Goal: Task Accomplishment & Management: Use online tool/utility

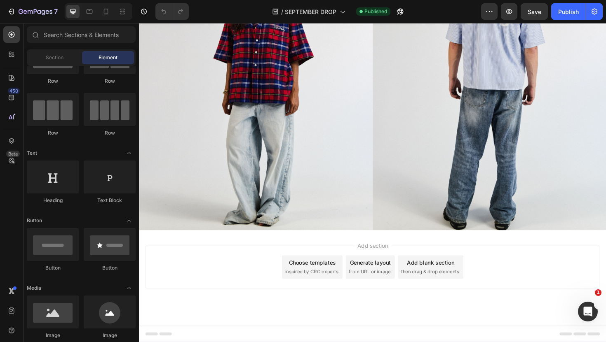
scroll to position [973, 0]
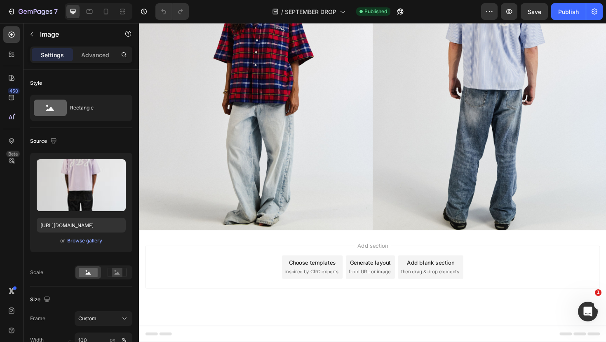
click at [350, 180] on img at bounding box center [262, 78] width 247 height 330
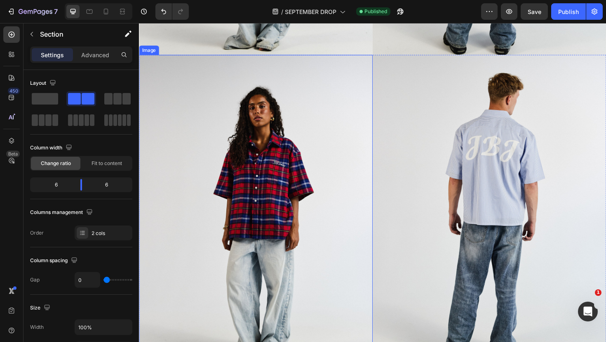
scroll to position [1368, 0]
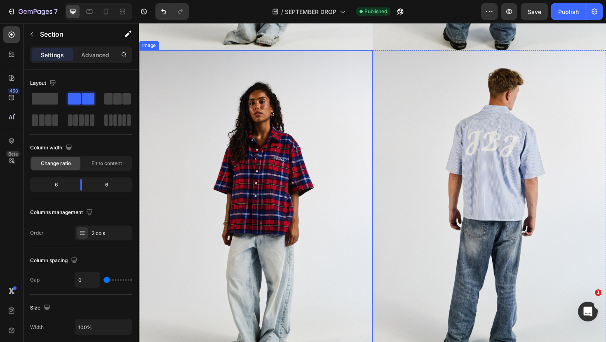
click at [308, 207] on img at bounding box center [262, 217] width 247 height 330
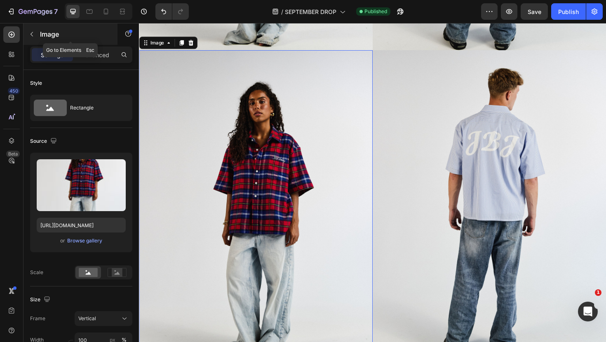
click at [30, 33] on icon "button" at bounding box center [31, 34] width 7 height 7
click at [149, 49] on div "Image" at bounding box center [170, 43] width 62 height 13
click at [157, 40] on div "Image" at bounding box center [158, 43] width 18 height 7
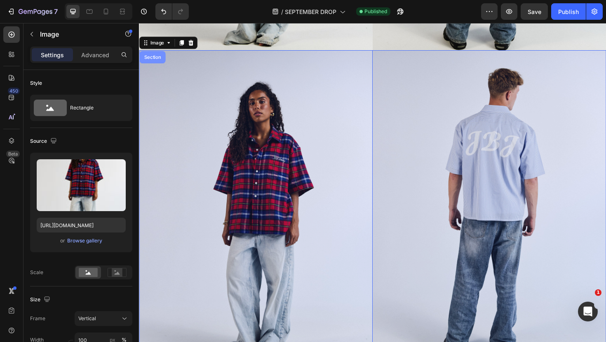
click at [154, 57] on div "Section" at bounding box center [153, 59] width 21 height 5
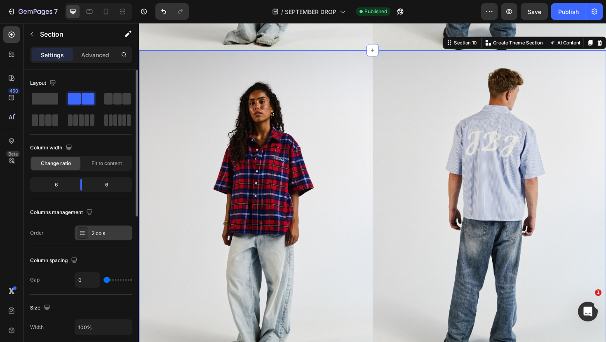
click at [87, 235] on div at bounding box center [83, 233] width 12 height 12
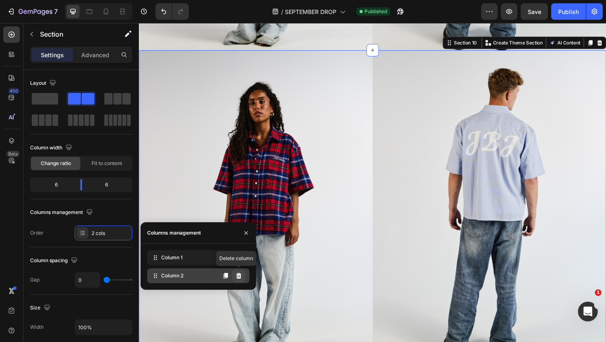
click at [236, 274] on icon at bounding box center [238, 276] width 5 height 6
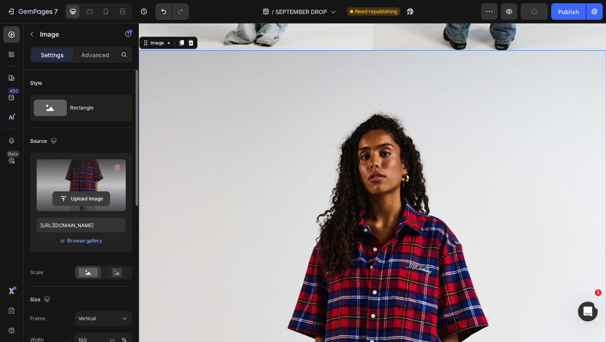
click at [103, 196] on input "file" at bounding box center [81, 199] width 57 height 14
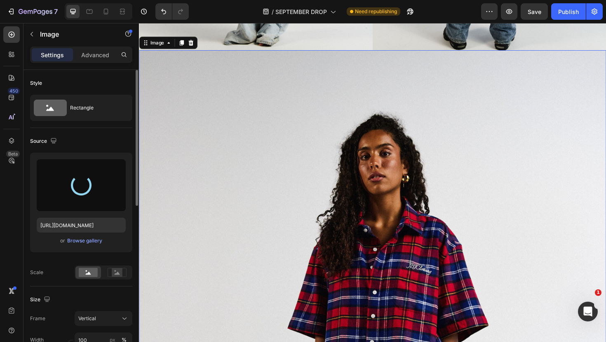
type input "[URL][DOMAIN_NAME]"
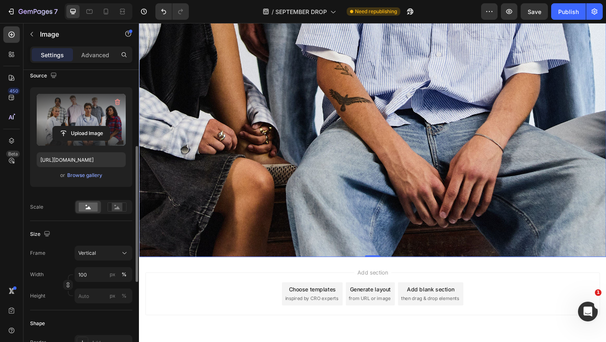
scroll to position [97, 0]
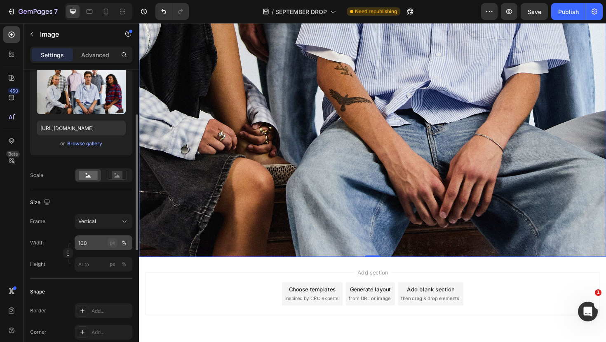
click at [115, 243] on div "px" at bounding box center [113, 242] width 6 height 7
type input "133"
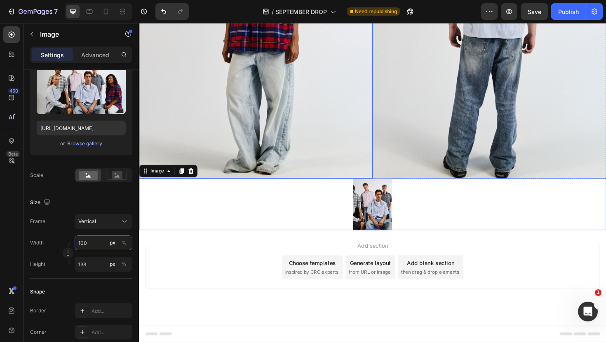
scroll to position [1231, 0]
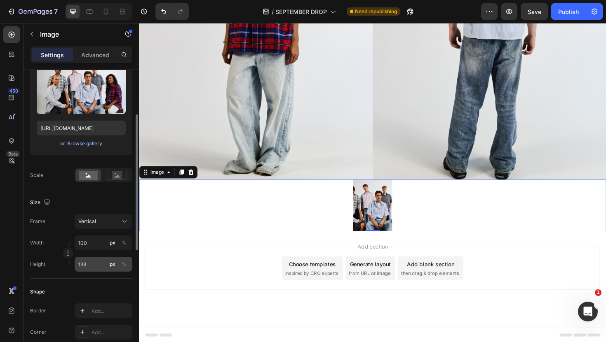
click at [108, 265] on button "px" at bounding box center [113, 265] width 10 height 10
click at [122, 266] on div "%" at bounding box center [124, 264] width 5 height 7
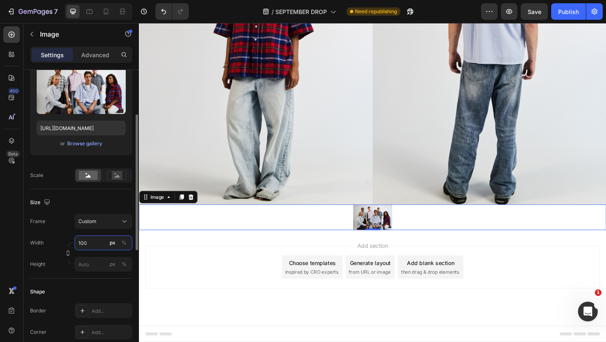
click at [103, 243] on div "Width 100 px % Height px %" at bounding box center [81, 254] width 102 height 36
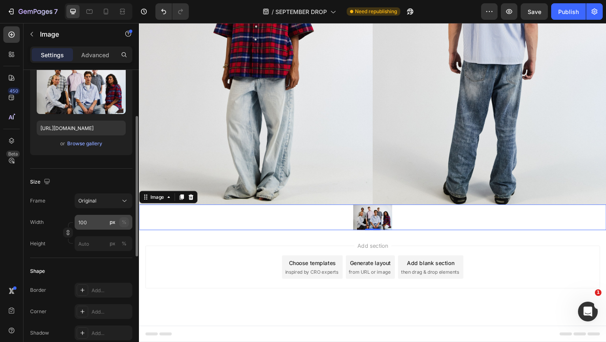
click at [119, 223] on button "%" at bounding box center [124, 223] width 10 height 10
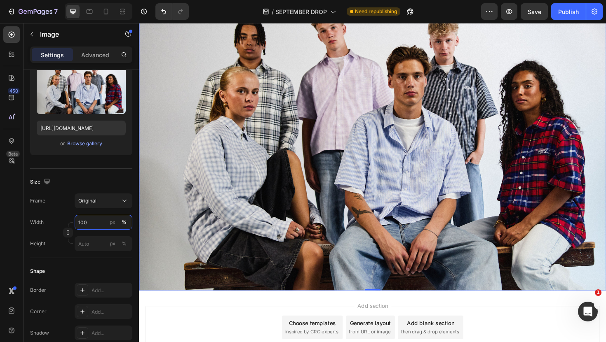
scroll to position [1456, 0]
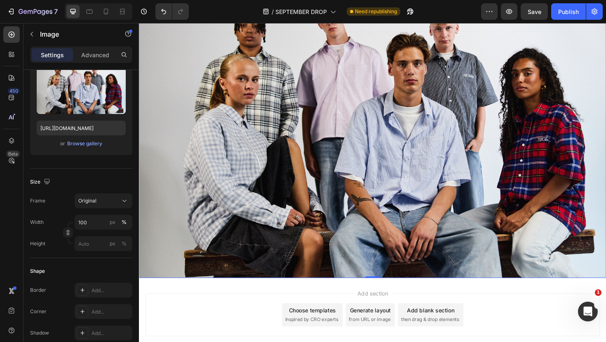
click at [230, 331] on div "Add section Choose templates inspired by CRO experts Generate layout from URL o…" at bounding box center [385, 332] width 481 height 45
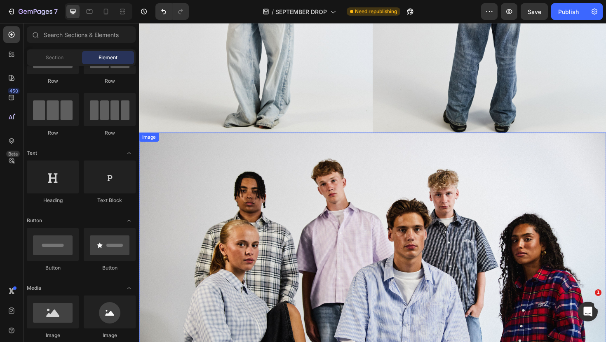
scroll to position [1240, 0]
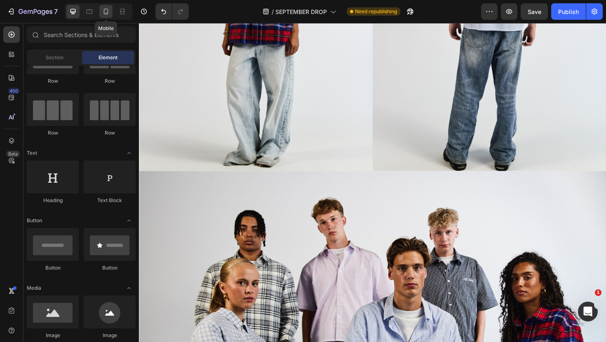
click at [104, 13] on icon at bounding box center [106, 12] width 5 height 6
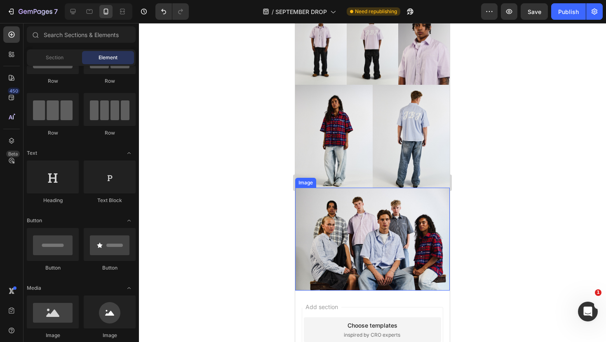
scroll to position [470, 0]
click at [75, 14] on icon at bounding box center [73, 11] width 8 height 8
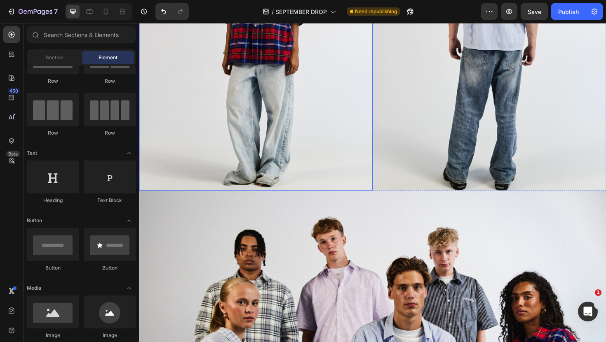
scroll to position [941, 0]
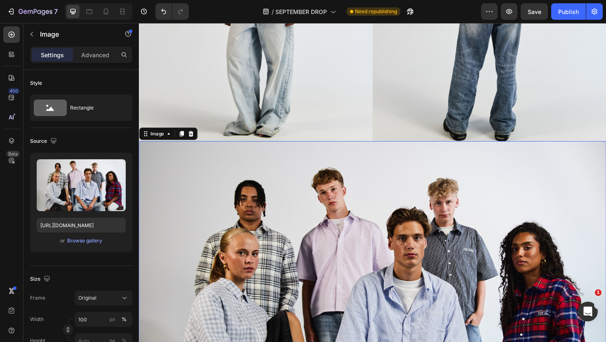
click at [154, 154] on img at bounding box center [386, 313] width 494 height 330
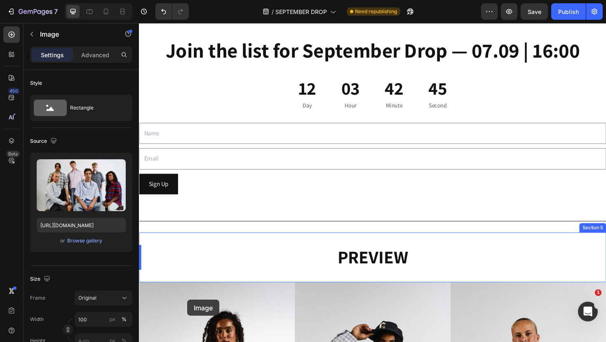
scroll to position [68, 0]
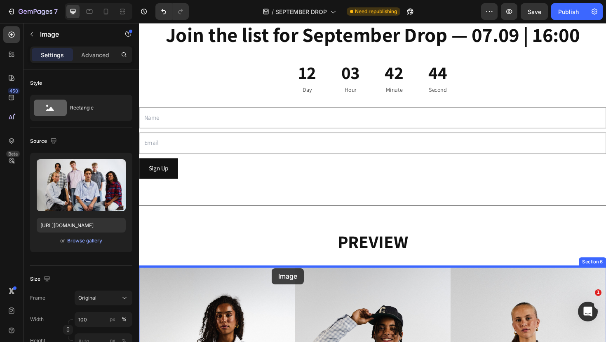
drag, startPoint x: 155, startPoint y: 139, endPoint x: 279, endPoint y: 283, distance: 190.1
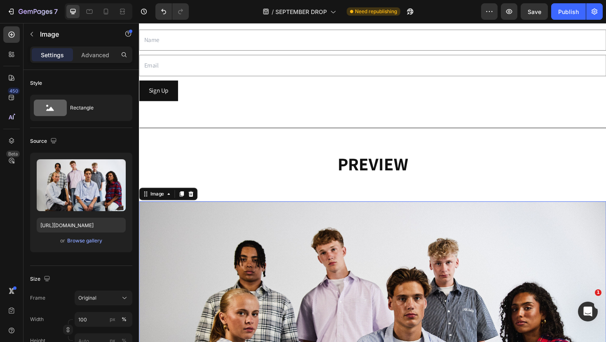
scroll to position [195, 0]
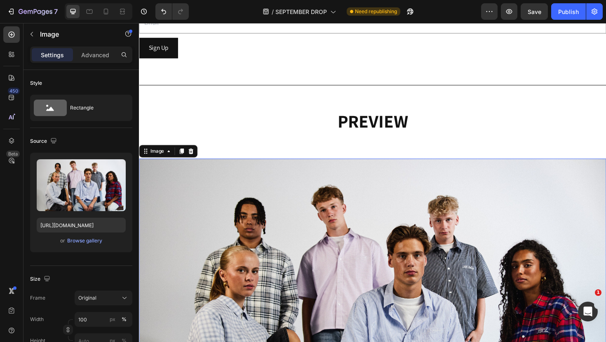
click at [306, 317] on img at bounding box center [386, 332] width 494 height 330
click at [293, 241] on img at bounding box center [386, 332] width 494 height 330
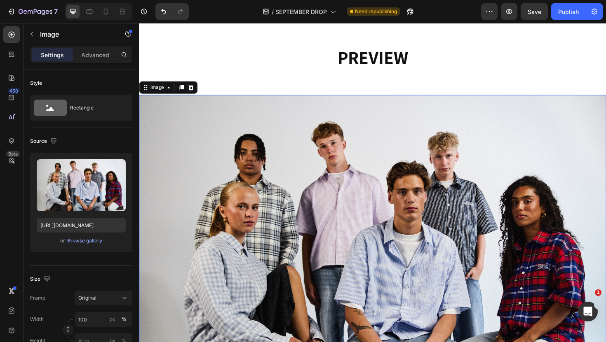
scroll to position [281, 0]
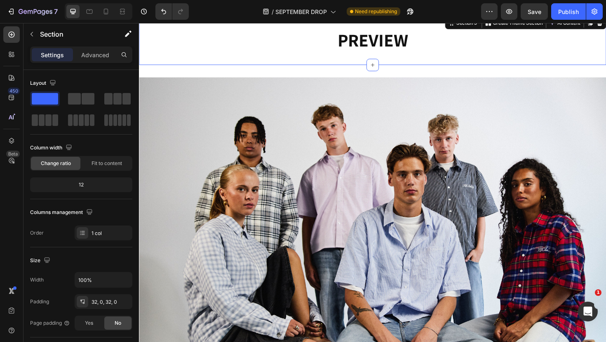
click at [283, 61] on div "PREVIEW Heading Section 5 You can create reusable sections Create Theme Section…" at bounding box center [386, 41] width 494 height 53
click at [95, 54] on p "Advanced" at bounding box center [95, 55] width 28 height 9
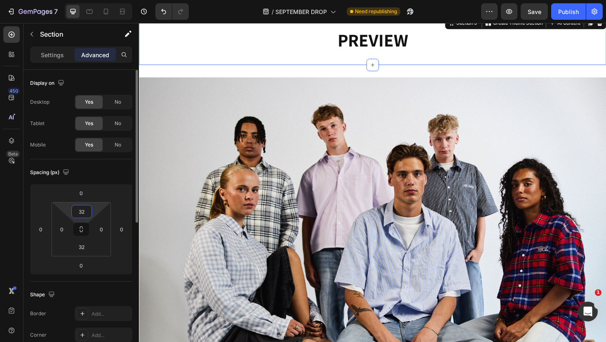
click at [84, 206] on input "32" at bounding box center [81, 212] width 16 height 12
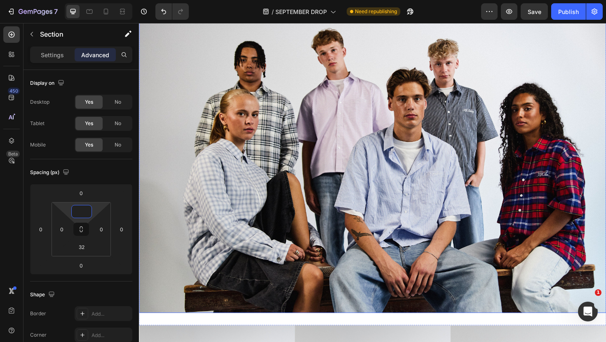
scroll to position [576, 0]
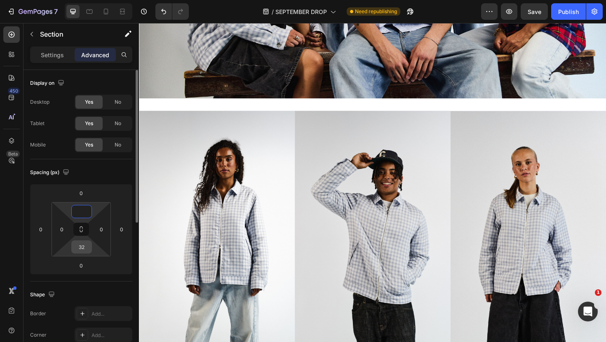
type input "0"
click at [81, 247] on input "32" at bounding box center [81, 247] width 16 height 12
type input "0"
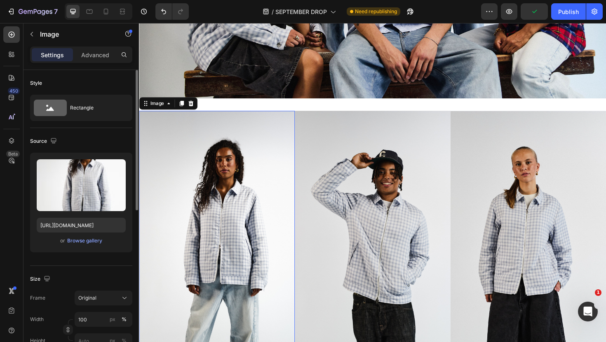
click at [295, 248] on img at bounding box center [221, 239] width 165 height 247
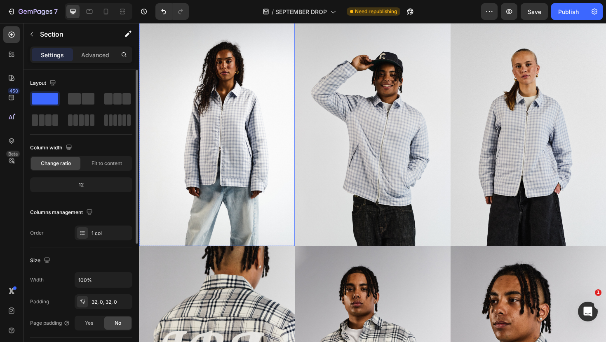
scroll to position [814, 0]
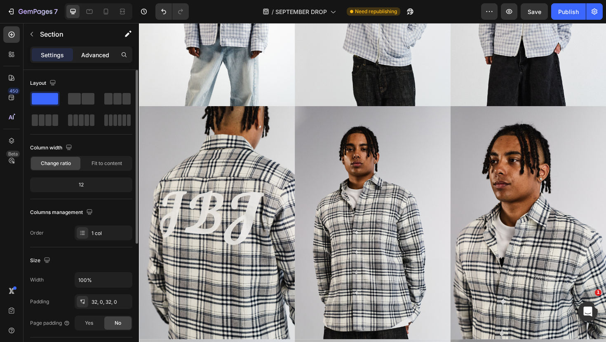
click at [88, 51] on p "Advanced" at bounding box center [95, 55] width 28 height 9
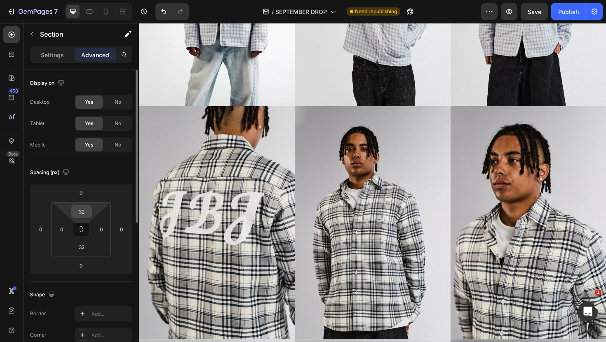
click at [82, 217] on input "32" at bounding box center [81, 212] width 16 height 12
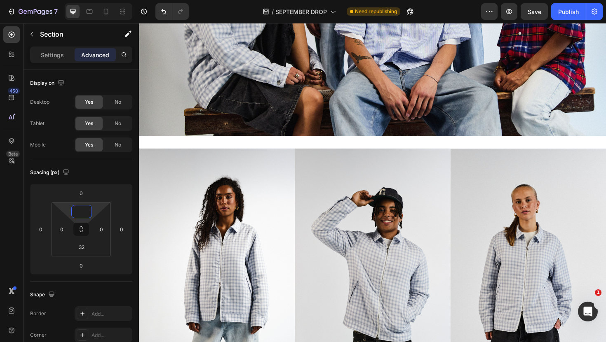
scroll to position [508, 0]
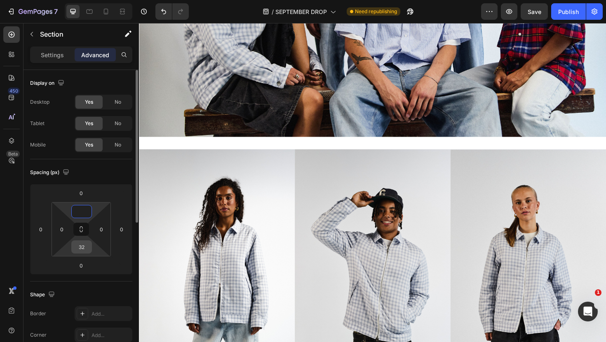
type input "0"
click at [81, 245] on input "32" at bounding box center [81, 247] width 16 height 12
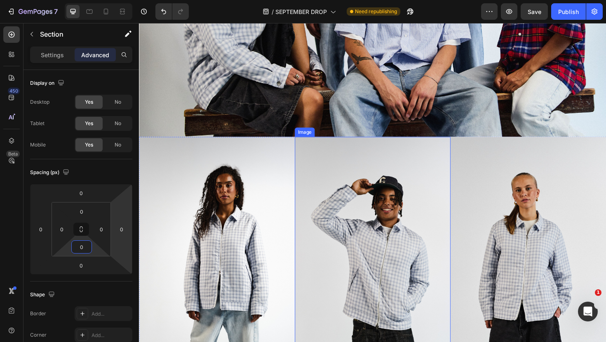
click at [342, 243] on img at bounding box center [386, 267] width 165 height 247
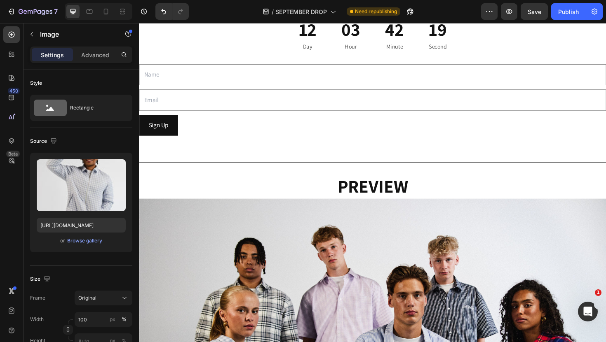
scroll to position [130, 0]
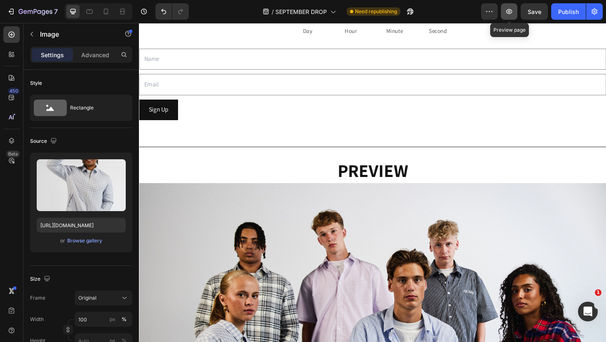
click at [509, 16] on button "button" at bounding box center [509, 11] width 16 height 16
click at [563, 11] on div "Publish" at bounding box center [568, 11] width 21 height 9
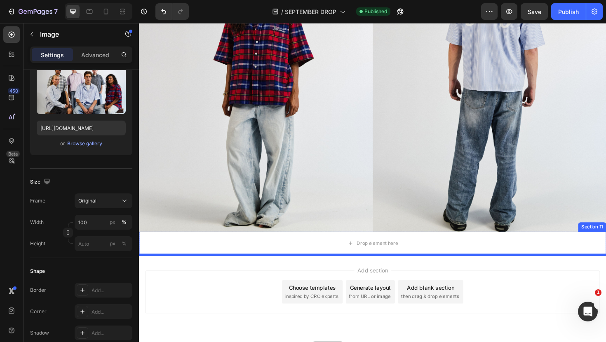
scroll to position [1505, 0]
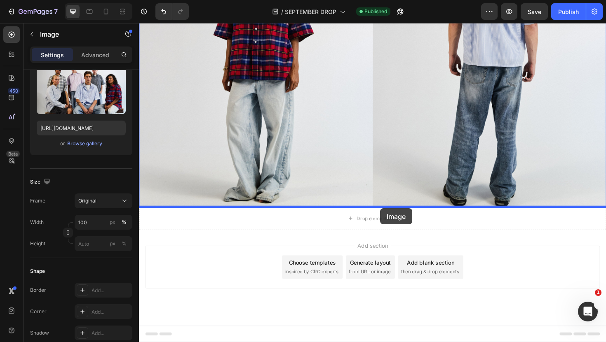
drag, startPoint x: 156, startPoint y: 184, endPoint x: 394, endPoint y: 219, distance: 240.7
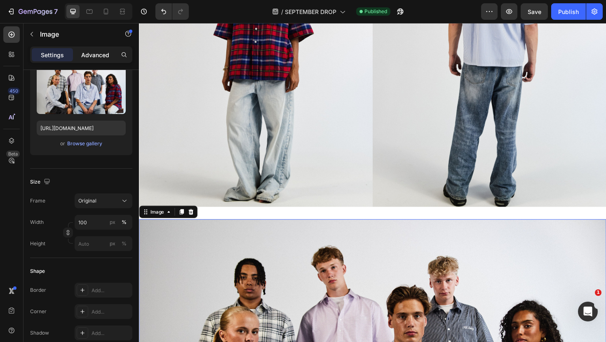
click at [103, 57] on p "Advanced" at bounding box center [95, 55] width 28 height 9
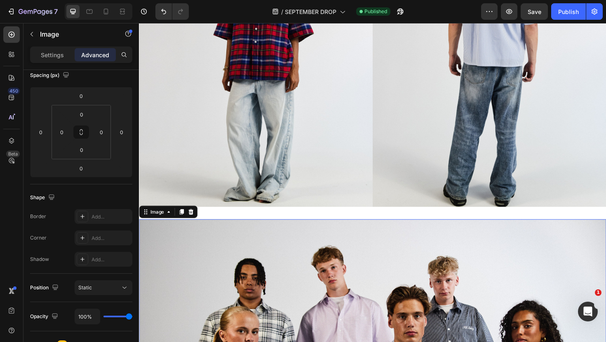
click at [225, 188] on img at bounding box center [262, 53] width 247 height 330
click at [229, 178] on img at bounding box center [262, 53] width 247 height 330
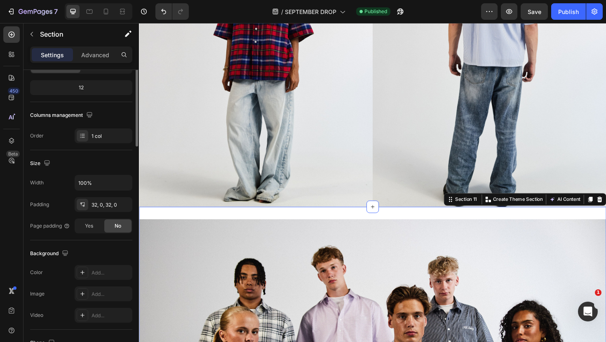
scroll to position [0, 0]
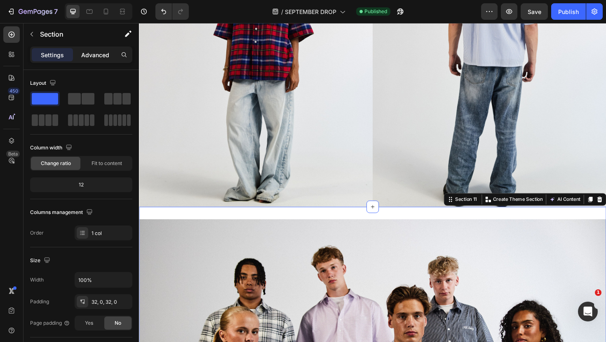
click at [102, 49] on div "Advanced" at bounding box center [95, 54] width 41 height 13
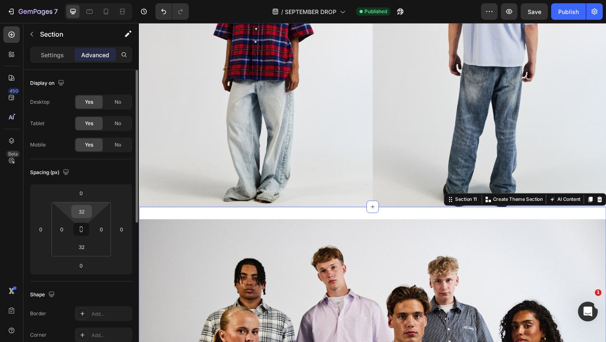
click at [82, 212] on input "32" at bounding box center [81, 212] width 16 height 12
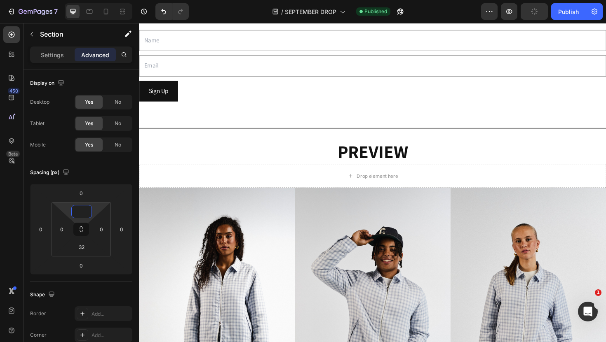
scroll to position [141, 0]
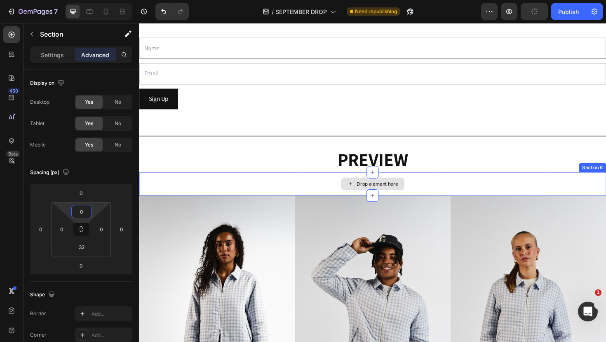
click at [306, 195] on div "Drop element here" at bounding box center [386, 193] width 494 height 25
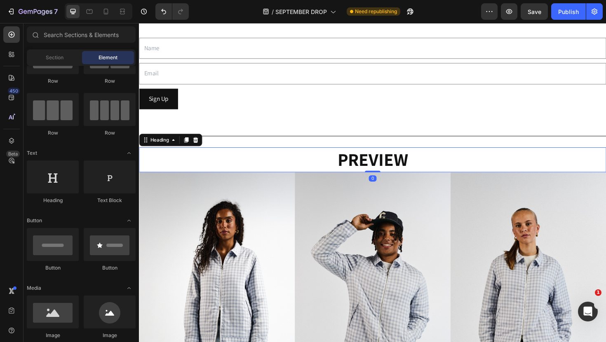
click at [379, 169] on strong "PREVIEW" at bounding box center [386, 167] width 75 height 25
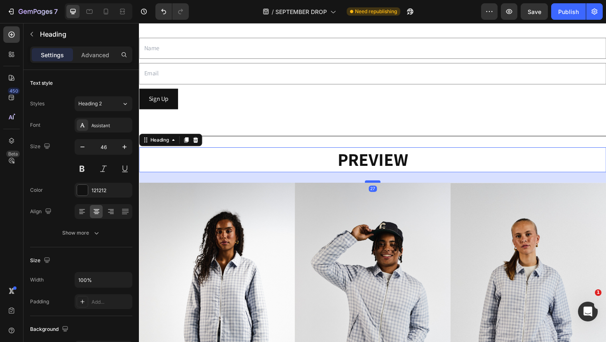
drag, startPoint x: 384, startPoint y: 180, endPoint x: 383, endPoint y: 191, distance: 11.1
click at [383, 191] on div at bounding box center [386, 191] width 16 height 2
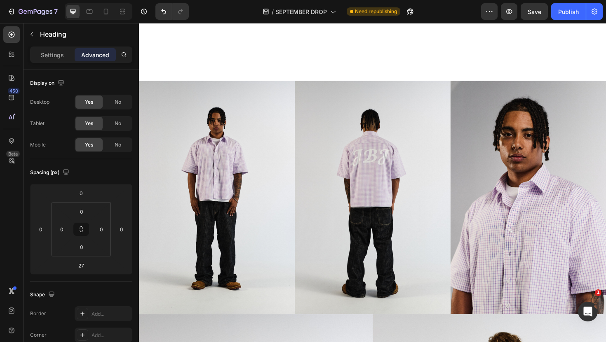
scroll to position [898, 0]
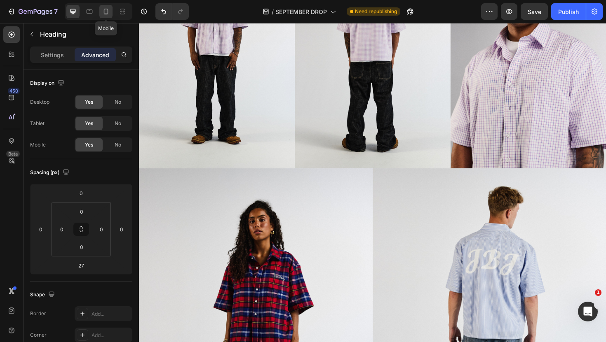
click at [102, 11] on icon at bounding box center [106, 11] width 8 height 8
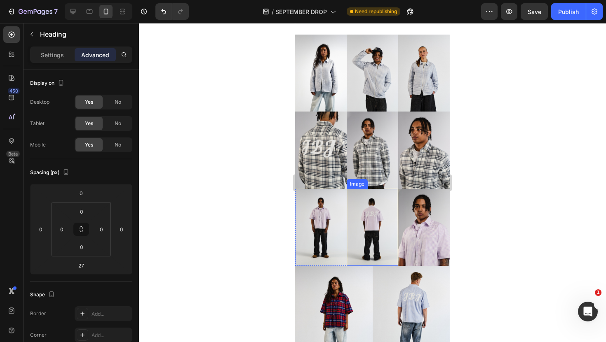
scroll to position [277, 0]
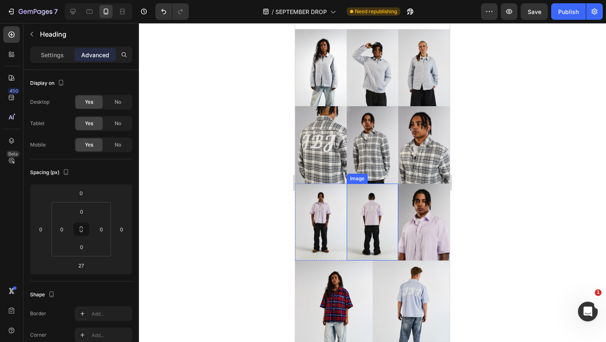
click at [367, 223] on img at bounding box center [371, 222] width 51 height 77
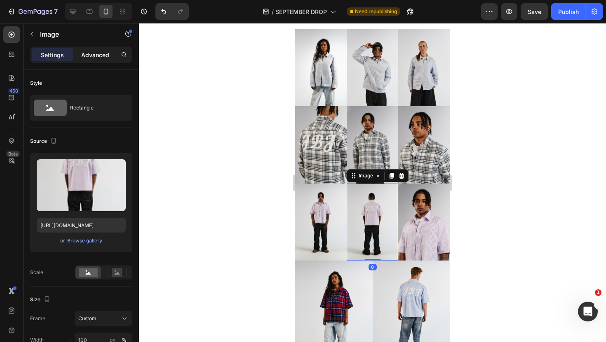
click at [96, 59] on div "Advanced" at bounding box center [95, 54] width 41 height 13
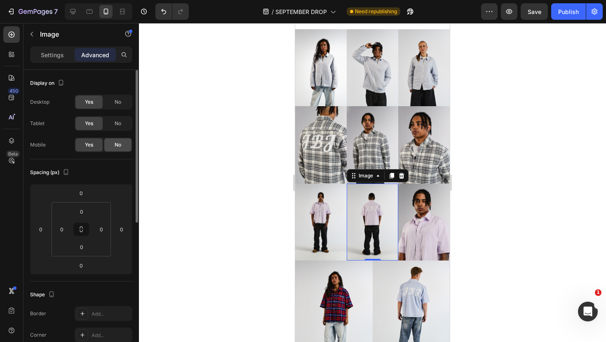
click at [117, 143] on span "No" at bounding box center [118, 144] width 7 height 7
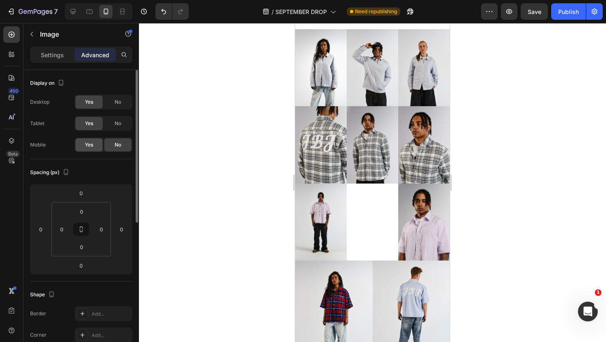
click at [94, 149] on div "Yes" at bounding box center [88, 144] width 27 height 13
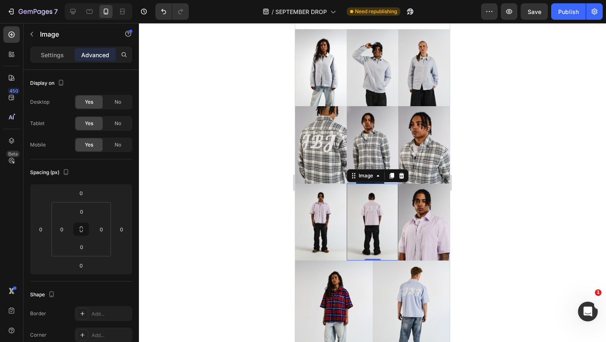
click at [261, 221] on div at bounding box center [372, 182] width 467 height 319
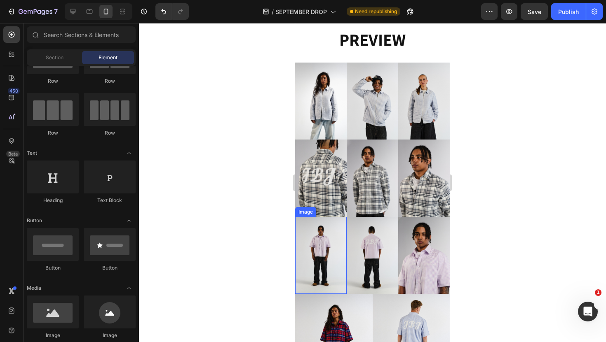
scroll to position [239, 0]
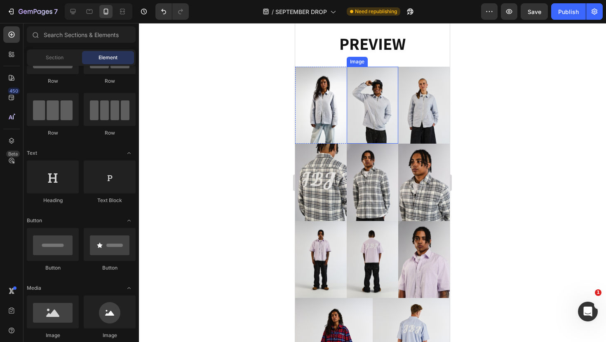
click at [356, 64] on div "Image" at bounding box center [356, 62] width 21 height 10
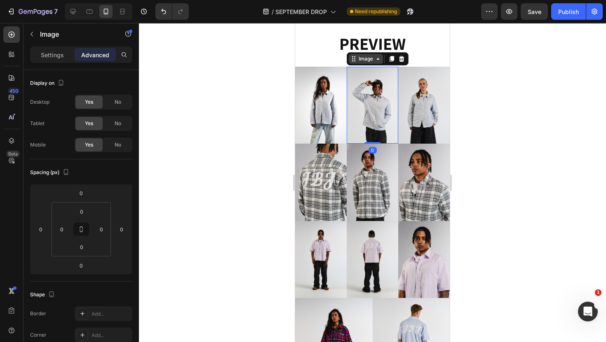
click at [374, 61] on icon at bounding box center [377, 59] width 7 height 7
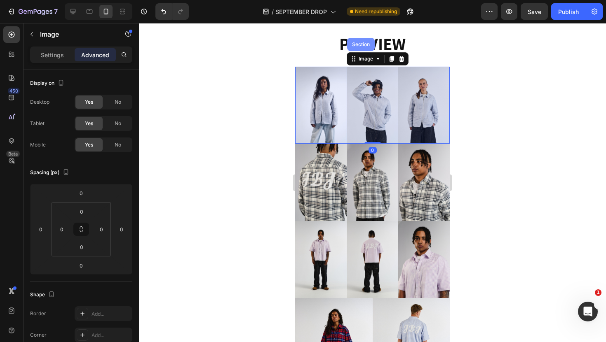
click at [367, 50] on div "Section" at bounding box center [361, 44] width 28 height 13
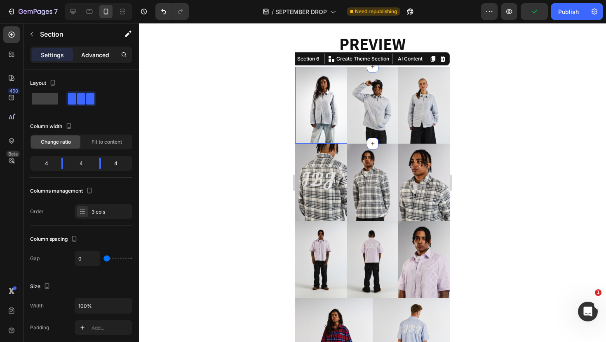
click at [101, 56] on p "Advanced" at bounding box center [95, 55] width 28 height 9
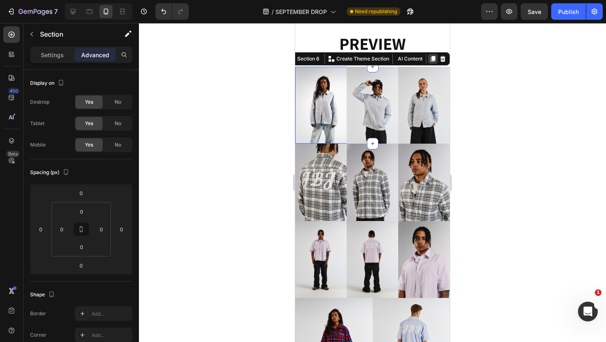
click at [431, 60] on icon at bounding box center [433, 59] width 5 height 6
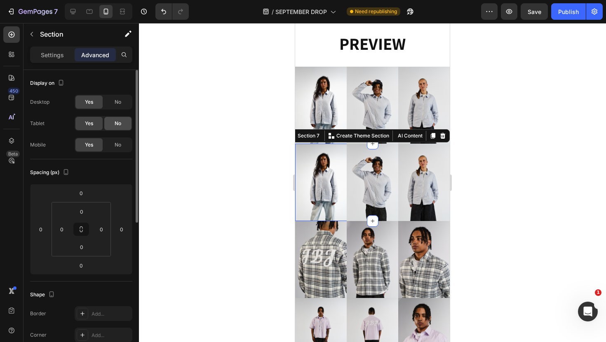
click at [112, 126] on div "No" at bounding box center [117, 123] width 27 height 13
click at [112, 110] on div "Desktop Yes No Tablet Yes No Mobile Yes No" at bounding box center [81, 124] width 102 height 58
click at [114, 105] on div "No" at bounding box center [117, 102] width 27 height 13
click at [355, 62] on div "Image" at bounding box center [357, 61] width 18 height 7
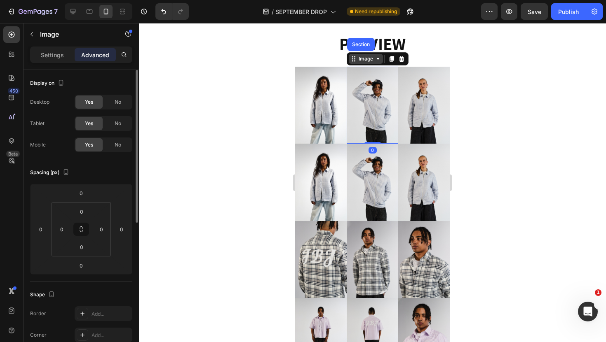
click at [354, 59] on icon at bounding box center [354, 58] width 1 height 1
click at [355, 63] on div "Image" at bounding box center [366, 59] width 34 height 10
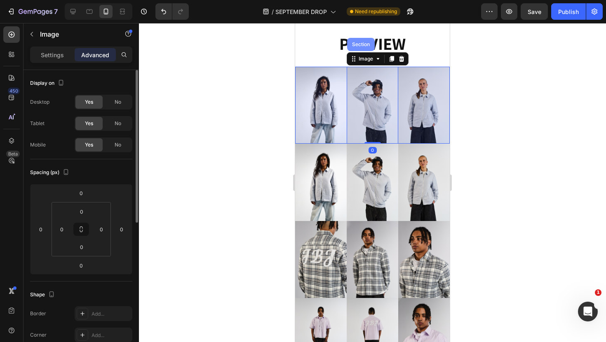
click at [362, 47] on div "Section" at bounding box center [361, 44] width 28 height 13
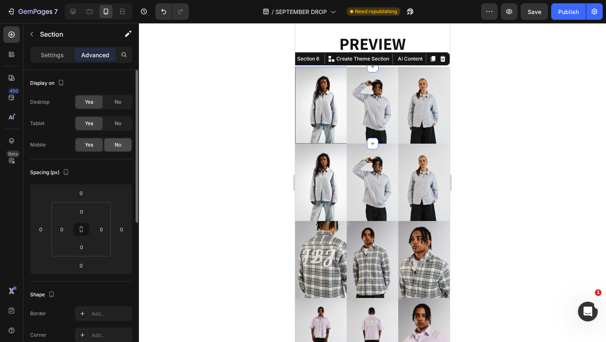
click at [110, 143] on div "No" at bounding box center [117, 144] width 27 height 13
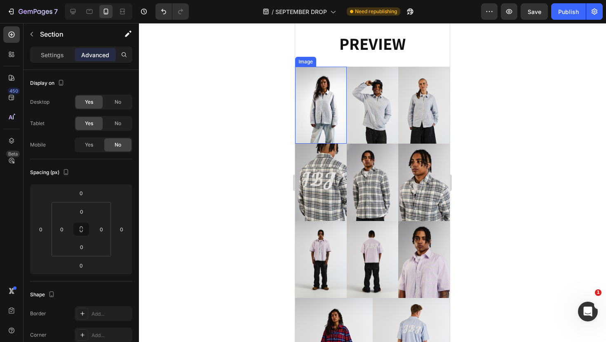
click at [328, 126] on img at bounding box center [320, 105] width 51 height 77
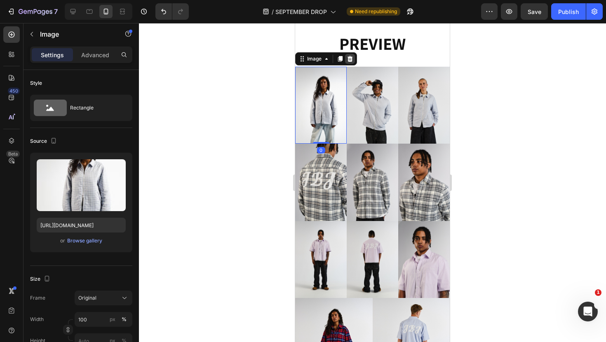
click at [349, 60] on icon at bounding box center [349, 59] width 7 height 7
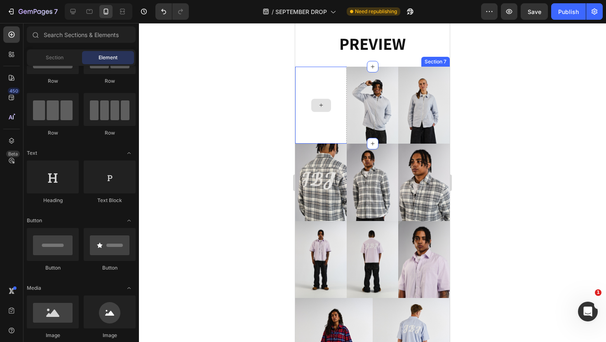
click at [330, 98] on div at bounding box center [320, 105] width 51 height 77
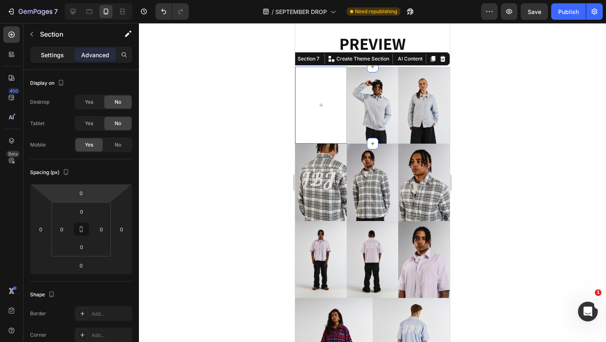
click at [53, 58] on p "Settings" at bounding box center [52, 55] width 23 height 9
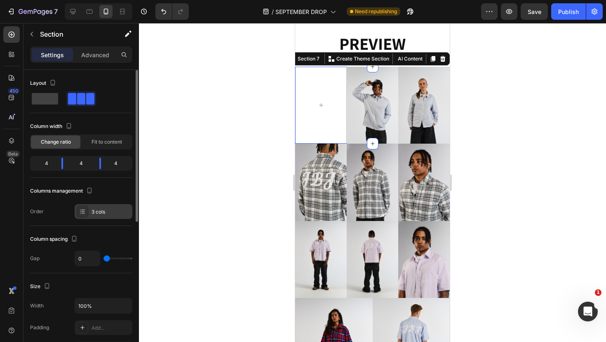
click at [80, 211] on icon at bounding box center [82, 211] width 7 height 7
click at [72, 12] on icon at bounding box center [72, 11] width 5 height 5
click at [76, 12] on icon at bounding box center [73, 11] width 8 height 8
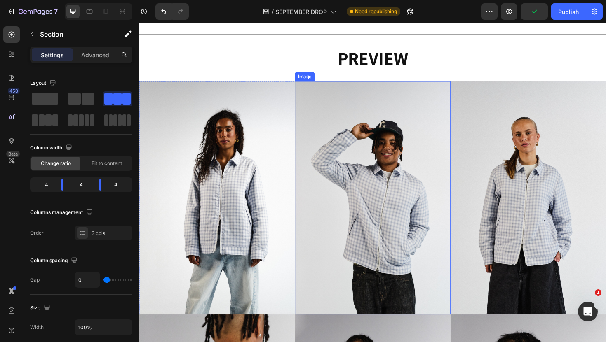
scroll to position [226, 0]
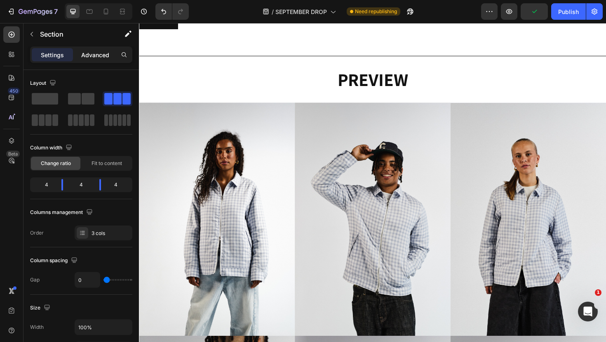
click at [94, 52] on p "Advanced" at bounding box center [95, 55] width 28 height 9
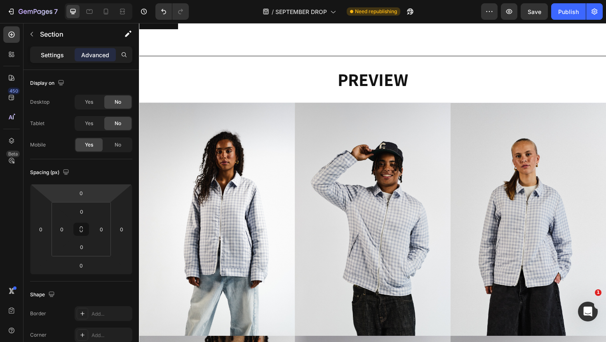
click at [60, 58] on p "Settings" at bounding box center [52, 55] width 23 height 9
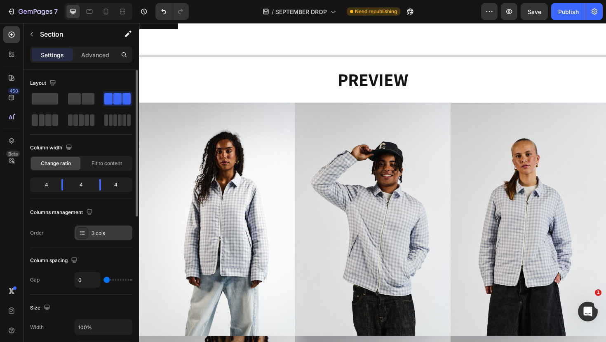
click at [83, 233] on icon at bounding box center [82, 233] width 7 height 7
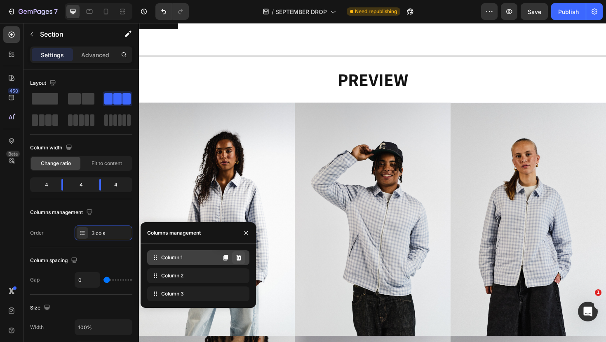
click at [237, 257] on icon at bounding box center [238, 258] width 5 height 6
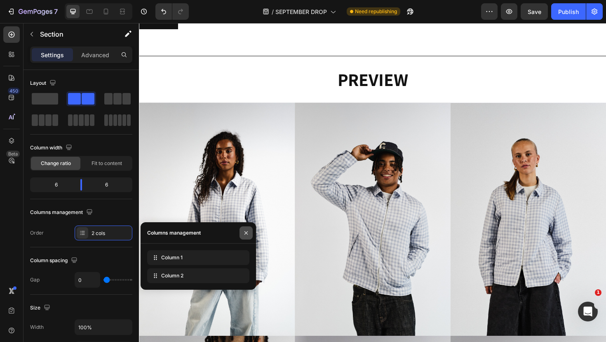
click at [249, 232] on icon "button" at bounding box center [246, 233] width 7 height 7
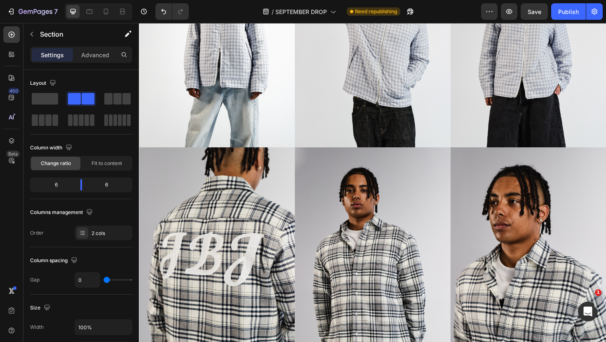
scroll to position [456, 0]
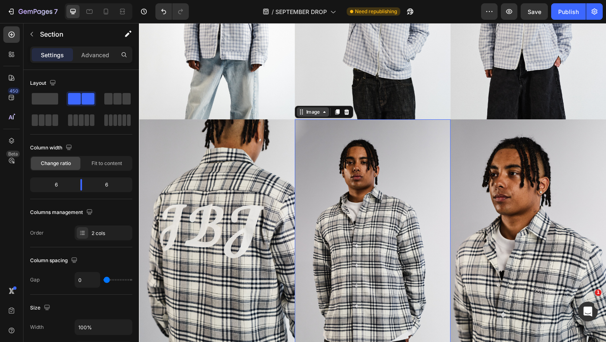
click at [315, 123] on div "Image" at bounding box center [335, 117] width 62 height 13
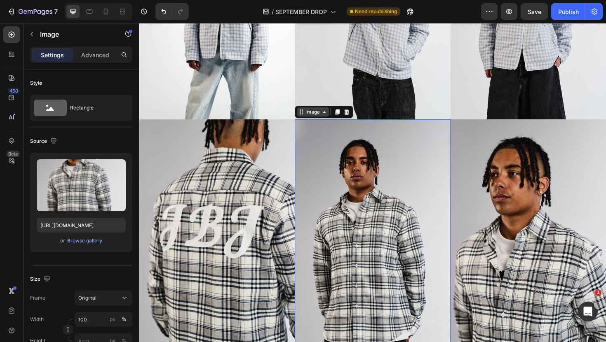
click at [321, 116] on div "Image" at bounding box center [323, 117] width 18 height 7
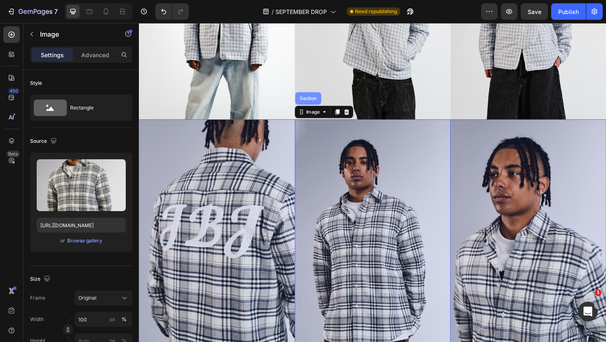
click at [319, 106] on div "Section" at bounding box center [318, 102] width 28 height 13
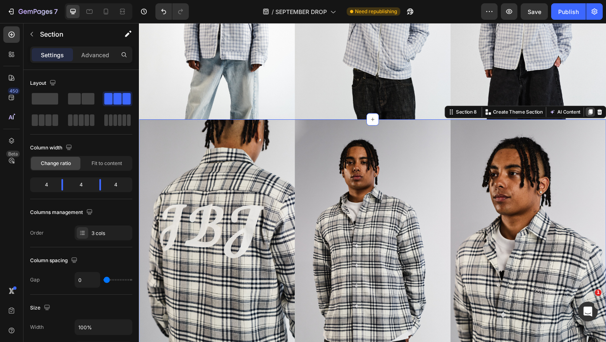
click at [605, 116] on icon at bounding box center [616, 117] width 7 height 7
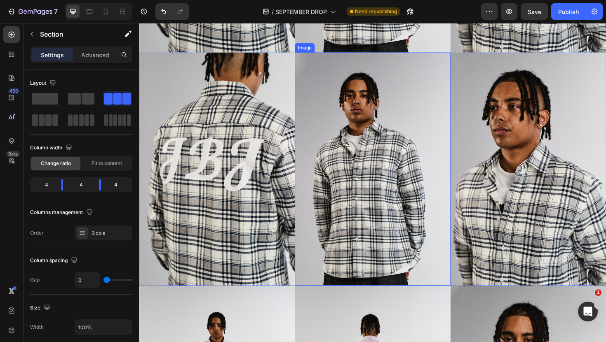
scroll to position [776, 0]
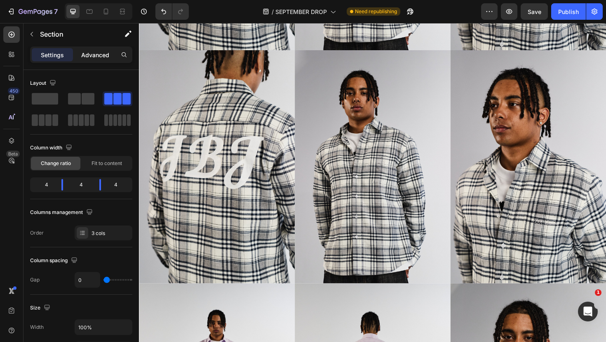
click at [96, 54] on p "Advanced" at bounding box center [95, 55] width 28 height 9
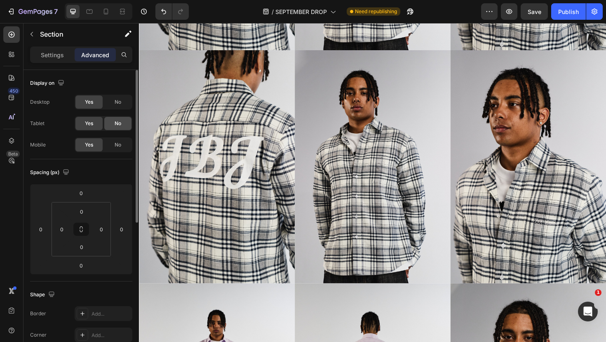
click at [115, 126] on span "No" at bounding box center [118, 123] width 7 height 7
click at [115, 105] on span "No" at bounding box center [118, 101] width 7 height 7
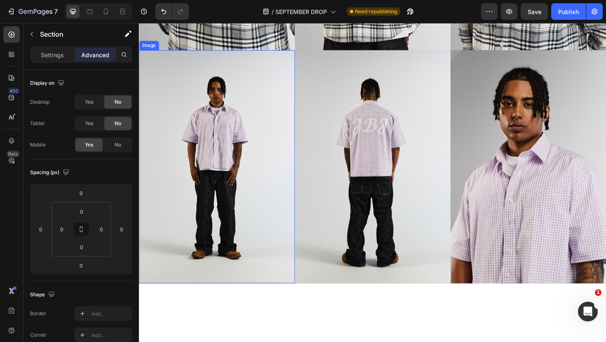
scroll to position [767, 0]
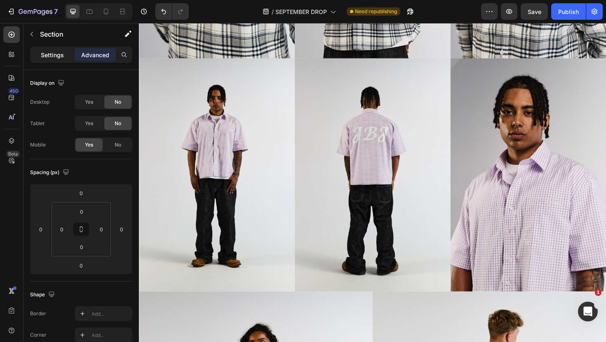
click at [54, 58] on p "Settings" at bounding box center [52, 55] width 23 height 9
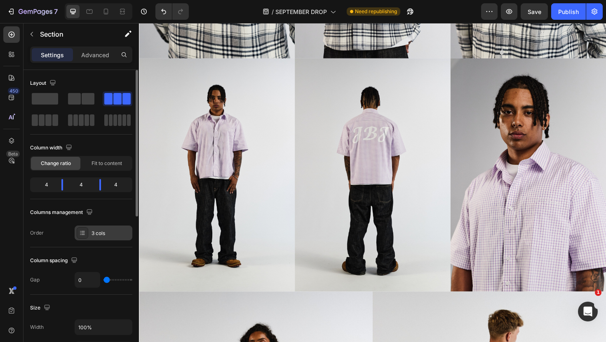
click at [83, 235] on icon at bounding box center [82, 233] width 7 height 7
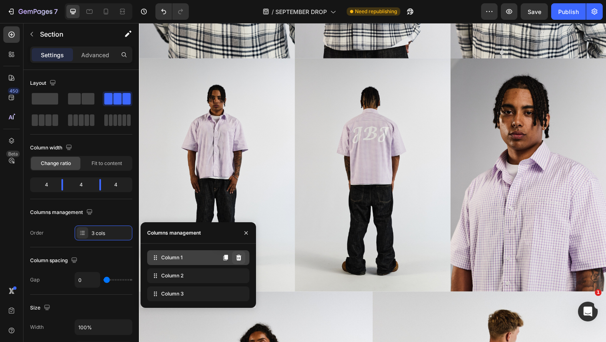
click at [238, 258] on icon at bounding box center [238, 258] width 5 height 6
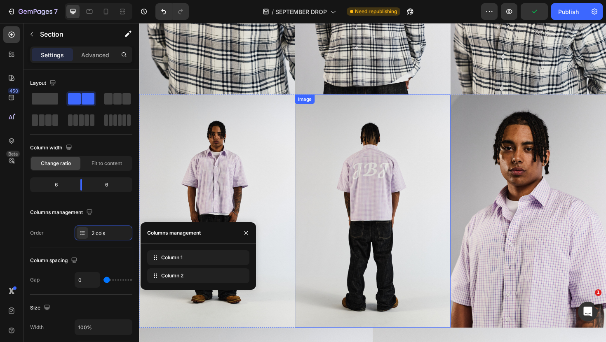
scroll to position [692, 0]
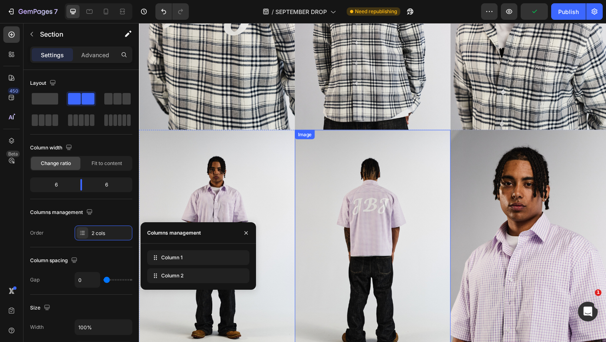
click at [313, 140] on div "Image" at bounding box center [386, 259] width 165 height 247
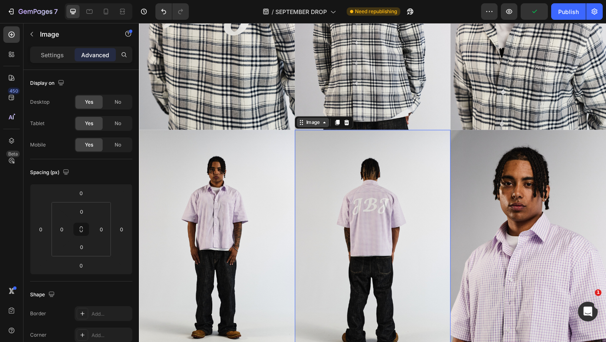
click at [318, 130] on div "Image" at bounding box center [323, 128] width 18 height 7
click at [318, 115] on div "Section" at bounding box center [317, 114] width 21 height 5
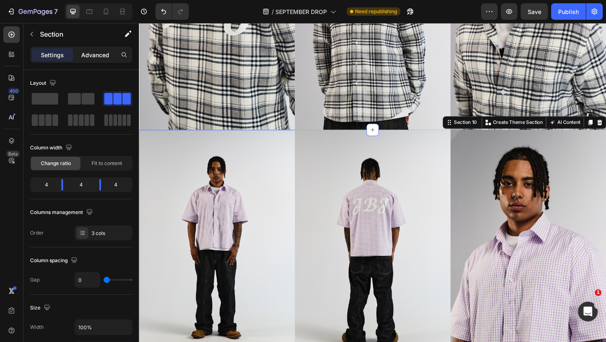
click at [89, 51] on p "Advanced" at bounding box center [95, 55] width 28 height 9
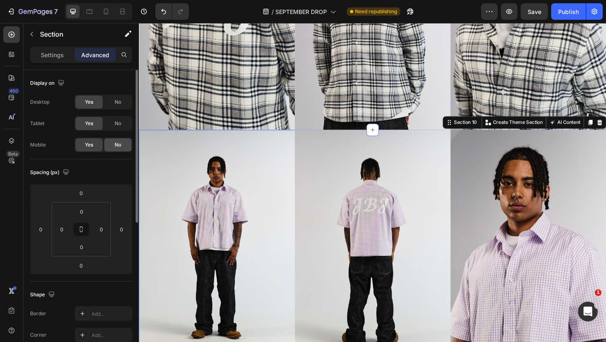
click at [123, 148] on div "No" at bounding box center [117, 144] width 27 height 13
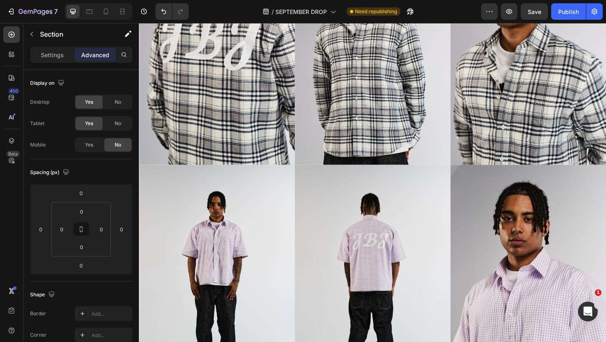
scroll to position [660, 0]
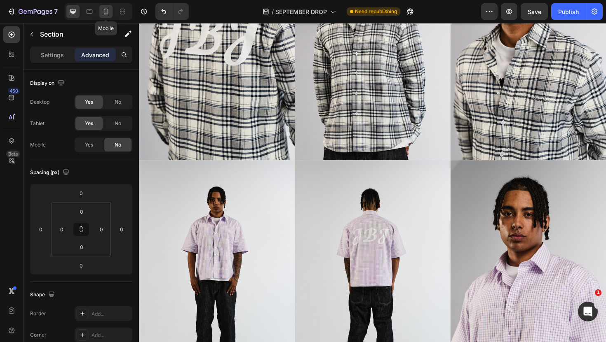
click at [106, 12] on icon at bounding box center [106, 11] width 8 height 8
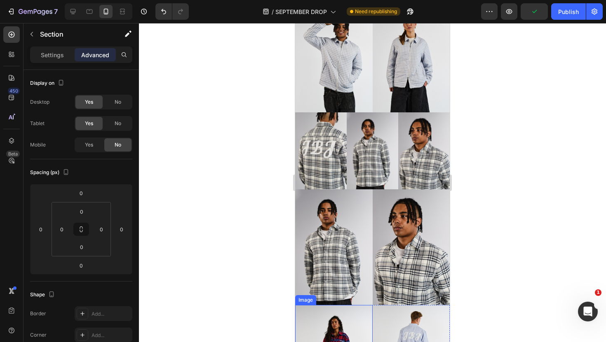
scroll to position [312, 0]
click at [354, 110] on div "Image" at bounding box center [360, 104] width 29 height 13
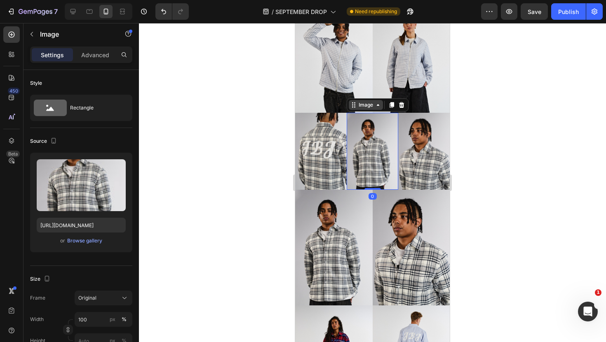
click at [359, 104] on div "Image" at bounding box center [366, 104] width 18 height 7
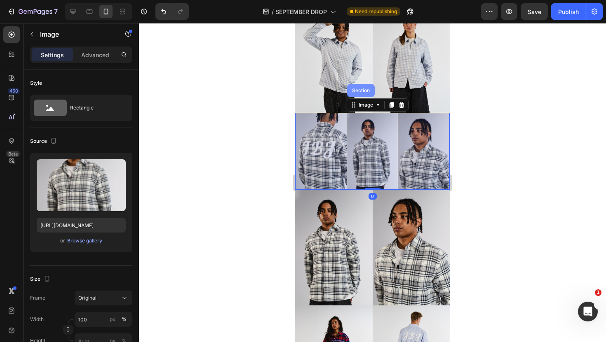
click at [360, 94] on div "Section" at bounding box center [361, 90] width 28 height 13
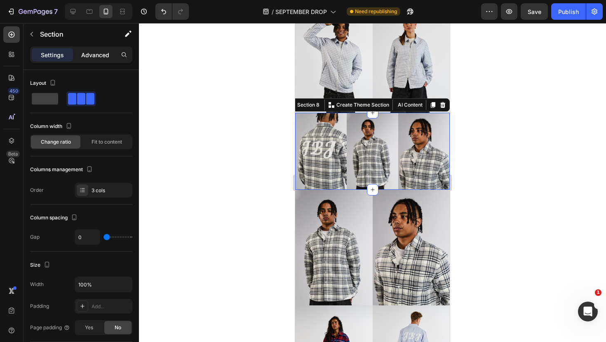
click at [92, 57] on p "Advanced" at bounding box center [95, 55] width 28 height 9
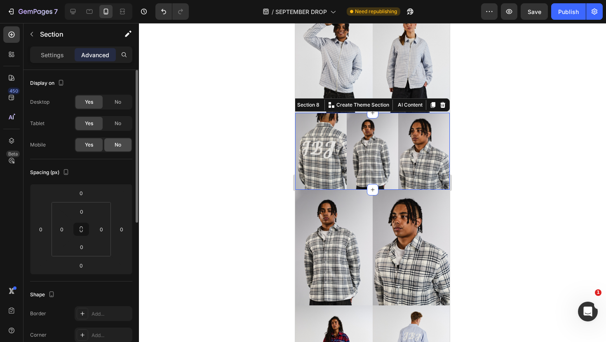
click at [118, 141] on span "No" at bounding box center [118, 144] width 7 height 7
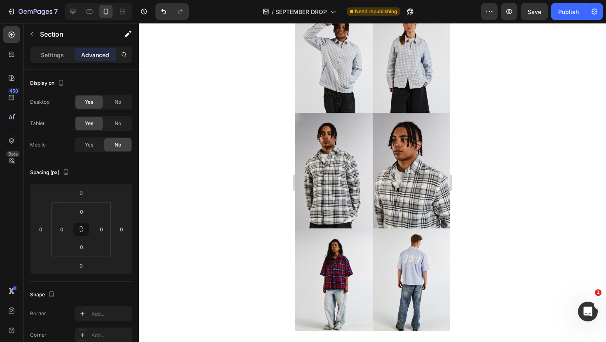
click at [259, 204] on div at bounding box center [372, 182] width 467 height 319
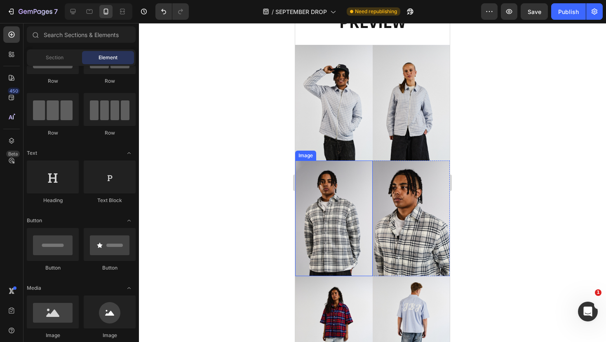
scroll to position [262, 0]
click at [91, 16] on div at bounding box center [89, 11] width 13 height 13
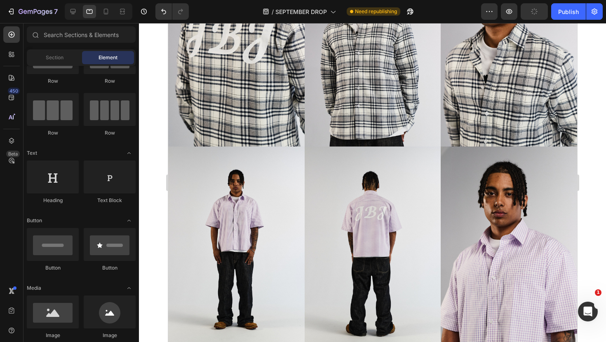
scroll to position [651, 0]
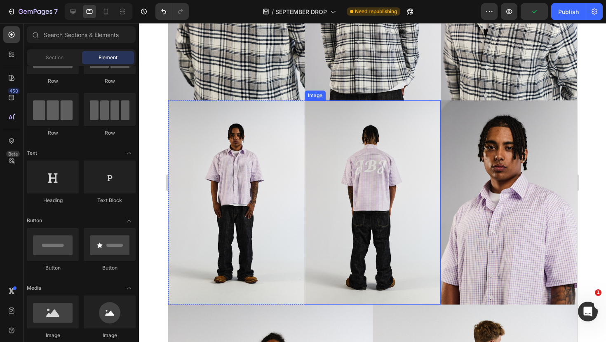
click at [316, 97] on div "Image" at bounding box center [315, 95] width 18 height 7
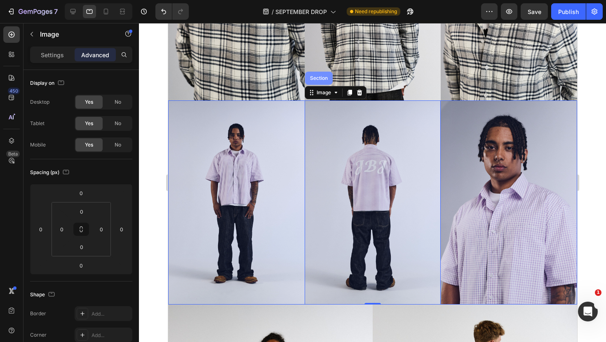
click at [316, 82] on div "Section" at bounding box center [318, 78] width 28 height 13
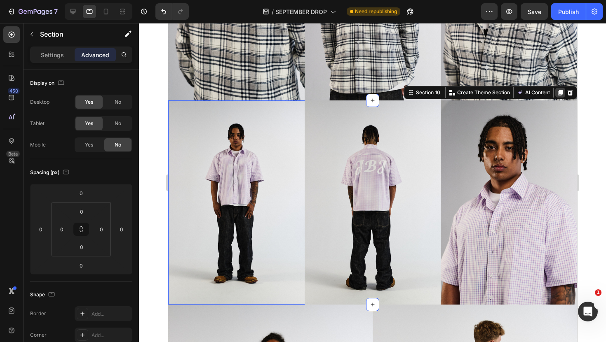
click at [558, 93] on icon at bounding box center [559, 92] width 7 height 7
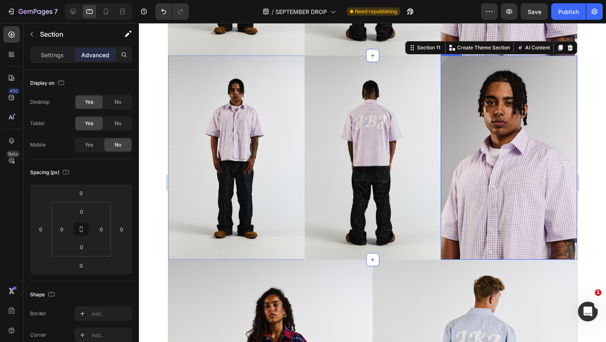
scroll to position [904, 0]
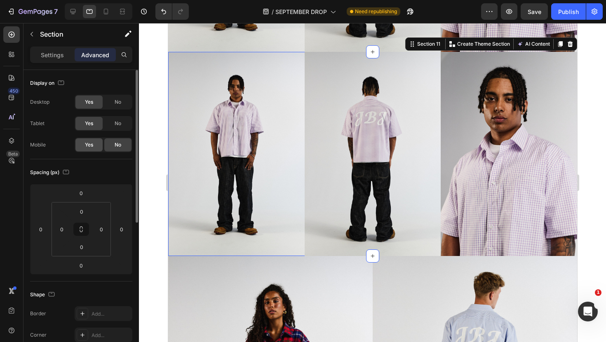
click at [91, 143] on span "Yes" at bounding box center [89, 144] width 8 height 7
click at [110, 127] on div "No" at bounding box center [117, 123] width 27 height 13
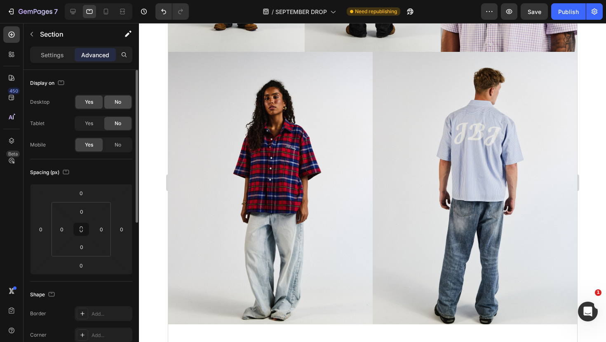
click at [114, 106] on div "No" at bounding box center [117, 102] width 27 height 13
click at [56, 62] on div "Settings Advanced" at bounding box center [81, 55] width 102 height 16
click at [56, 58] on p "Settings" at bounding box center [52, 55] width 23 height 9
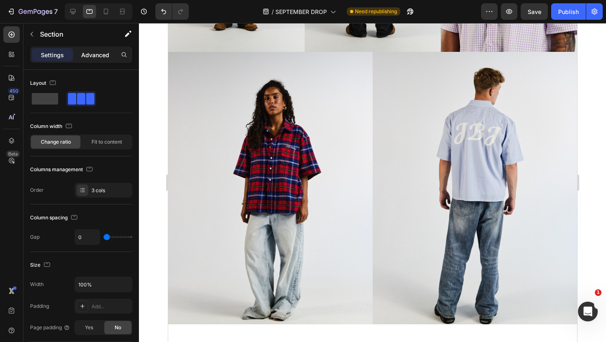
click at [79, 59] on div "Advanced" at bounding box center [95, 54] width 41 height 13
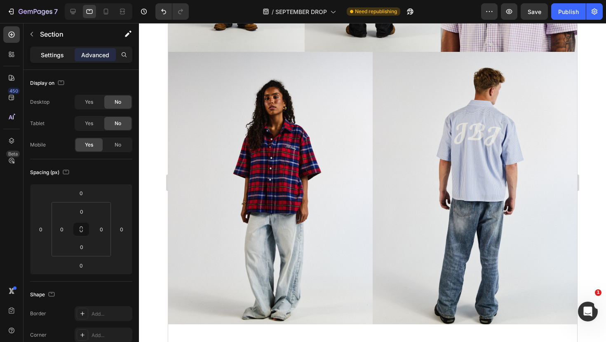
click at [63, 55] on p "Settings" at bounding box center [52, 55] width 23 height 9
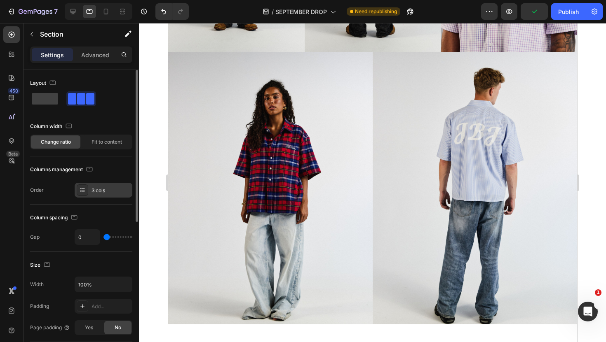
click at [85, 192] on icon at bounding box center [82, 190] width 7 height 7
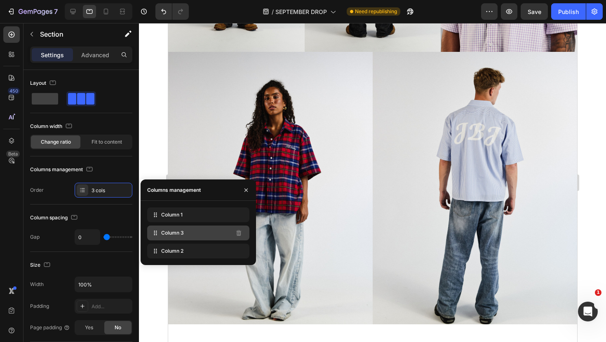
click at [221, 237] on div "Column 3" at bounding box center [198, 233] width 102 height 15
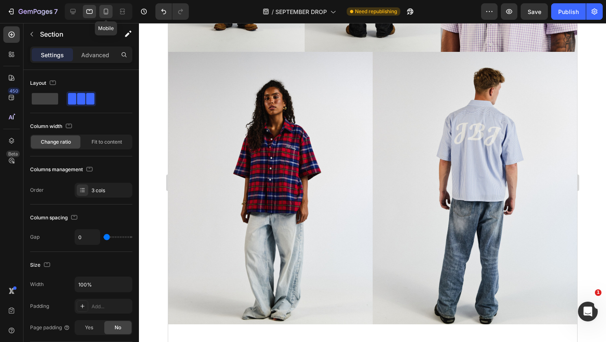
click at [100, 17] on div at bounding box center [105, 11] width 13 height 13
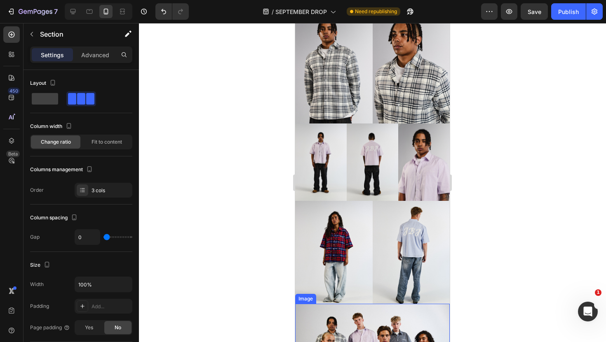
scroll to position [478, 0]
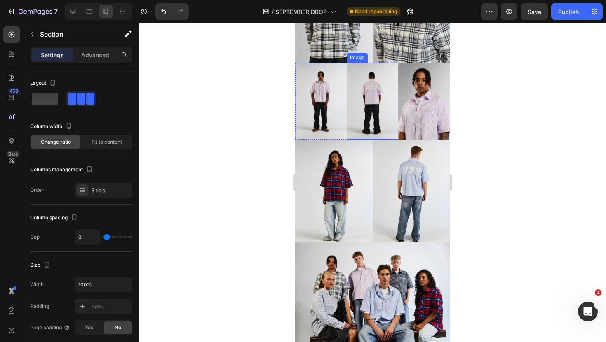
click at [360, 92] on img at bounding box center [371, 101] width 51 height 77
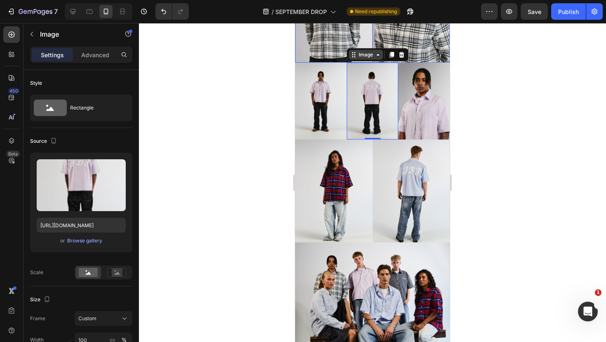
click at [363, 55] on div "Image" at bounding box center [366, 54] width 18 height 7
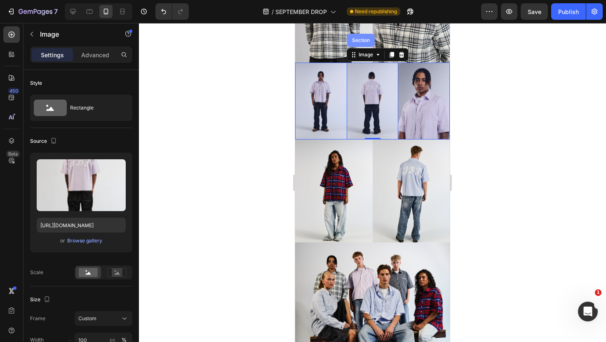
click at [358, 47] on div "Section" at bounding box center [361, 40] width 28 height 13
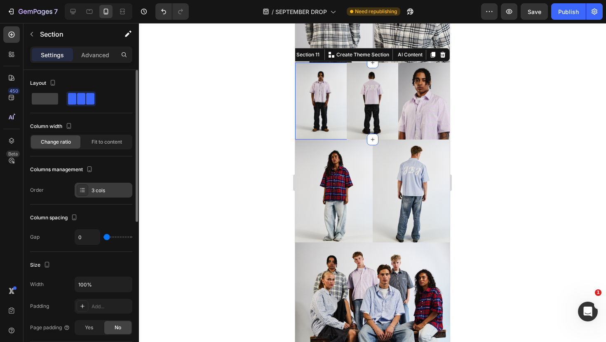
click at [78, 191] on div at bounding box center [83, 191] width 12 height 12
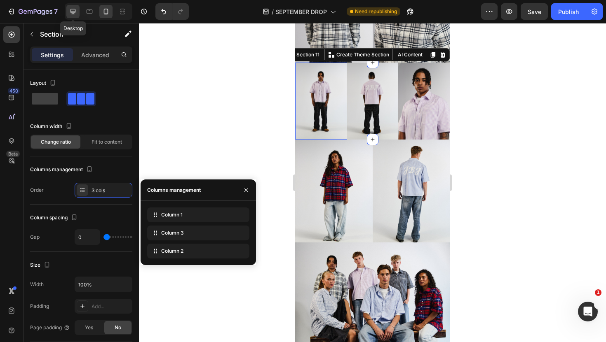
click at [75, 12] on icon at bounding box center [72, 11] width 5 height 5
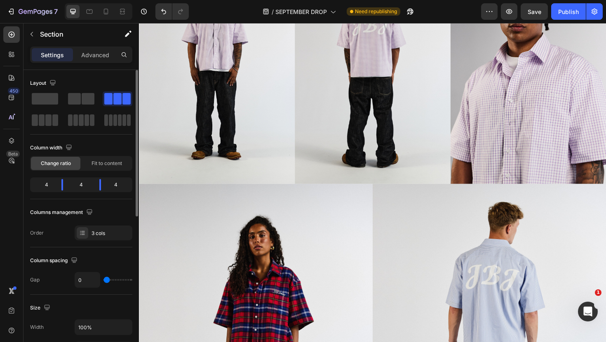
scroll to position [718, 0]
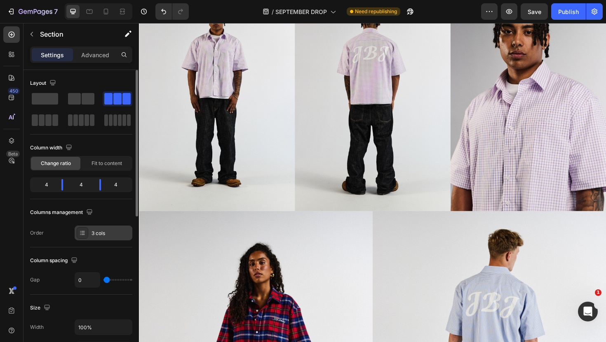
click at [87, 228] on div at bounding box center [83, 233] width 12 height 12
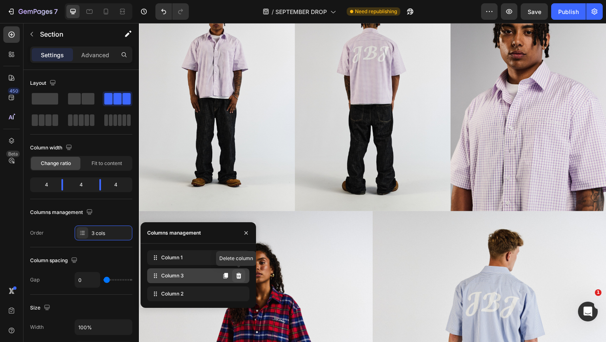
click at [238, 278] on icon at bounding box center [238, 276] width 5 height 6
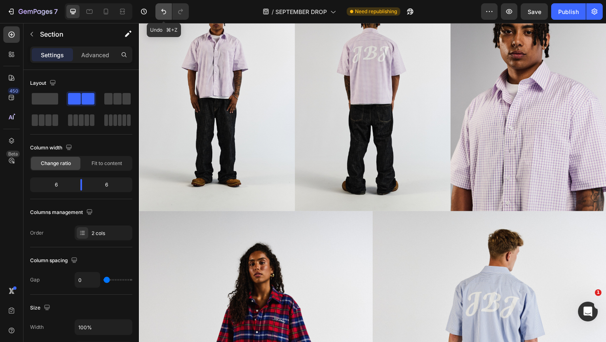
click at [166, 16] on button "Undo/Redo" at bounding box center [163, 11] width 16 height 16
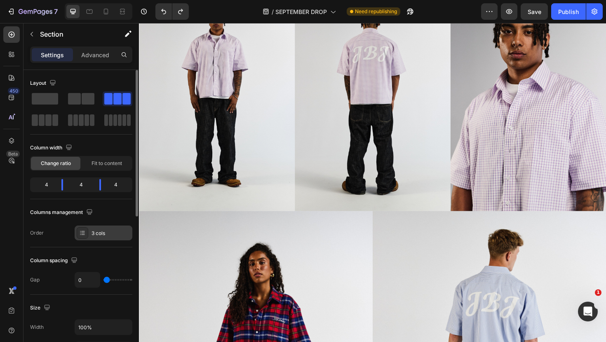
click at [83, 231] on icon at bounding box center [82, 233] width 7 height 7
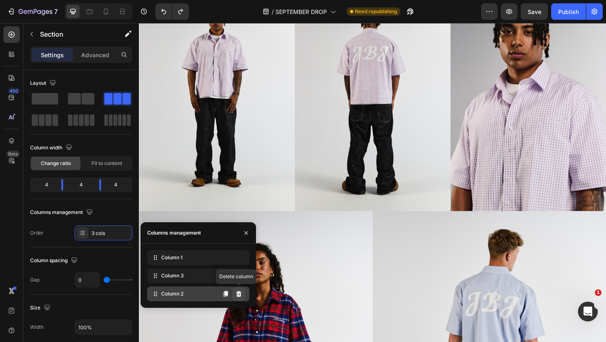
click at [240, 297] on icon at bounding box center [238, 294] width 7 height 7
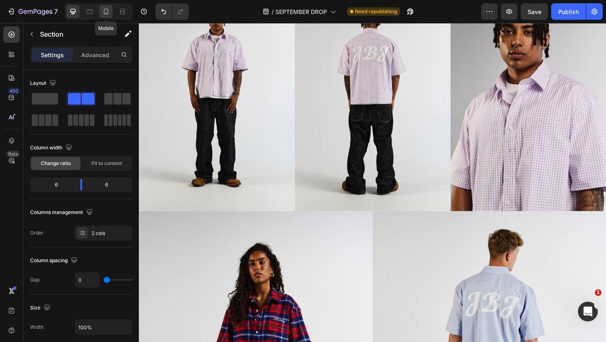
click at [106, 9] on icon at bounding box center [106, 11] width 8 height 8
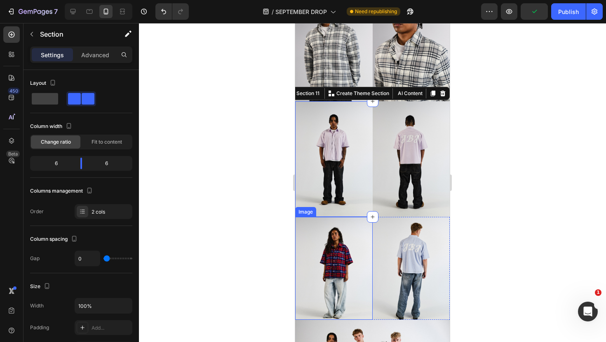
scroll to position [545, 0]
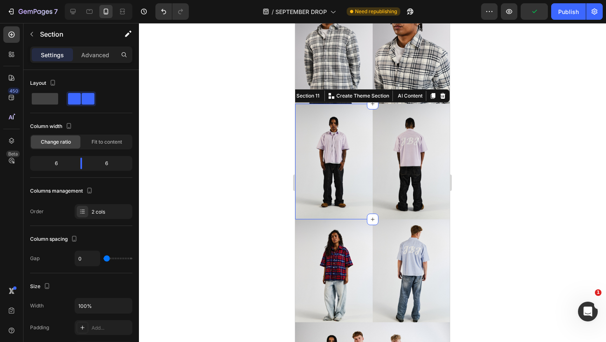
click at [527, 239] on div at bounding box center [372, 182] width 467 height 319
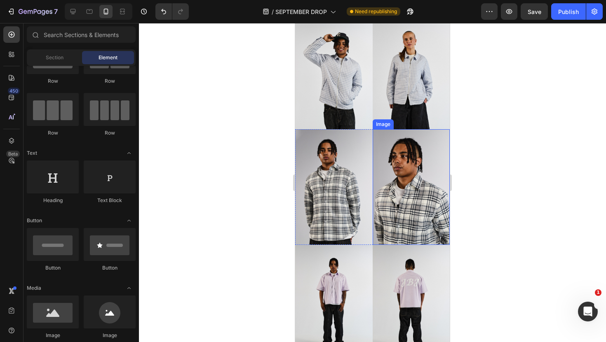
scroll to position [293, 0]
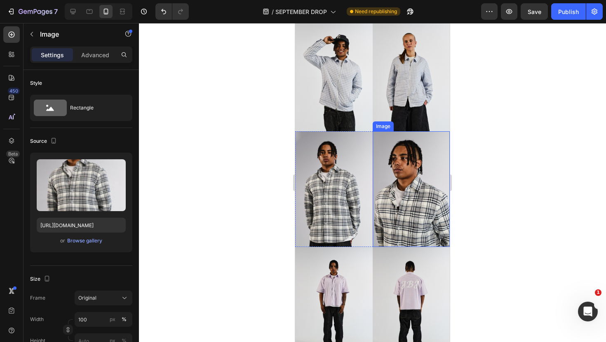
click at [344, 183] on img at bounding box center [333, 189] width 77 height 116
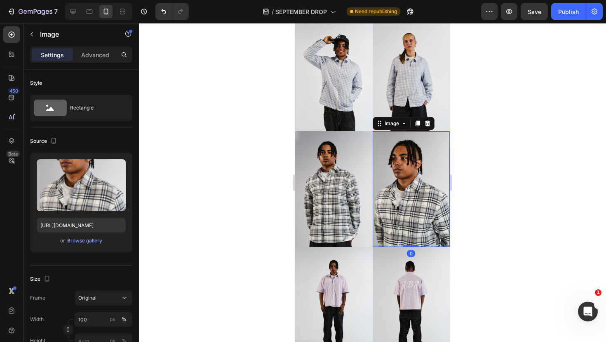
click at [393, 185] on img at bounding box center [410, 189] width 77 height 116
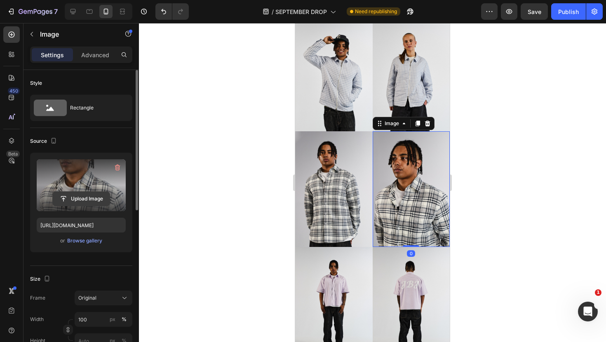
click at [91, 203] on input "file" at bounding box center [81, 199] width 57 height 14
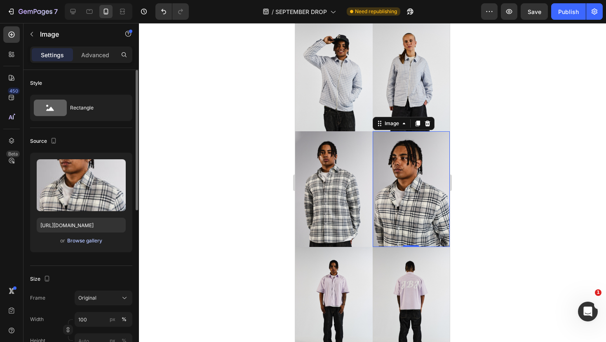
click at [84, 244] on div "Browse gallery" at bounding box center [84, 240] width 35 height 7
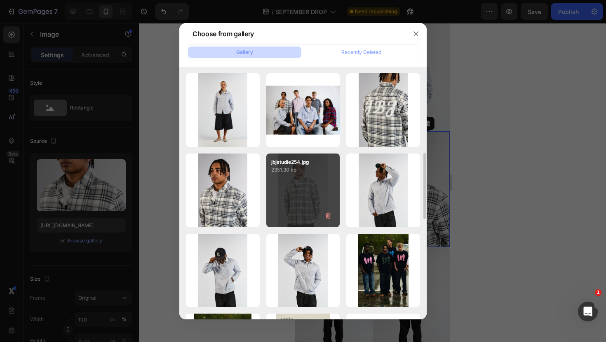
scroll to position [331, 0]
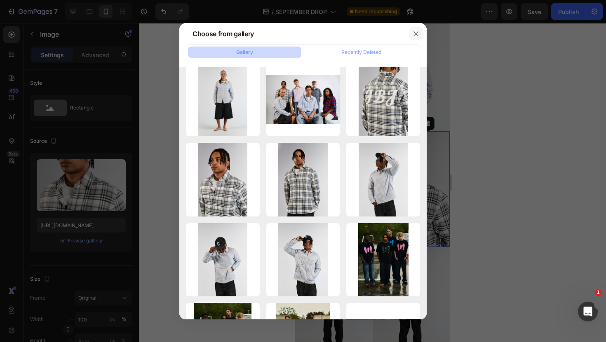
click at [416, 35] on icon "button" at bounding box center [415, 33] width 7 height 7
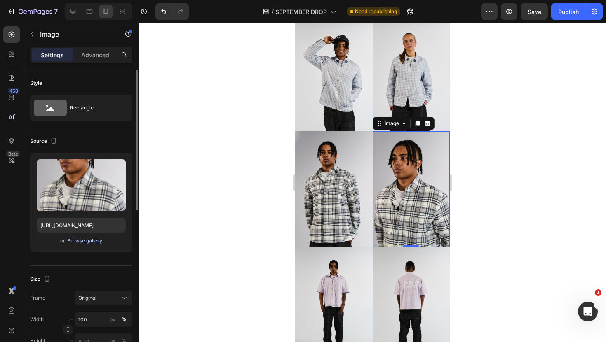
click at [88, 243] on div "Browse gallery" at bounding box center [84, 240] width 35 height 7
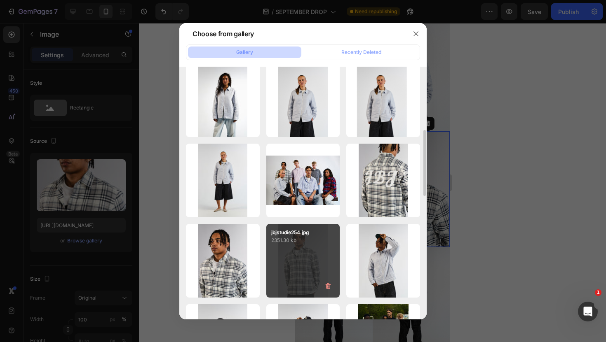
scroll to position [251, 0]
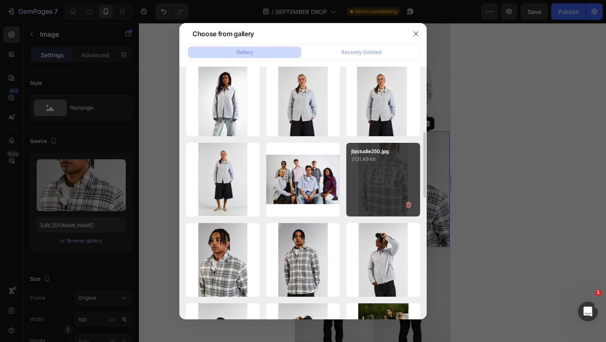
click at [367, 185] on div "jbjstudie250.jpg 2131.49 kb" at bounding box center [383, 180] width 74 height 74
type input "[URL][DOMAIN_NAME]"
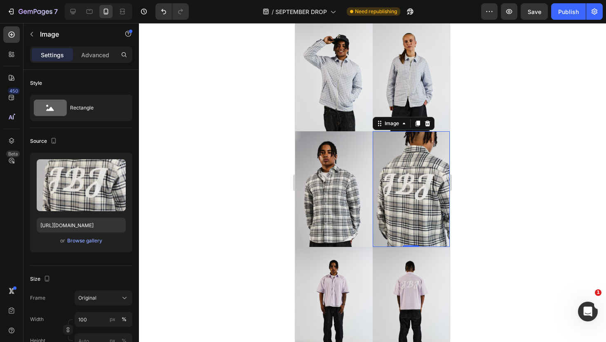
click at [499, 203] on div at bounding box center [372, 182] width 467 height 319
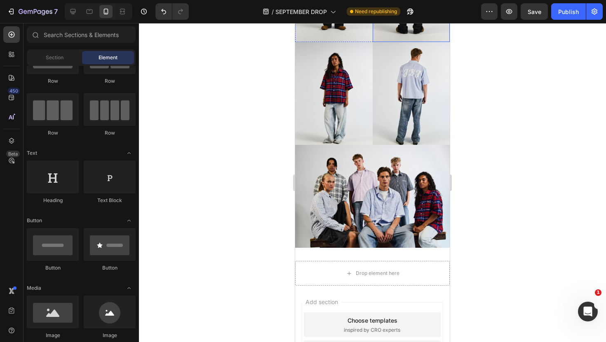
scroll to position [615, 0]
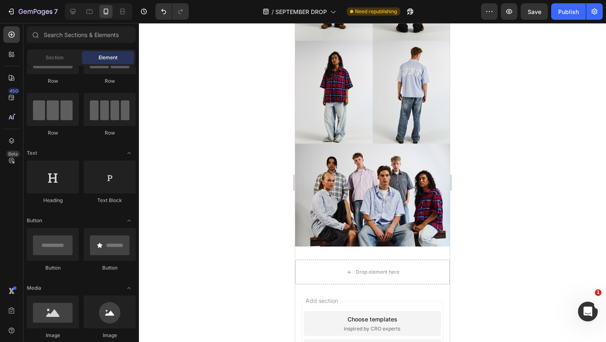
click at [485, 182] on div at bounding box center [372, 182] width 467 height 319
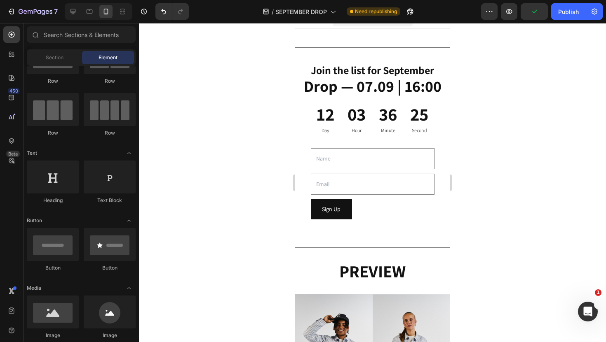
scroll to position [0, 0]
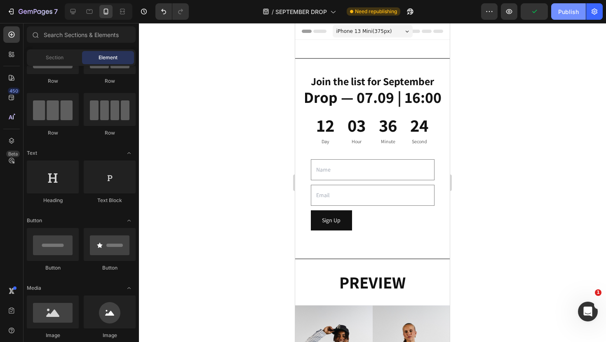
click at [562, 15] on div "Publish" at bounding box center [568, 11] width 21 height 9
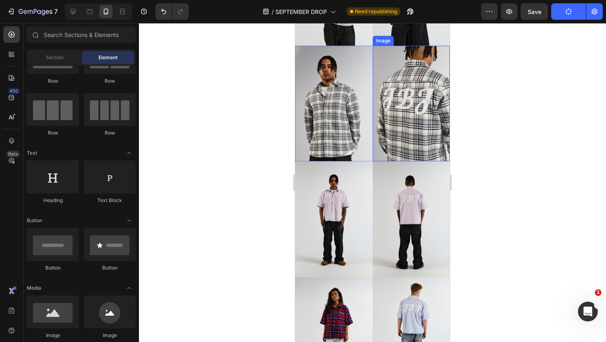
scroll to position [377, 0]
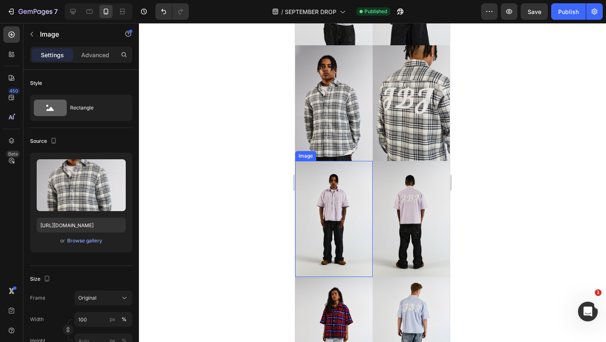
click at [329, 141] on img at bounding box center [333, 103] width 77 height 116
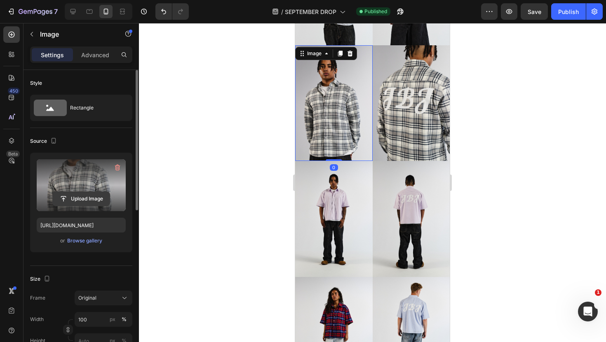
click at [97, 200] on input "file" at bounding box center [81, 199] width 57 height 14
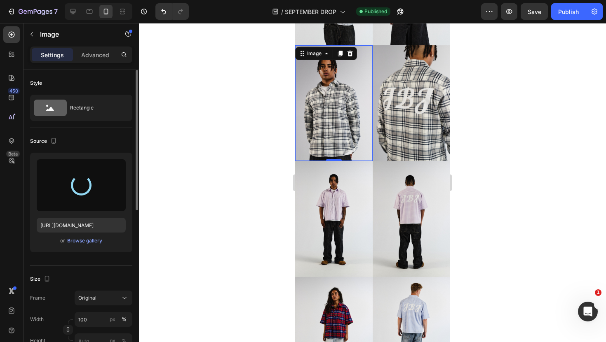
type input "[URL][DOMAIN_NAME]"
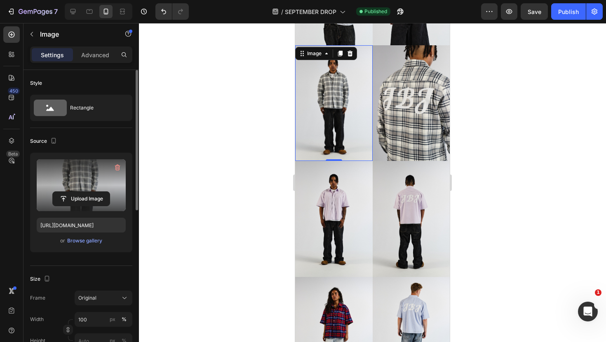
click at [506, 169] on div at bounding box center [372, 182] width 467 height 319
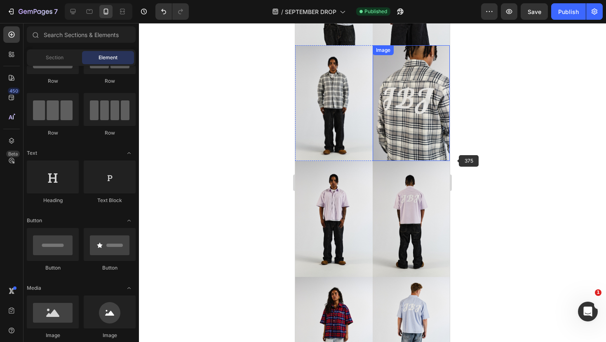
click at [415, 128] on img at bounding box center [410, 103] width 77 height 116
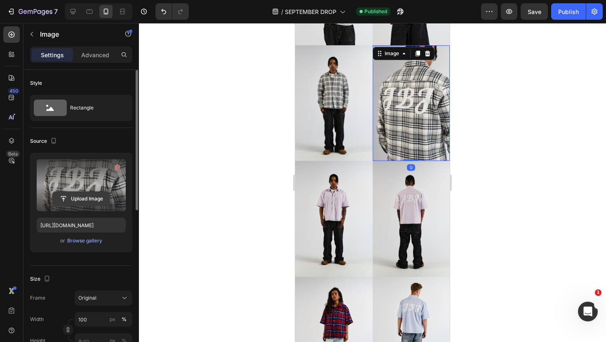
click at [98, 198] on input "file" at bounding box center [81, 199] width 57 height 14
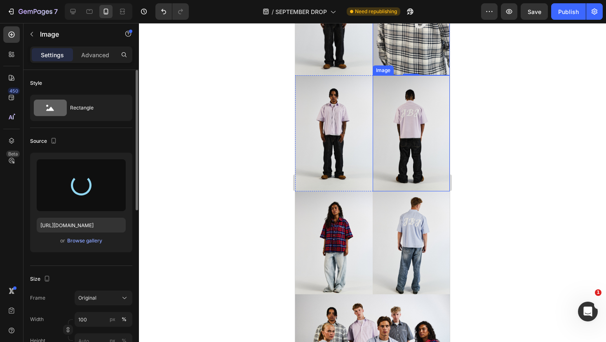
type input "[URL][DOMAIN_NAME]"
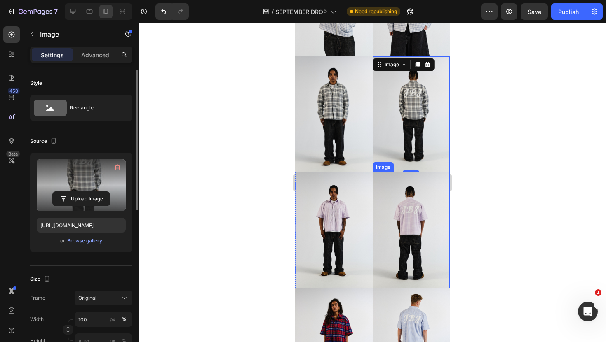
scroll to position [364, 0]
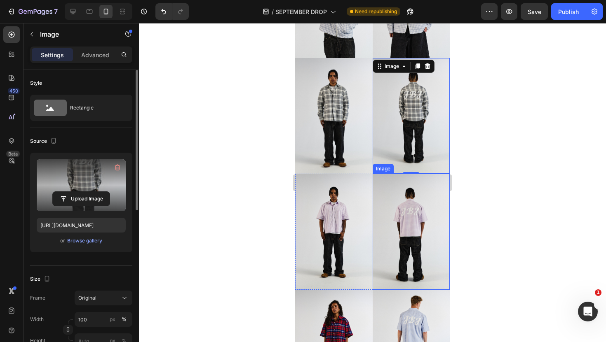
click at [502, 180] on div at bounding box center [372, 182] width 467 height 319
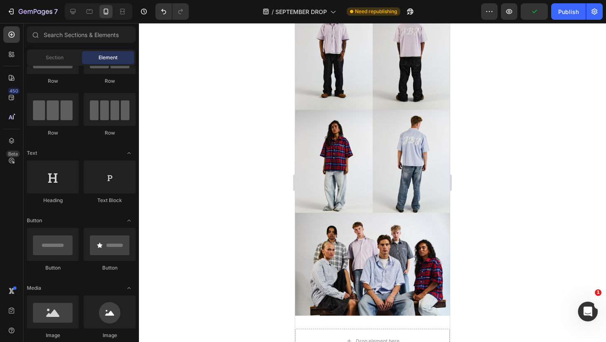
scroll to position [545, 0]
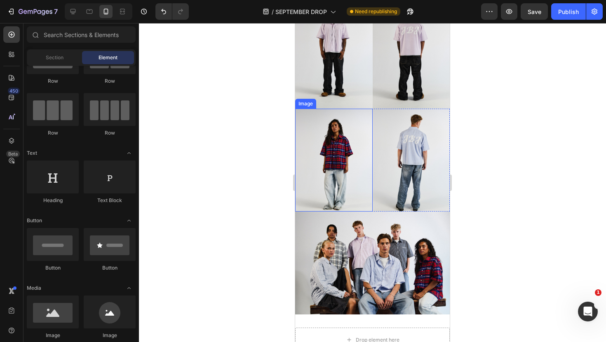
click at [340, 170] on img at bounding box center [333, 160] width 77 height 103
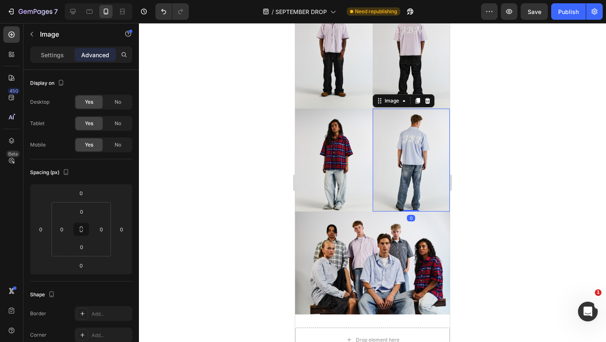
click at [372, 126] on img at bounding box center [410, 160] width 77 height 103
click at [372, 108] on img at bounding box center [333, 51] width 77 height 116
click at [372, 112] on img at bounding box center [410, 160] width 77 height 103
click at [369, 116] on img at bounding box center [333, 160] width 77 height 103
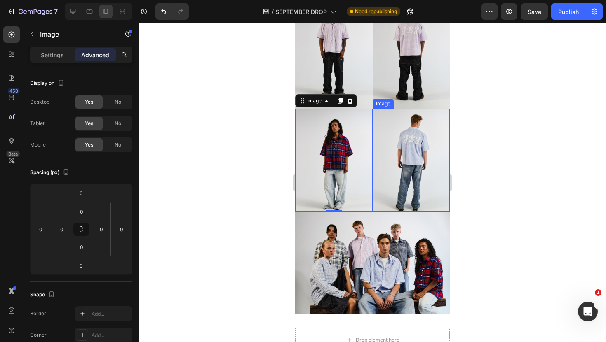
click at [382, 154] on img at bounding box center [410, 160] width 77 height 103
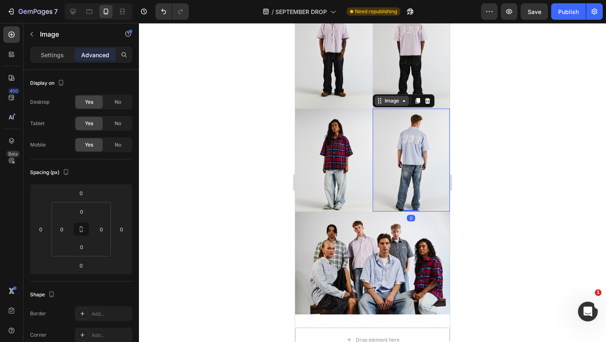
click at [392, 103] on div "Image" at bounding box center [392, 100] width 18 height 7
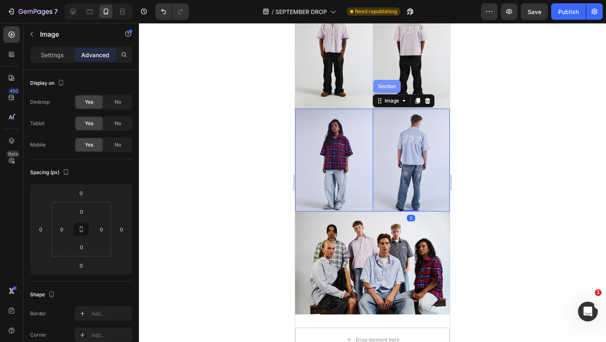
click at [388, 90] on div "Section" at bounding box center [387, 86] width 28 height 13
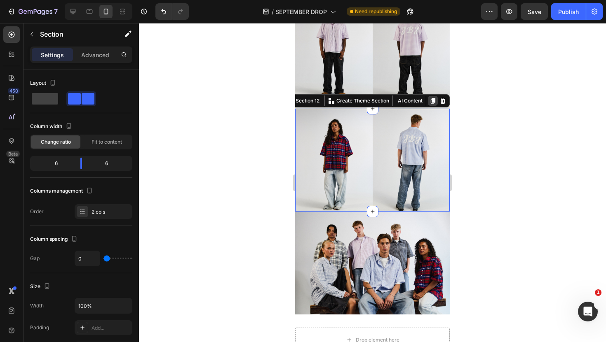
click at [431, 100] on icon at bounding box center [433, 101] width 5 height 6
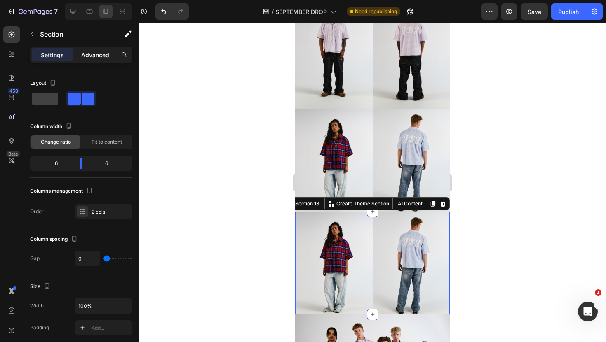
click at [96, 55] on p "Advanced" at bounding box center [95, 55] width 28 height 9
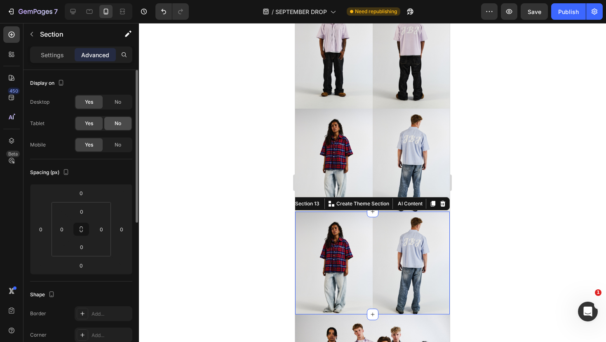
click at [113, 124] on div "No" at bounding box center [117, 123] width 27 height 13
click at [116, 101] on span "No" at bounding box center [118, 101] width 7 height 7
click at [379, 103] on div "Image" at bounding box center [383, 103] width 18 height 7
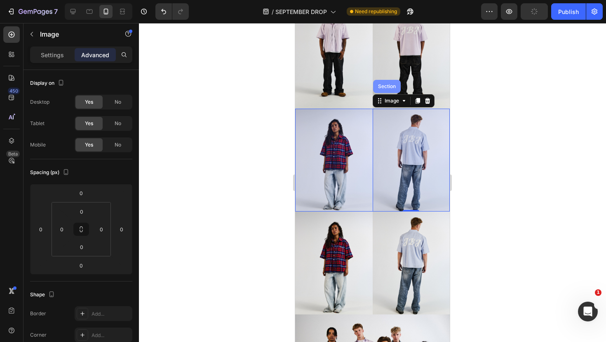
click at [391, 91] on div "Section" at bounding box center [387, 86] width 28 height 13
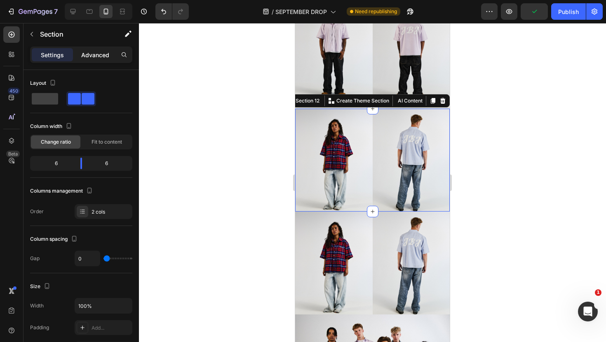
click at [94, 54] on p "Advanced" at bounding box center [95, 55] width 28 height 9
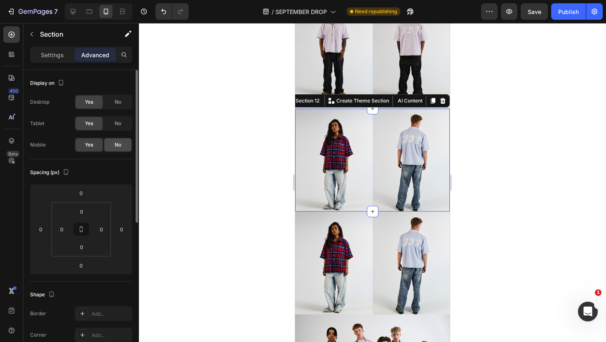
click at [119, 140] on div "No" at bounding box center [117, 144] width 27 height 13
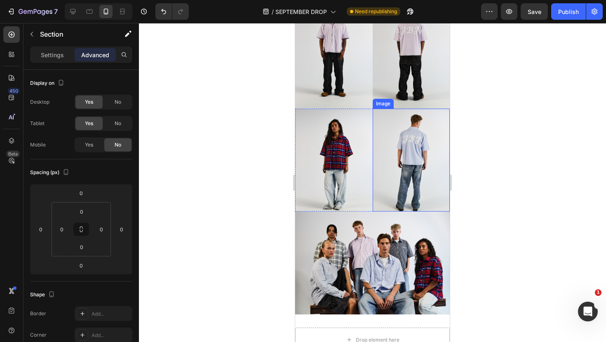
click at [399, 178] on img at bounding box center [410, 160] width 77 height 103
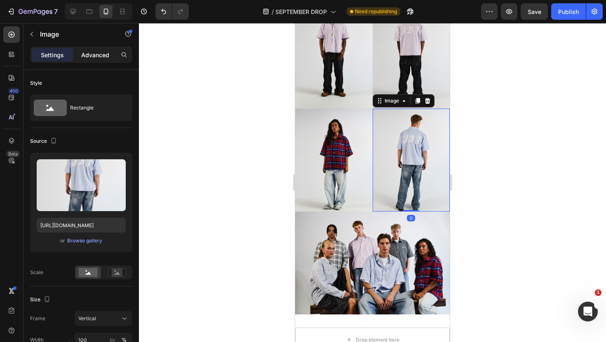
click at [82, 52] on p "Advanced" at bounding box center [95, 55] width 28 height 9
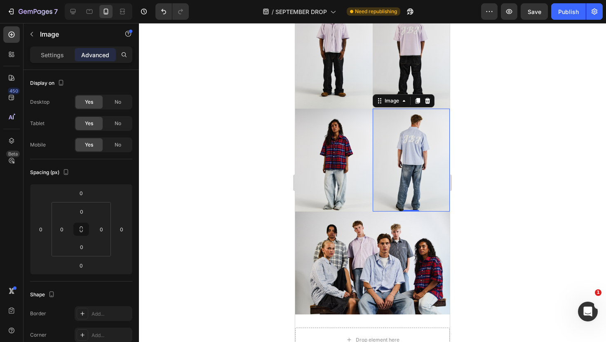
click at [222, 116] on div at bounding box center [372, 182] width 467 height 319
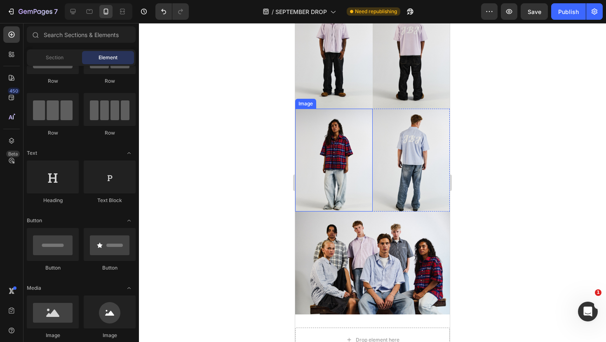
click at [357, 177] on img at bounding box center [333, 160] width 77 height 103
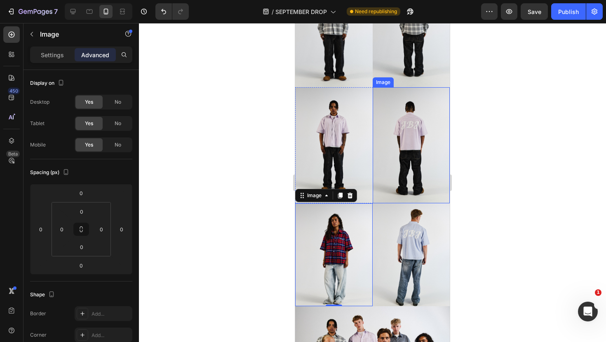
scroll to position [455, 0]
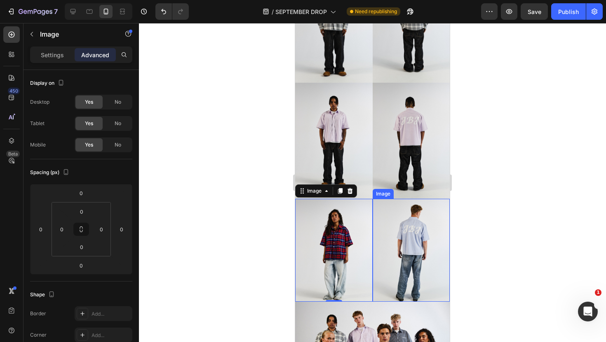
click at [379, 248] on img at bounding box center [410, 250] width 77 height 103
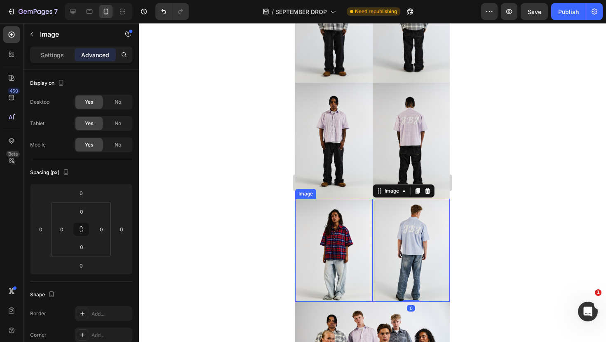
click at [366, 232] on img at bounding box center [333, 250] width 77 height 103
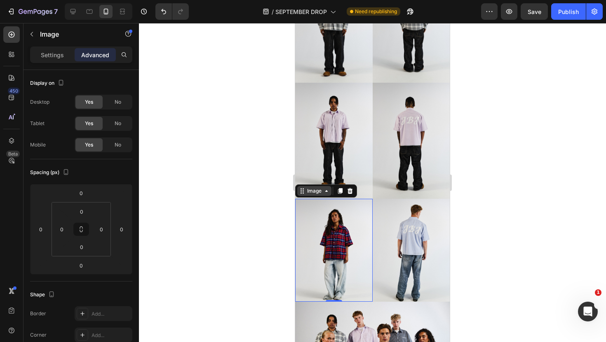
click at [319, 189] on div "Image" at bounding box center [314, 190] width 18 height 7
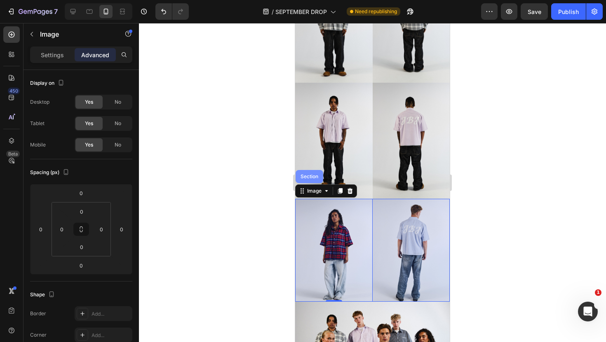
click at [314, 181] on div "Section" at bounding box center [309, 176] width 28 height 13
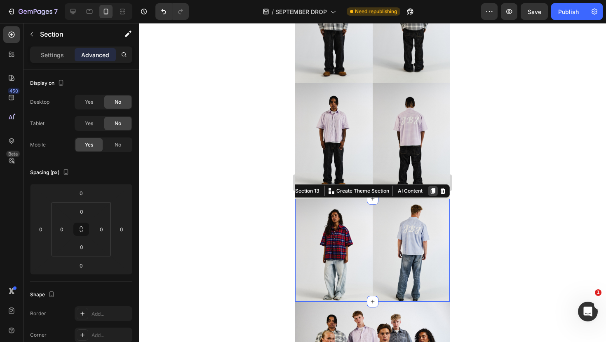
click at [430, 192] on icon at bounding box center [432, 191] width 7 height 7
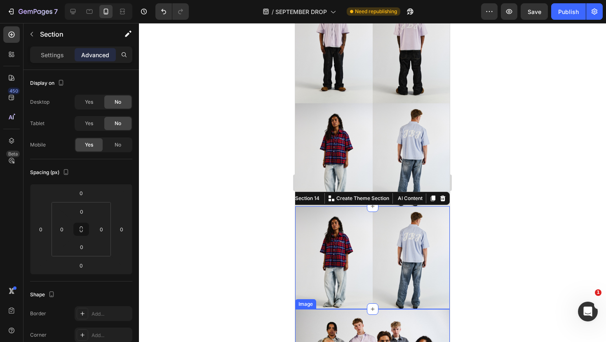
scroll to position [542, 0]
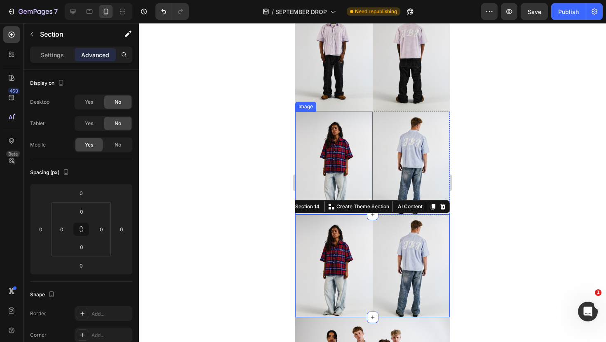
click at [342, 165] on img at bounding box center [333, 163] width 77 height 103
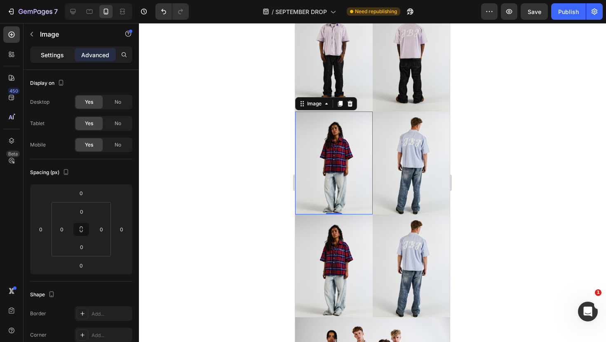
click at [51, 57] on p "Settings" at bounding box center [52, 55] width 23 height 9
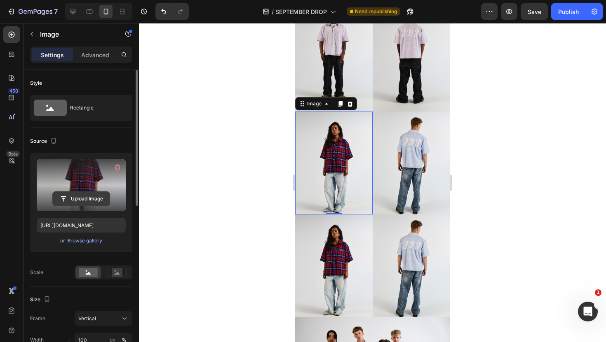
click at [73, 195] on input "file" at bounding box center [81, 199] width 57 height 14
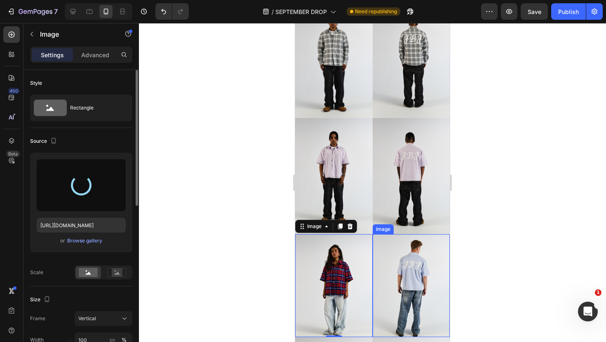
scroll to position [421, 0]
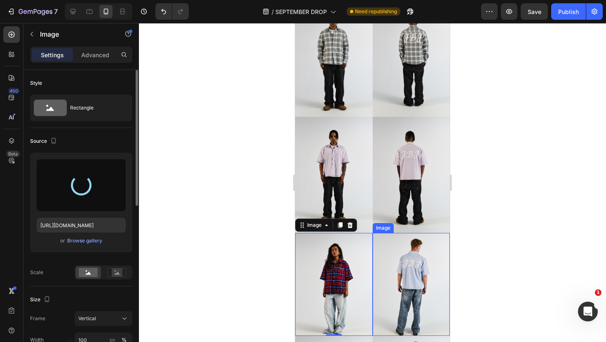
type input "[URL][DOMAIN_NAME]"
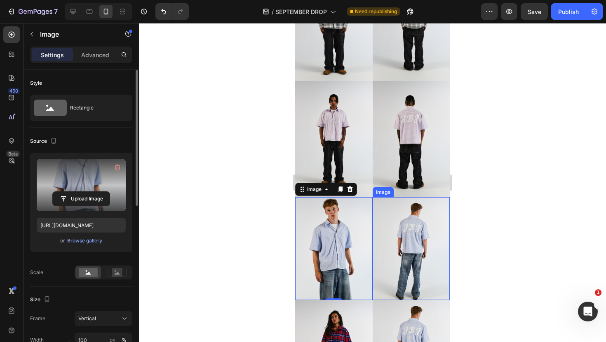
scroll to position [462, 0]
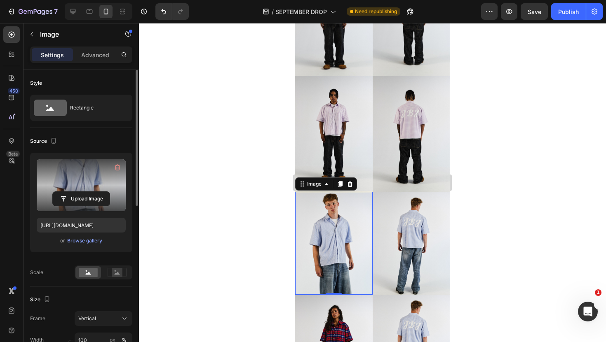
click at [468, 205] on div at bounding box center [372, 182] width 467 height 319
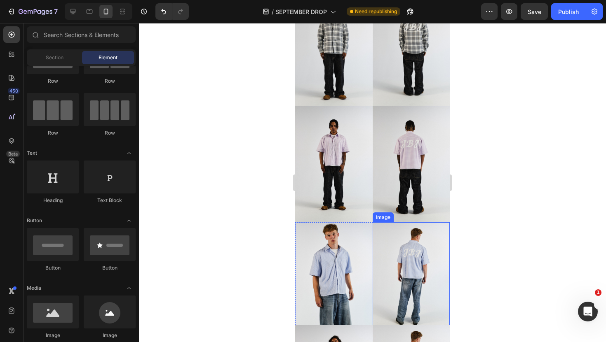
scroll to position [431, 0]
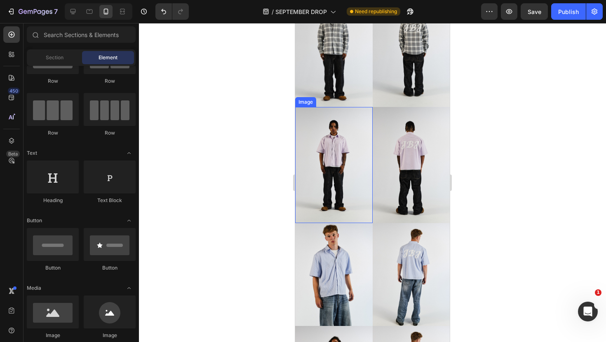
click at [327, 174] on img at bounding box center [333, 165] width 77 height 116
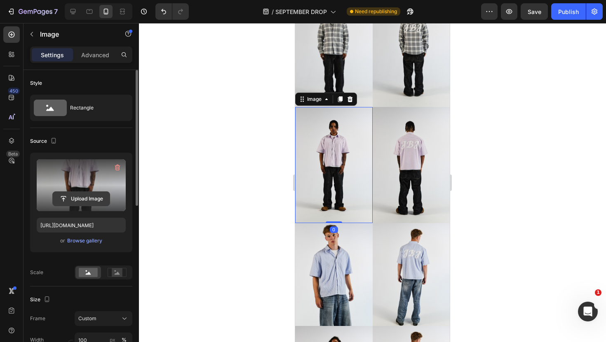
click at [95, 203] on input "file" at bounding box center [81, 199] width 57 height 14
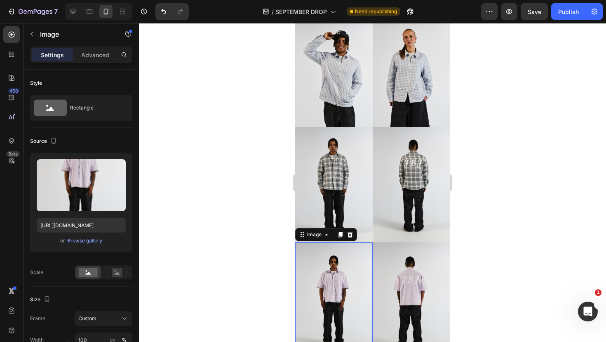
scroll to position [272, 0]
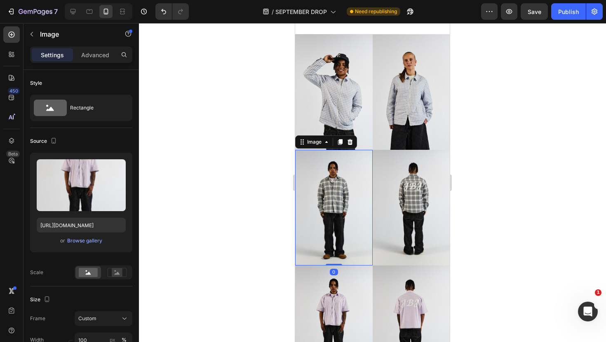
click at [331, 213] on img at bounding box center [333, 208] width 77 height 116
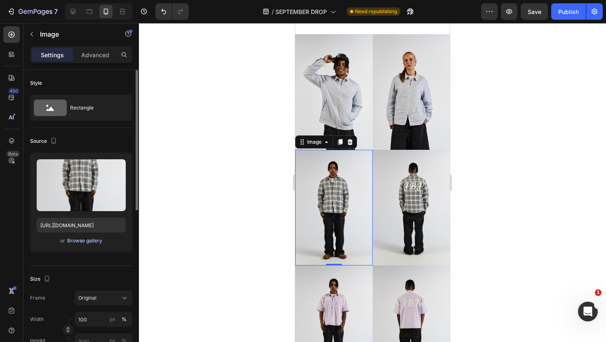
click at [84, 243] on div "Browse gallery" at bounding box center [84, 240] width 35 height 7
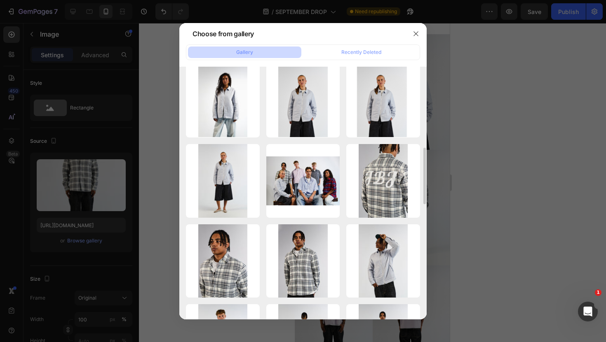
scroll to position [336, 0]
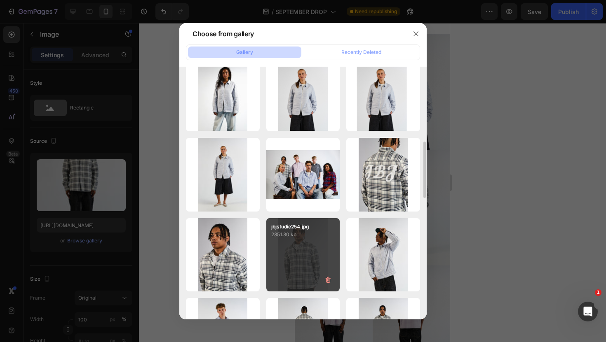
click at [299, 264] on div "jbjstudie254.jpg 2351.30 kb" at bounding box center [303, 255] width 74 height 74
type input "[URL][DOMAIN_NAME]"
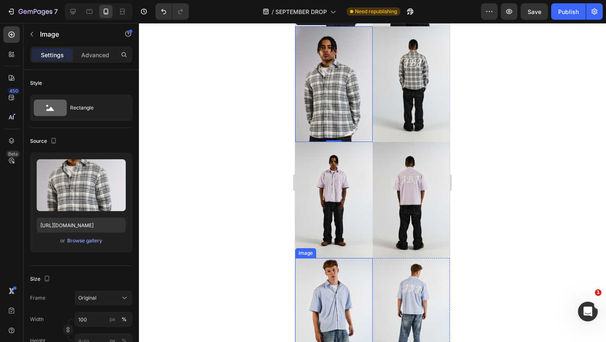
scroll to position [397, 0]
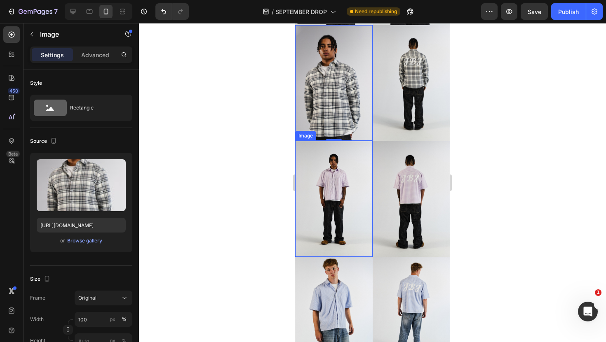
click at [328, 211] on img at bounding box center [333, 199] width 77 height 116
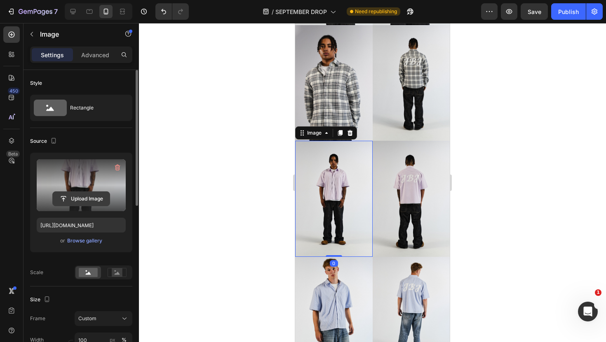
click at [97, 201] on input "file" at bounding box center [81, 199] width 57 height 14
click at [98, 197] on input "file" at bounding box center [81, 199] width 57 height 14
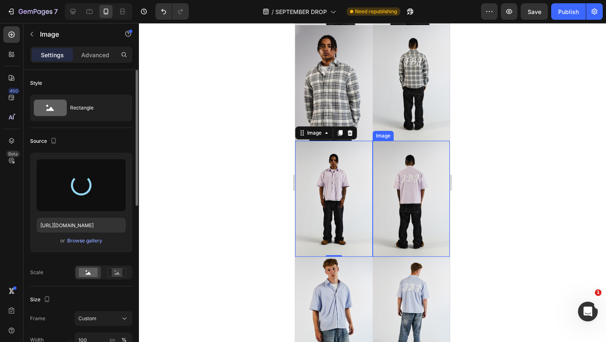
type input "[URL][DOMAIN_NAME]"
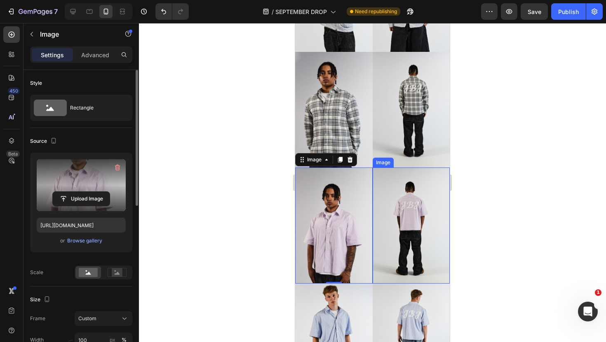
scroll to position [369, 0]
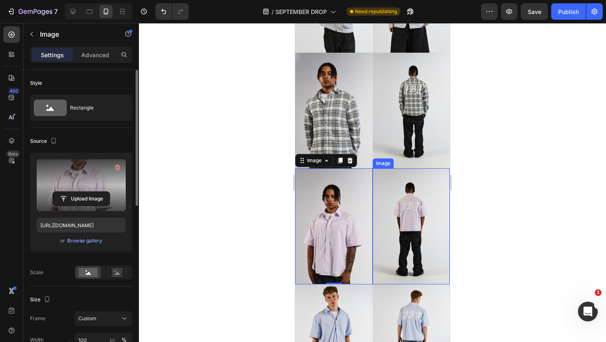
click at [500, 262] on div at bounding box center [372, 182] width 467 height 319
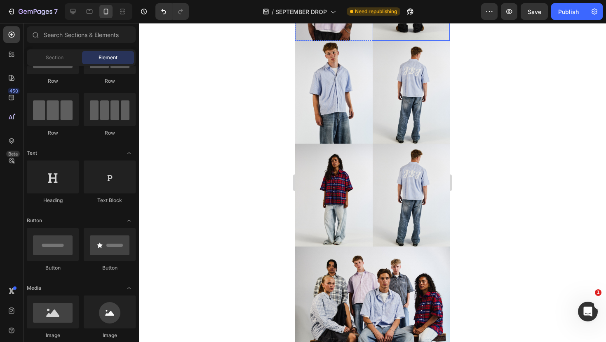
scroll to position [625, 0]
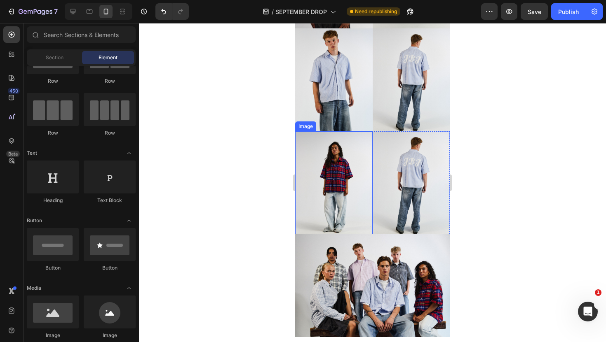
click at [326, 175] on img at bounding box center [333, 182] width 77 height 103
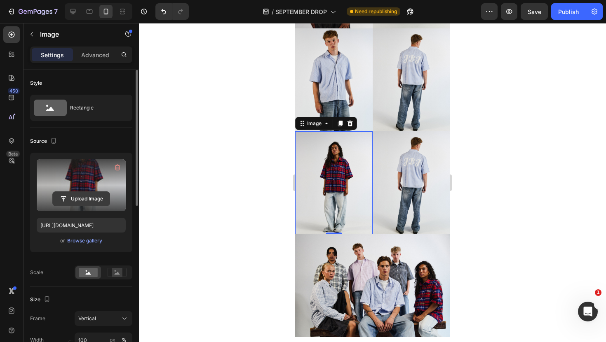
click at [98, 202] on input "file" at bounding box center [81, 199] width 57 height 14
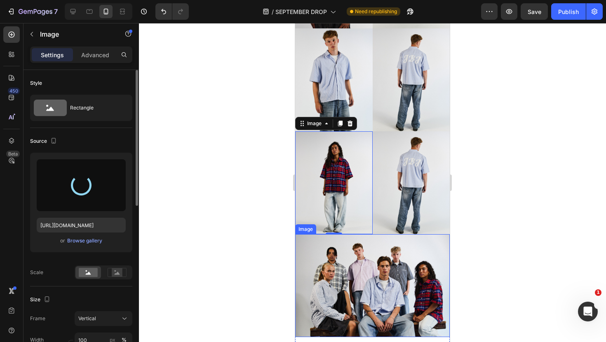
type input "[URL][DOMAIN_NAME]"
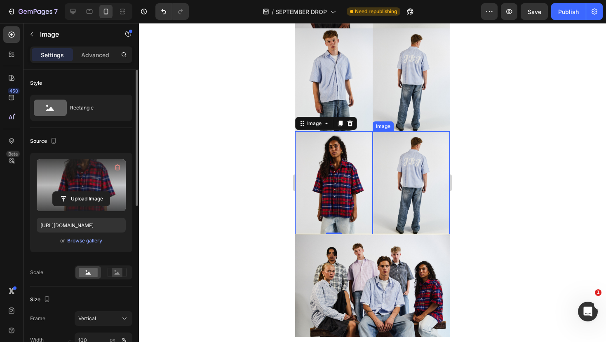
click at [403, 191] on img at bounding box center [410, 182] width 77 height 103
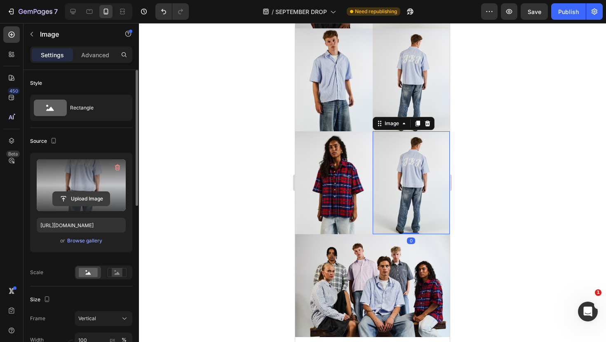
click at [83, 198] on input "file" at bounding box center [81, 199] width 57 height 14
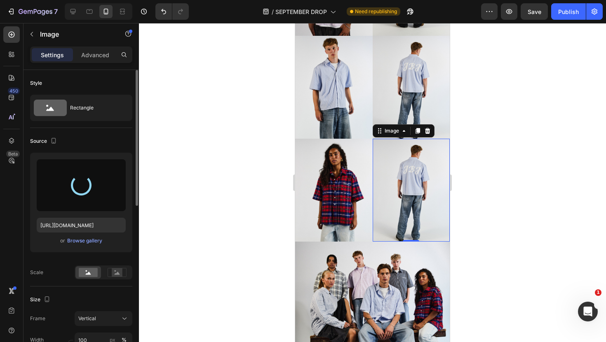
scroll to position [501, 0]
type input "[URL][DOMAIN_NAME]"
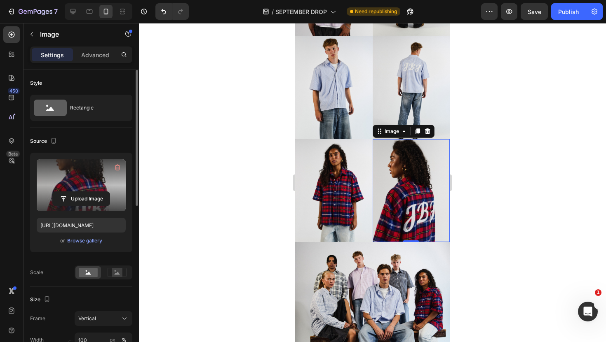
click at [492, 201] on div at bounding box center [372, 182] width 467 height 319
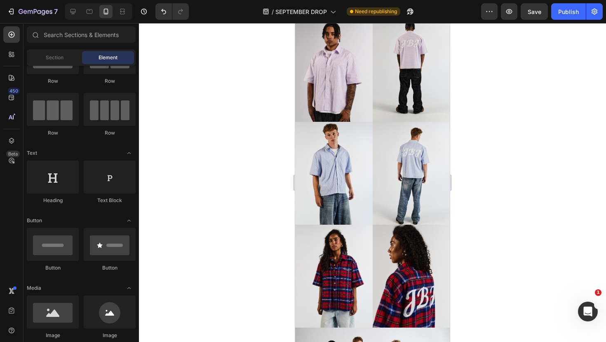
scroll to position [531, 0]
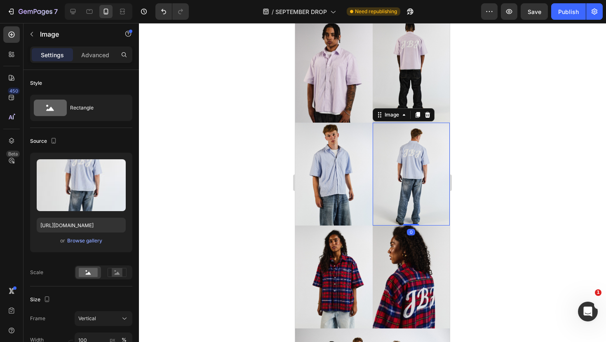
click at [399, 187] on img at bounding box center [410, 174] width 77 height 103
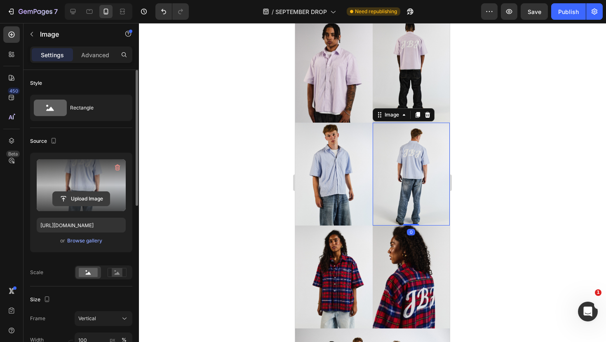
click at [87, 194] on input "file" at bounding box center [81, 199] width 57 height 14
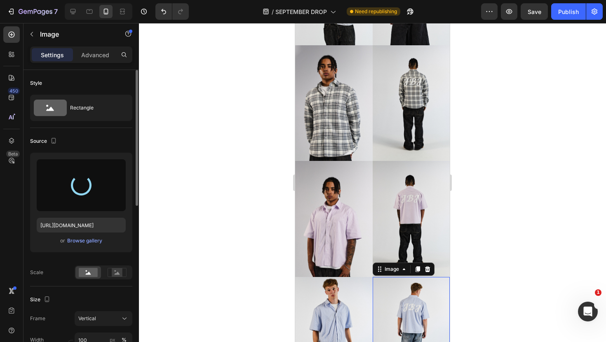
scroll to position [374, 0]
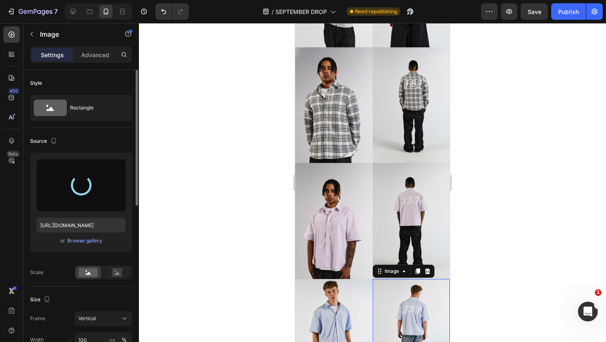
type input "[URL][DOMAIN_NAME]"
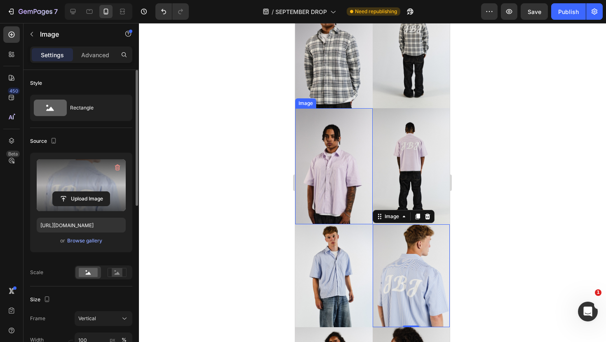
scroll to position [432, 0]
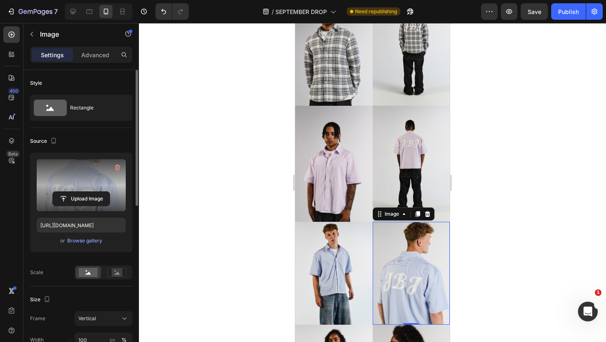
click at [185, 218] on div at bounding box center [372, 182] width 467 height 319
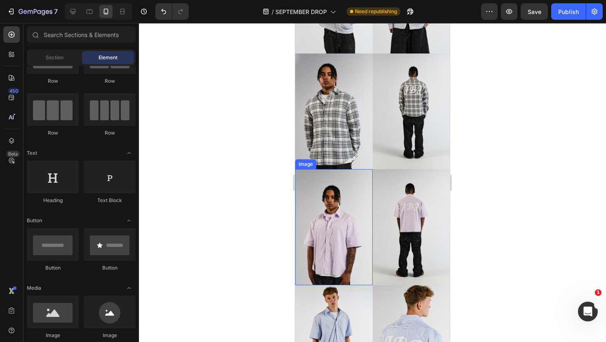
scroll to position [377, 0]
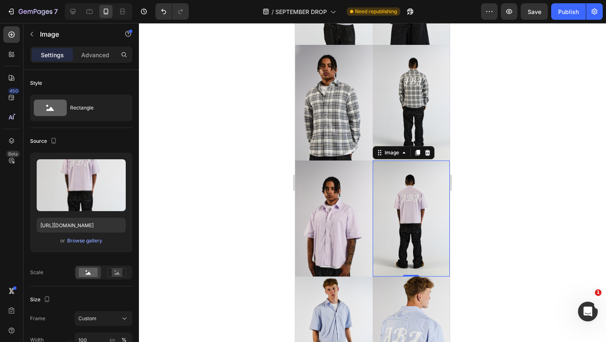
click at [402, 208] on img at bounding box center [410, 219] width 77 height 116
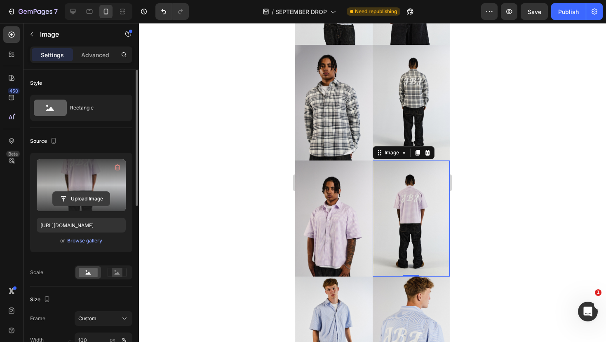
click at [75, 199] on input "file" at bounding box center [81, 199] width 57 height 14
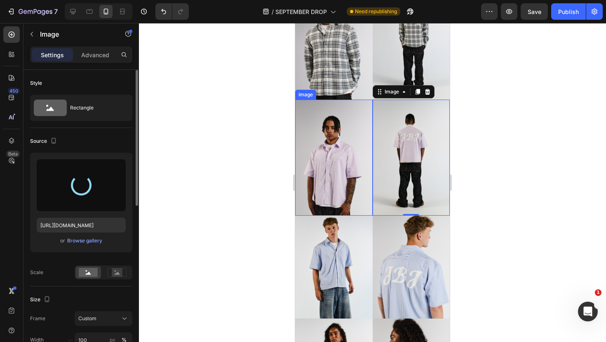
scroll to position [439, 0]
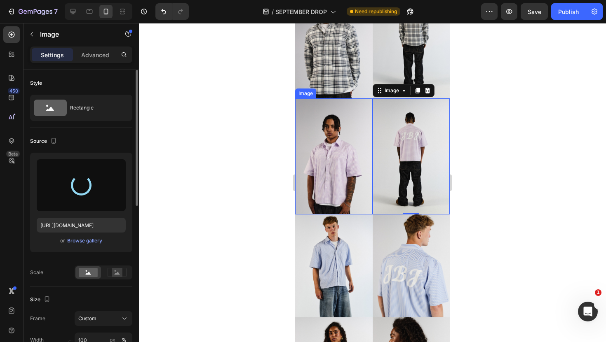
type input "[URL][DOMAIN_NAME]"
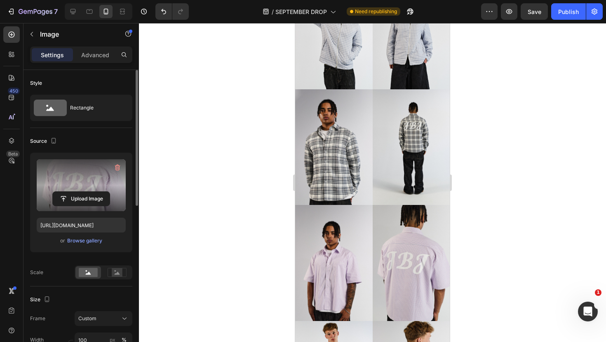
scroll to position [328, 0]
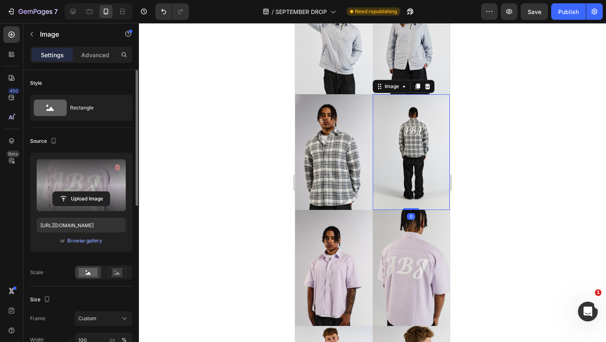
click at [397, 171] on img at bounding box center [410, 152] width 77 height 116
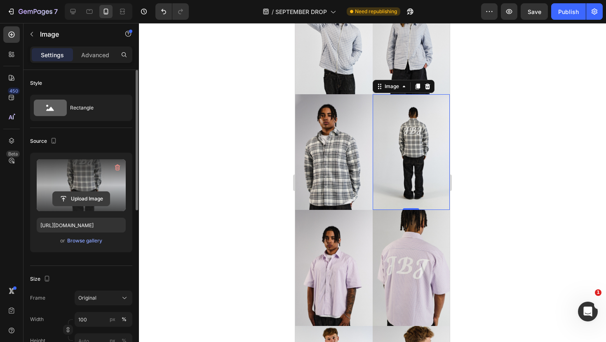
click at [95, 197] on input "file" at bounding box center [81, 199] width 57 height 14
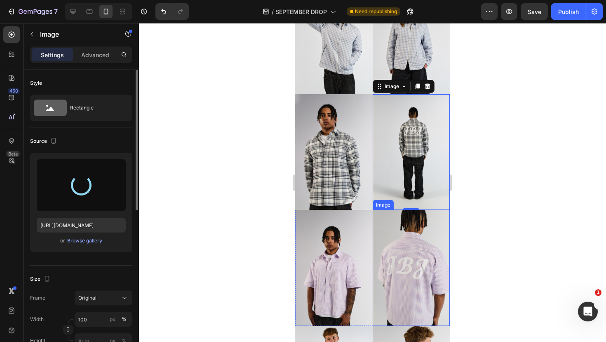
type input "[URL][DOMAIN_NAME]"
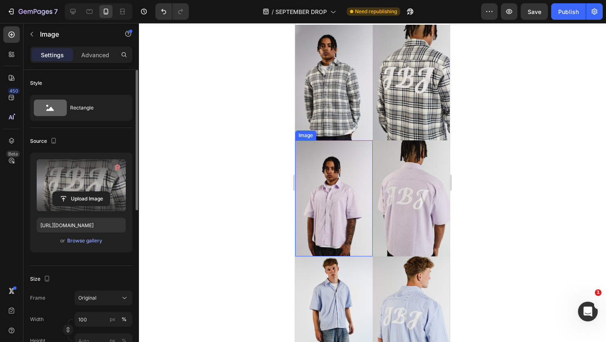
scroll to position [425, 0]
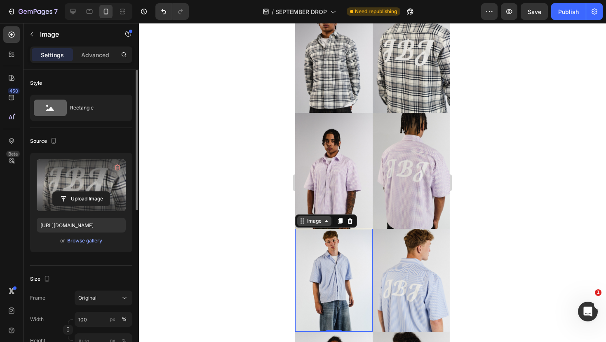
click at [306, 224] on div "Image" at bounding box center [314, 221] width 18 height 7
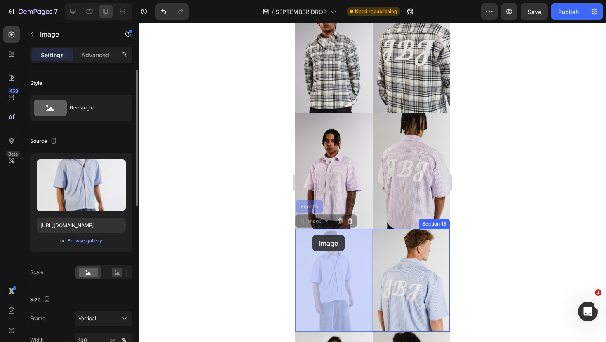
drag, startPoint x: 309, startPoint y: 220, endPoint x: 311, endPoint y: 231, distance: 11.2
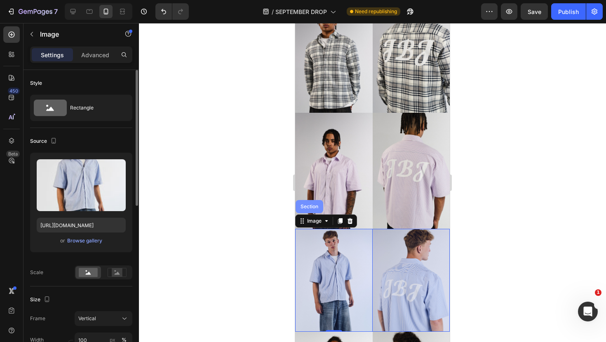
click at [310, 207] on div "Section" at bounding box center [309, 206] width 21 height 5
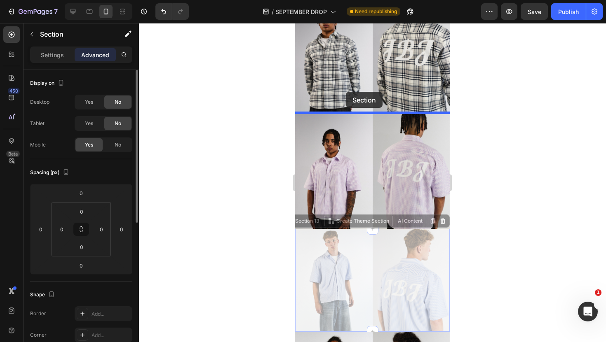
drag, startPoint x: 316, startPoint y: 222, endPoint x: 346, endPoint y: 93, distance: 132.7
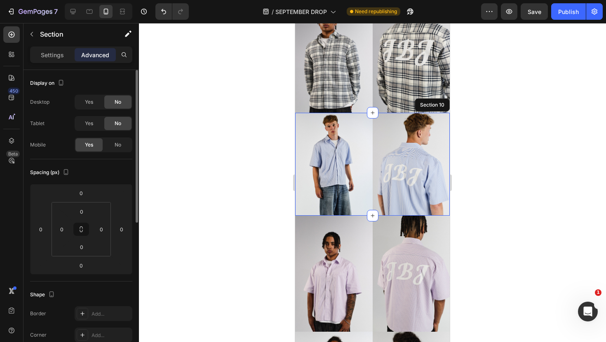
click at [477, 161] on div at bounding box center [372, 182] width 467 height 319
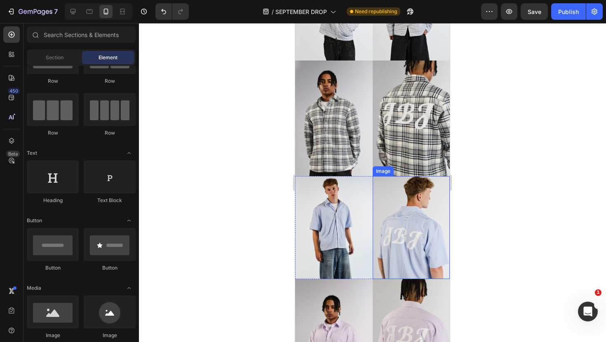
scroll to position [358, 0]
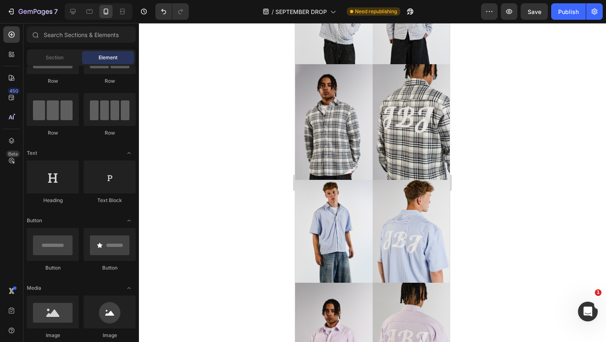
click at [476, 217] on div at bounding box center [372, 182] width 467 height 319
click at [328, 231] on img at bounding box center [333, 231] width 77 height 103
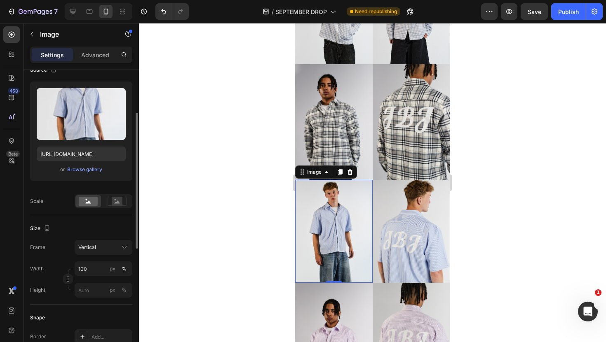
scroll to position [124, 0]
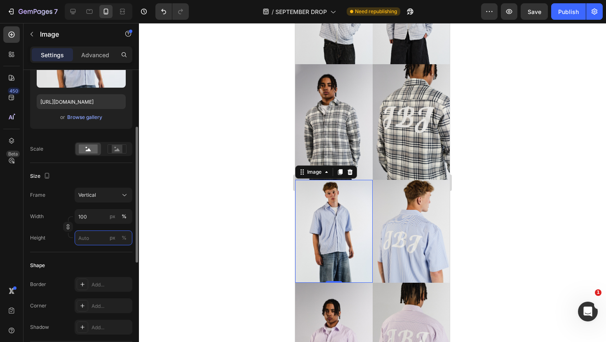
click at [103, 234] on input "px %" at bounding box center [104, 238] width 58 height 15
click at [103, 255] on p "Full 100%" at bounding box center [102, 257] width 48 height 7
type input "100"
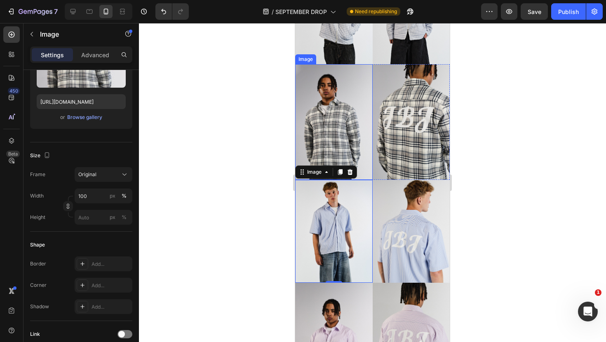
click at [328, 125] on img at bounding box center [333, 122] width 77 height 116
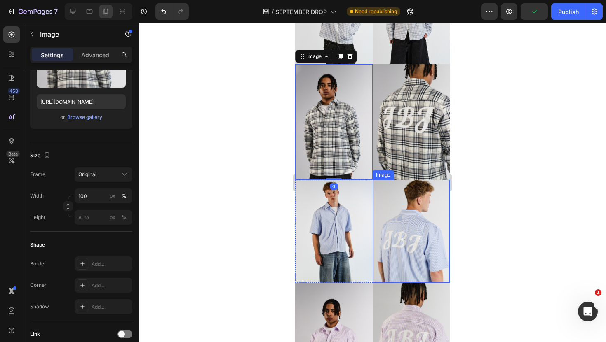
click at [449, 225] on img at bounding box center [410, 231] width 77 height 103
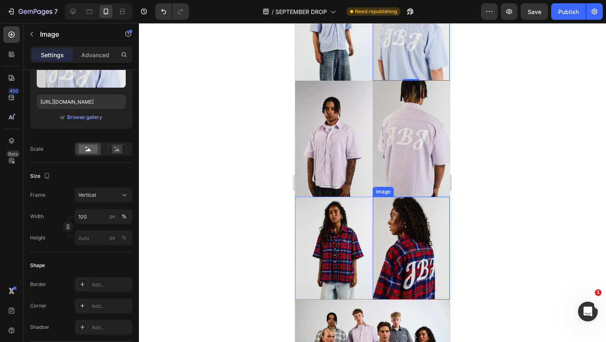
scroll to position [561, 0]
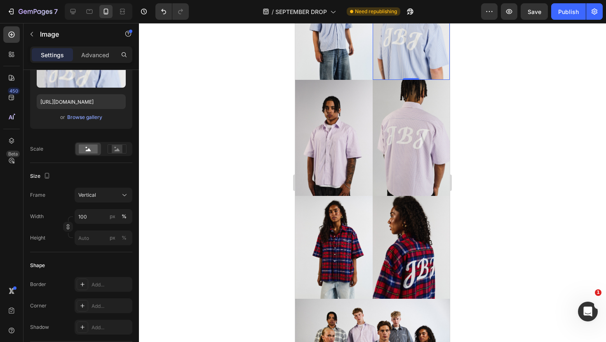
click at [258, 256] on div at bounding box center [372, 182] width 467 height 319
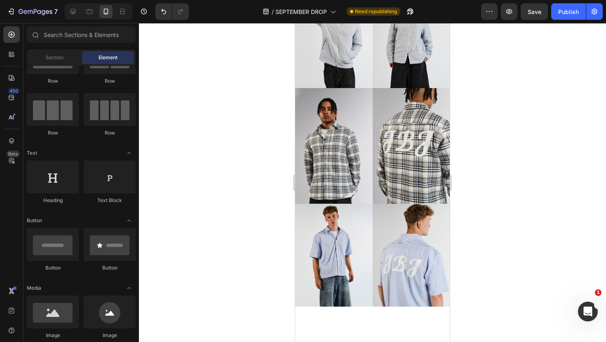
scroll to position [355, 0]
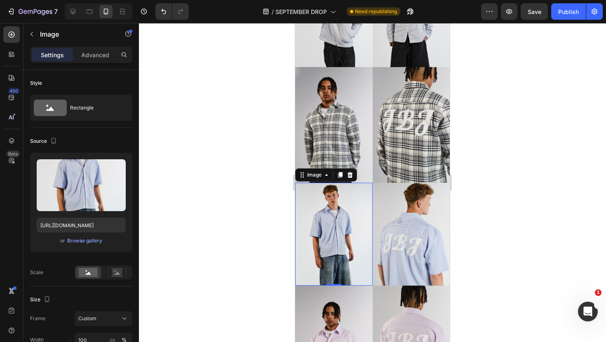
click at [342, 208] on img at bounding box center [333, 234] width 77 height 103
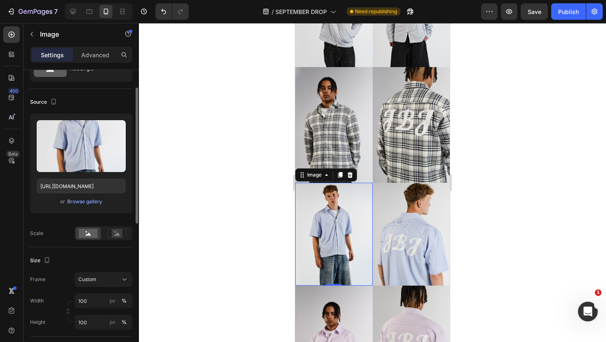
scroll to position [45, 0]
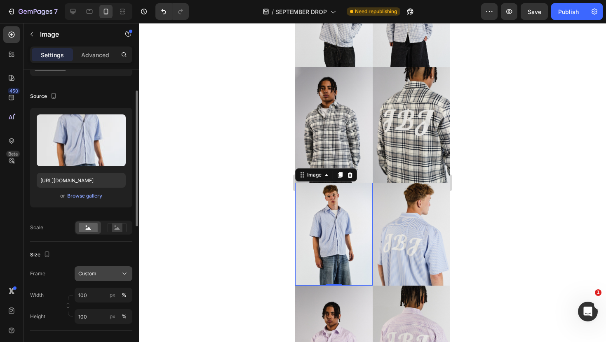
click at [115, 276] on div "Custom" at bounding box center [98, 273] width 40 height 7
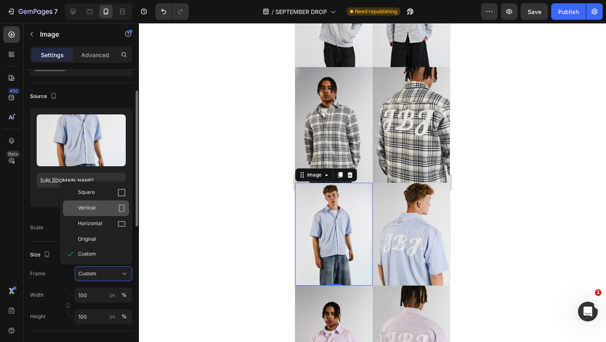
click at [100, 211] on div "Vertical" at bounding box center [102, 208] width 48 height 8
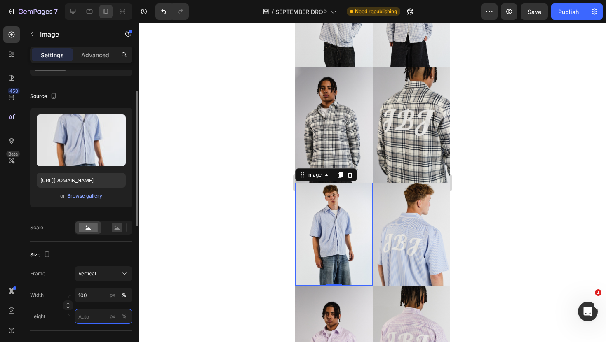
click at [80, 314] on input "px %" at bounding box center [104, 316] width 58 height 15
type input "1"
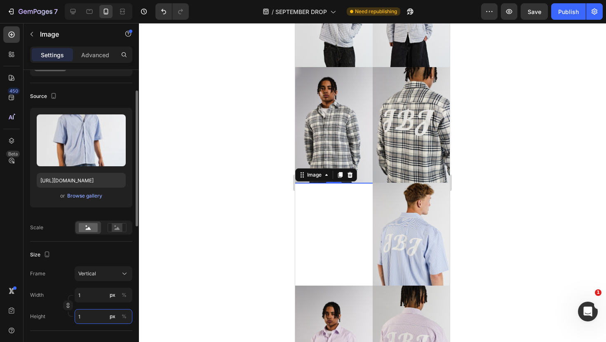
type input "8"
type input "10"
type input "75"
type input "100"
click at [124, 316] on div "%" at bounding box center [124, 316] width 5 height 7
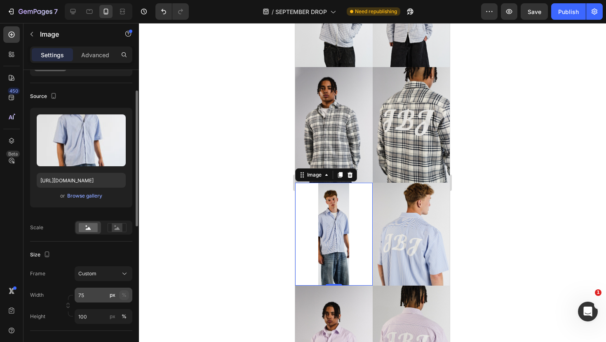
click at [121, 295] on button "%" at bounding box center [124, 295] width 10 height 10
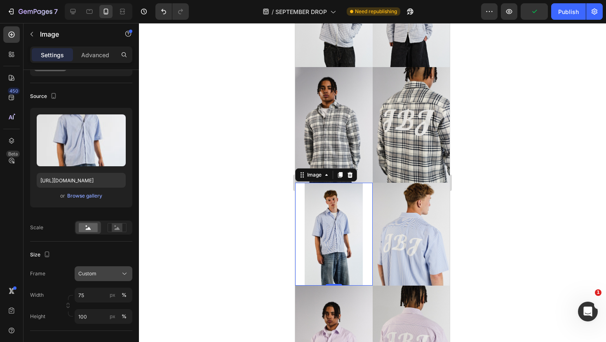
click at [114, 274] on div "Custom" at bounding box center [98, 273] width 40 height 7
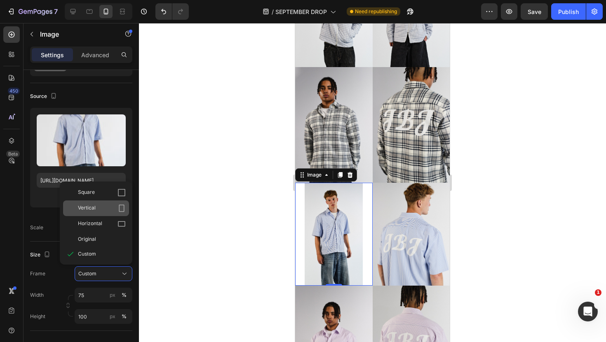
click at [103, 206] on div "Vertical" at bounding box center [102, 208] width 48 height 8
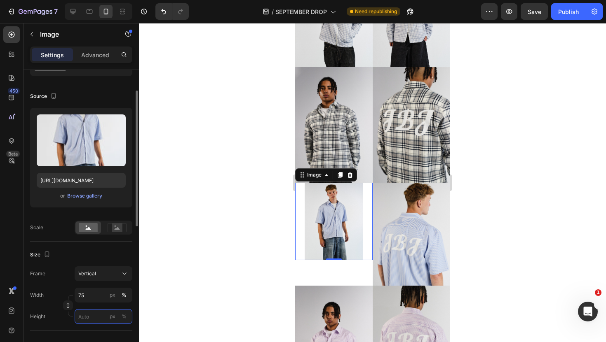
click at [93, 314] on input "px %" at bounding box center [104, 316] width 58 height 15
click at [156, 15] on button "Undo/Redo" at bounding box center [163, 11] width 16 height 16
click at [158, 15] on button "Undo/Redo" at bounding box center [163, 11] width 16 height 16
type input "100"
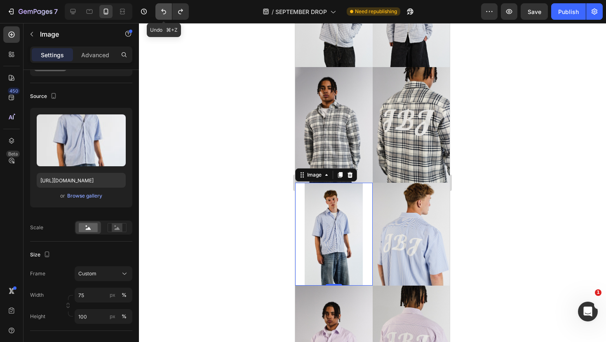
click at [158, 15] on button "Undo/Redo" at bounding box center [163, 11] width 16 height 16
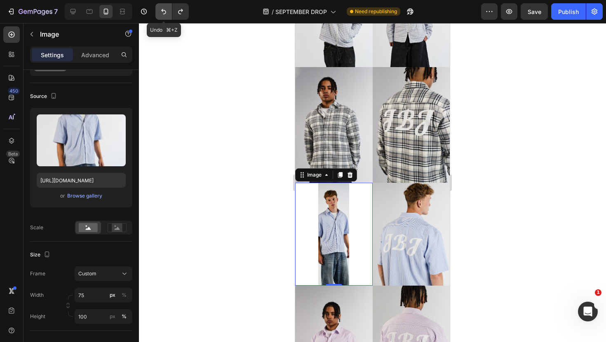
click at [158, 15] on button "Undo/Redo" at bounding box center [163, 11] width 16 height 16
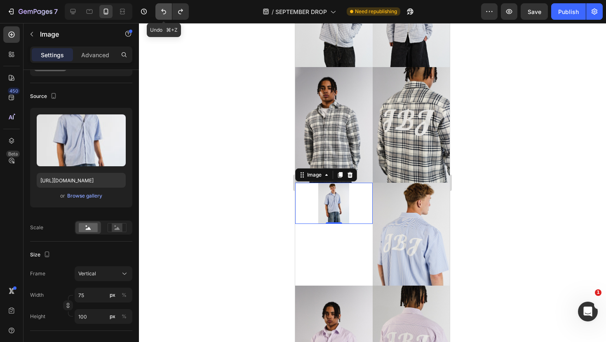
click at [158, 15] on button "Undo/Redo" at bounding box center [163, 11] width 16 height 16
click at [163, 15] on icon "Undo/Redo" at bounding box center [163, 11] width 8 height 8
type input "100"
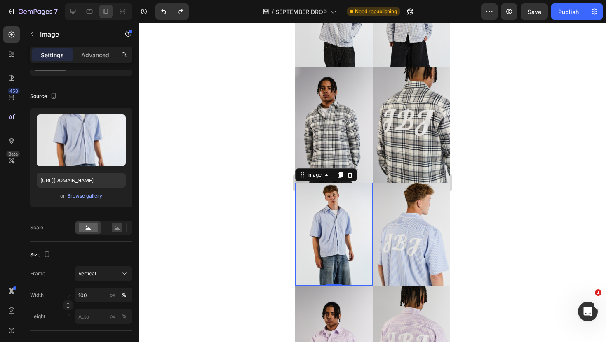
click at [253, 138] on div at bounding box center [372, 182] width 467 height 319
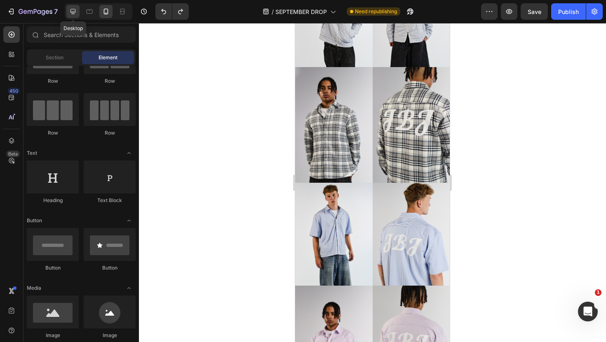
drag, startPoint x: 71, startPoint y: 14, endPoint x: 183, endPoint y: 143, distance: 171.1
click at [71, 14] on icon at bounding box center [73, 11] width 8 height 8
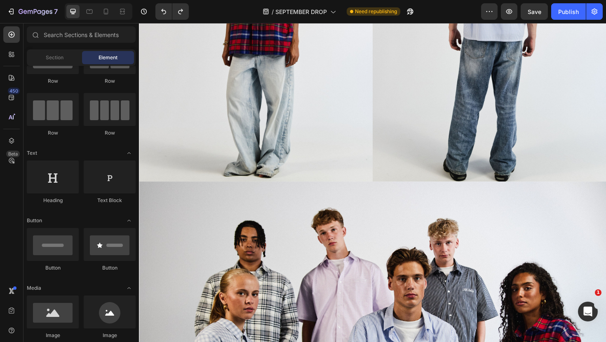
scroll to position [1214, 0]
click at [105, 12] on icon at bounding box center [106, 11] width 8 height 8
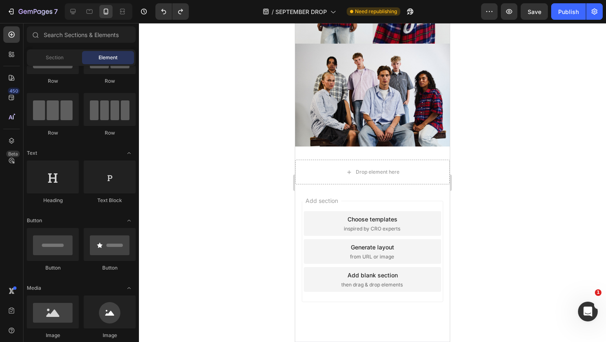
scroll to position [1235, 0]
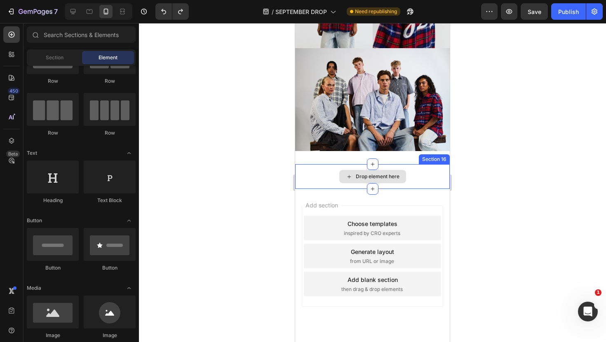
click at [396, 171] on div "Drop element here" at bounding box center [372, 176] width 67 height 13
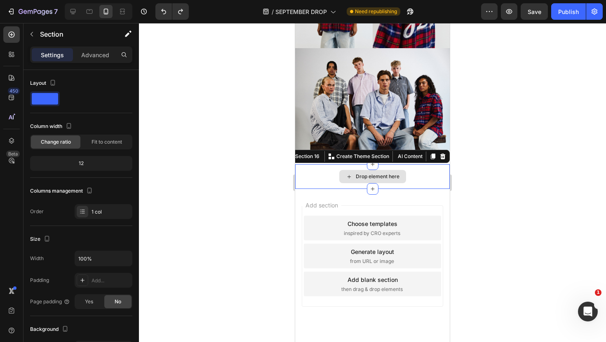
click at [432, 175] on div "Drop element here" at bounding box center [372, 176] width 154 height 25
click at [86, 54] on p "Advanced" at bounding box center [95, 55] width 28 height 9
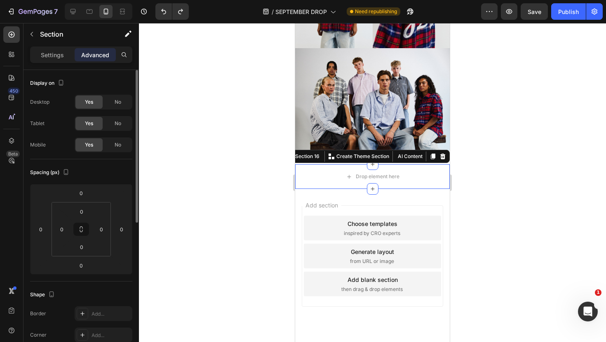
click at [119, 152] on div "Yes No" at bounding box center [104, 145] width 58 height 15
click at [119, 147] on span "No" at bounding box center [118, 144] width 7 height 7
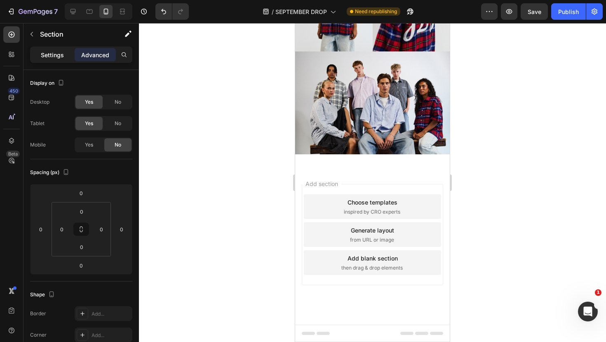
click at [57, 53] on p "Settings" at bounding box center [52, 55] width 23 height 9
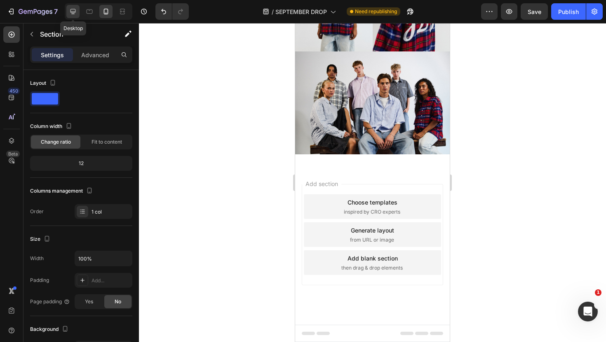
click at [74, 11] on icon at bounding box center [72, 11] width 5 height 5
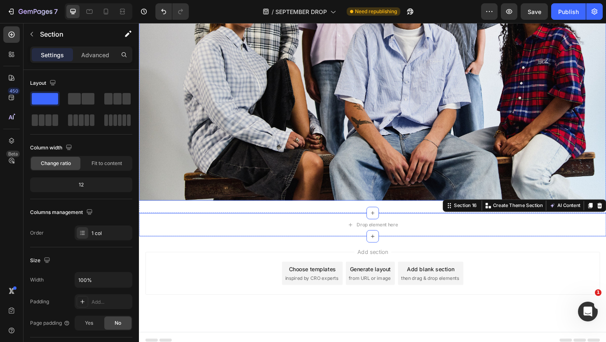
scroll to position [1227, 0]
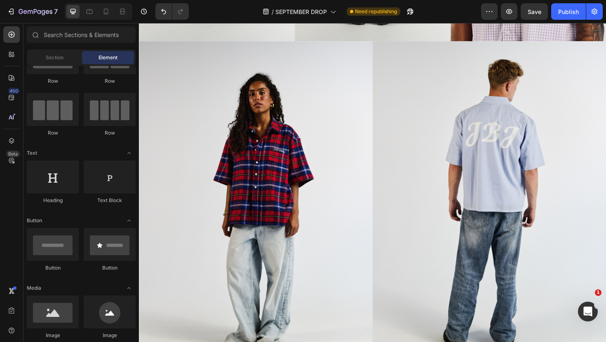
scroll to position [1035, 0]
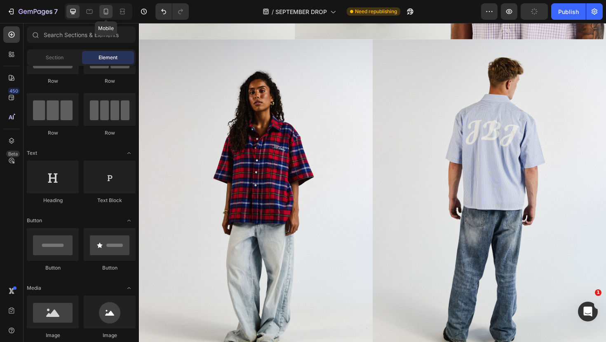
click at [110, 14] on icon at bounding box center [106, 11] width 8 height 8
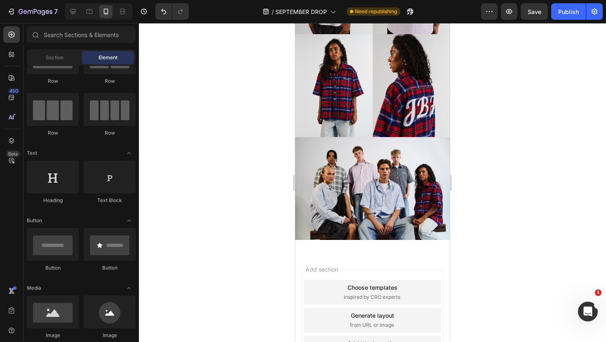
scroll to position [723, 0]
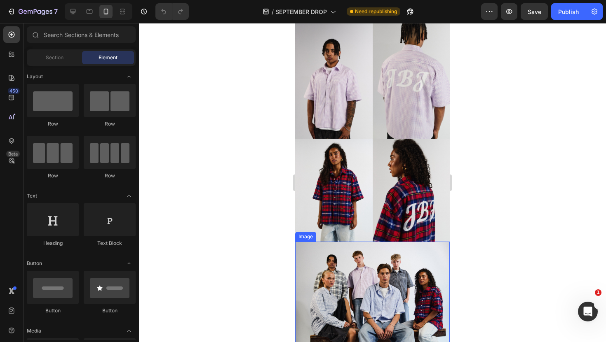
scroll to position [613, 0]
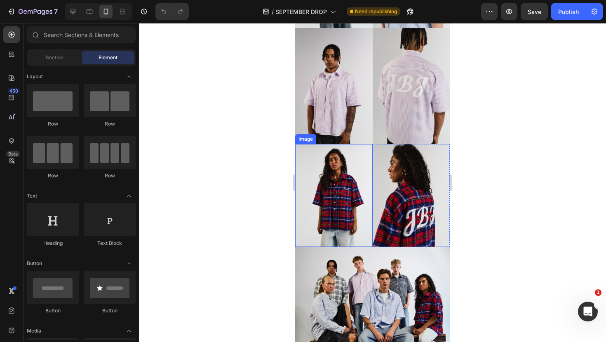
click at [307, 140] on div "Image" at bounding box center [306, 139] width 18 height 7
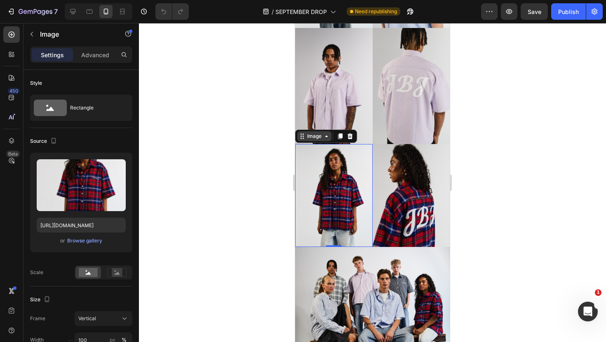
click at [316, 136] on div "Image" at bounding box center [314, 136] width 18 height 7
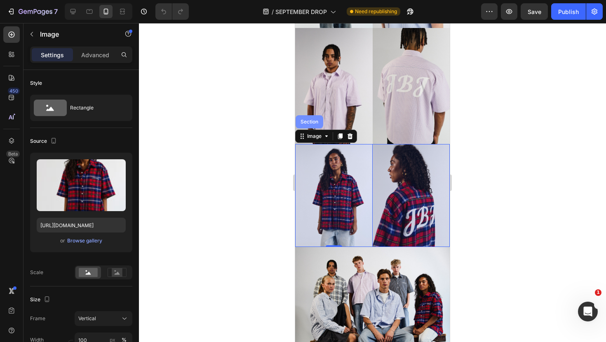
click at [314, 123] on div "Section" at bounding box center [309, 121] width 21 height 5
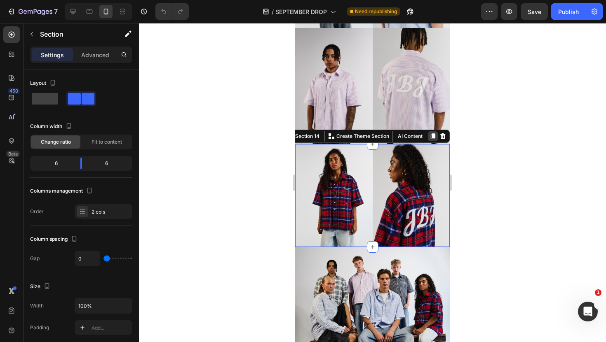
click at [434, 135] on icon at bounding box center [433, 136] width 5 height 6
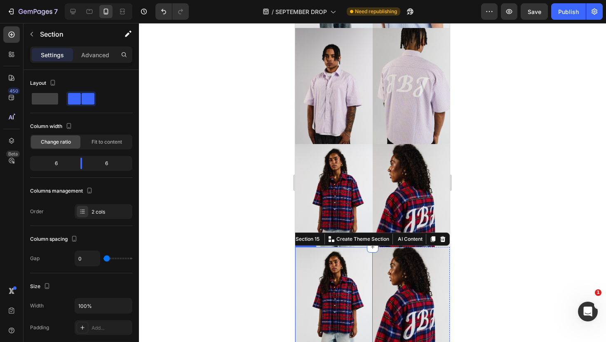
click at [350, 273] on img at bounding box center [333, 298] width 77 height 103
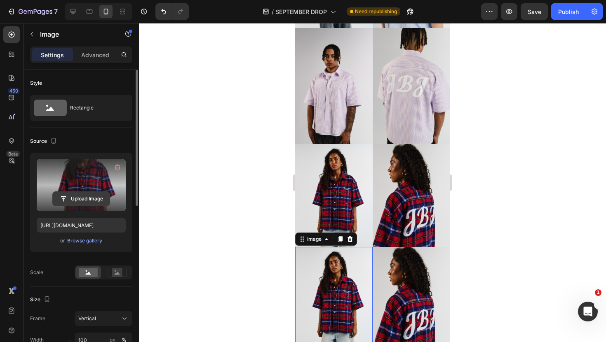
click at [91, 204] on input "file" at bounding box center [81, 199] width 57 height 14
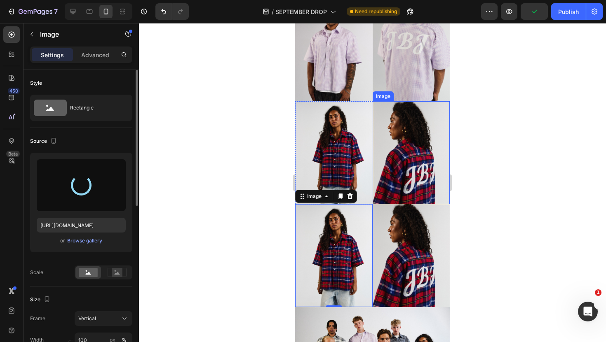
scroll to position [658, 0]
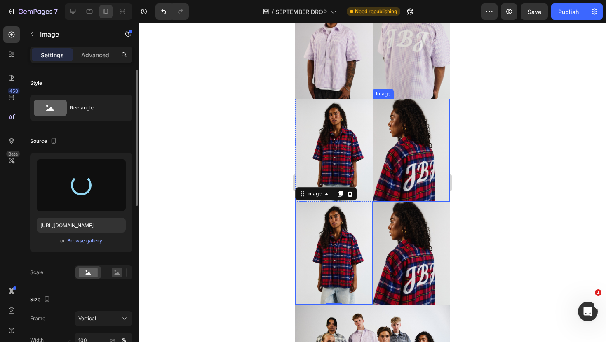
type input "https://cdn.shopify.com/s/files/1/0824/0359/0493/files/gempages_507336173698417…"
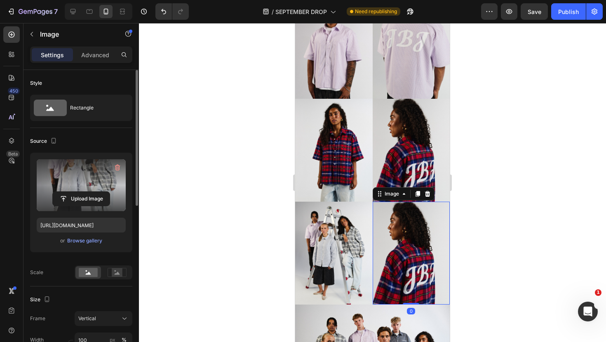
click at [392, 257] on img at bounding box center [410, 253] width 77 height 103
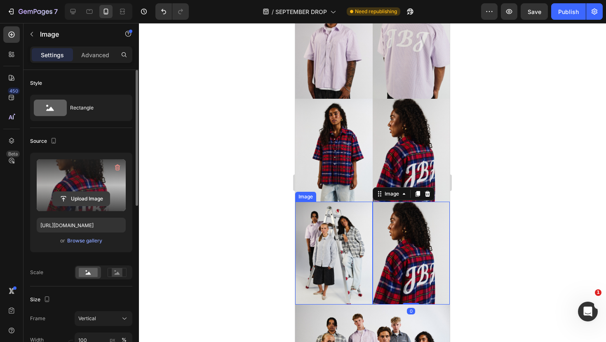
click at [96, 197] on input "file" at bounding box center [81, 199] width 57 height 14
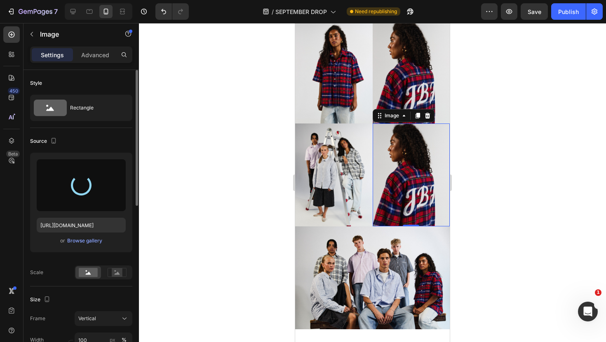
scroll to position [738, 0]
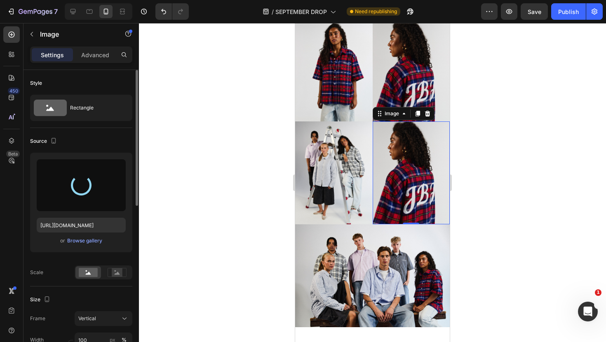
type input "https://cdn.shopify.com/s/files/1/0824/0359/0493/files/gempages_507336173698417…"
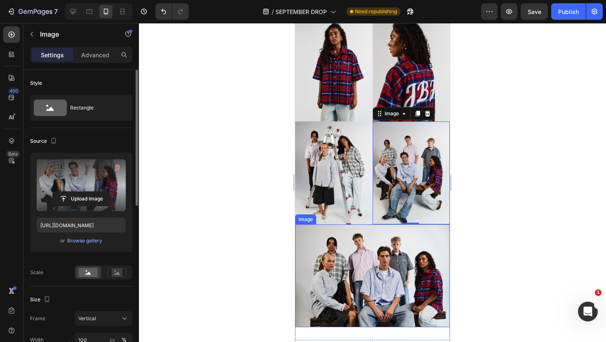
click at [456, 242] on div at bounding box center [372, 182] width 467 height 319
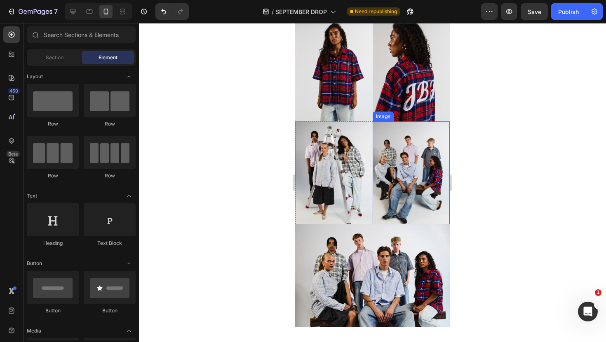
click at [421, 187] on img at bounding box center [410, 173] width 77 height 103
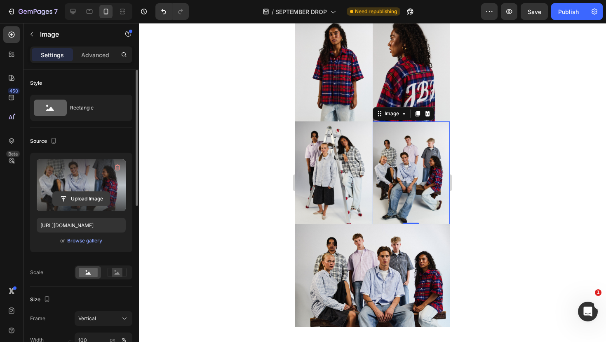
click at [87, 200] on input "file" at bounding box center [81, 199] width 57 height 14
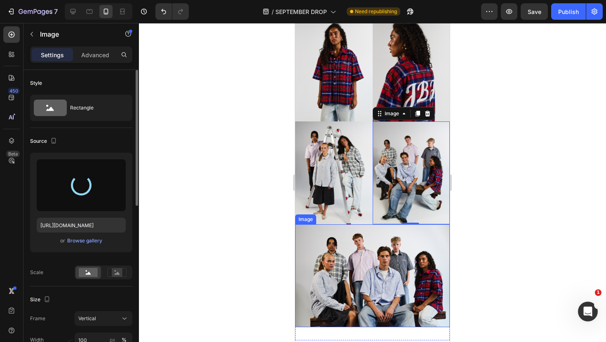
type input "https://cdn.shopify.com/s/files/1/0824/0359/0493/files/gempages_507336173698417…"
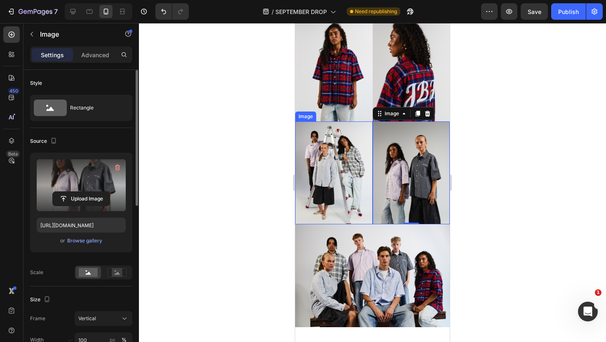
click at [344, 169] on img at bounding box center [333, 173] width 77 height 103
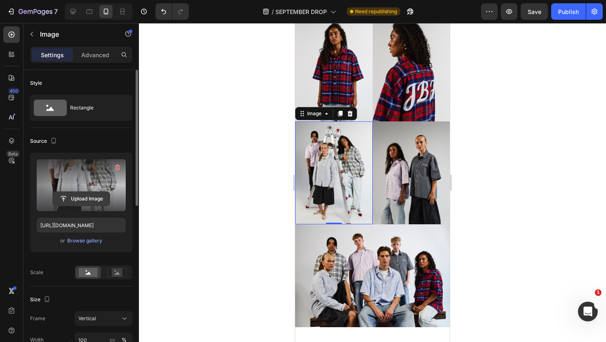
click at [81, 197] on input "file" at bounding box center [81, 199] width 57 height 14
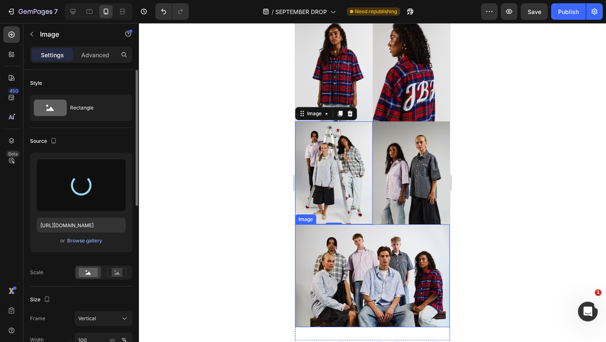
type input "https://cdn.shopify.com/s/files/1/0824/0359/0493/files/gempages_507336173698417…"
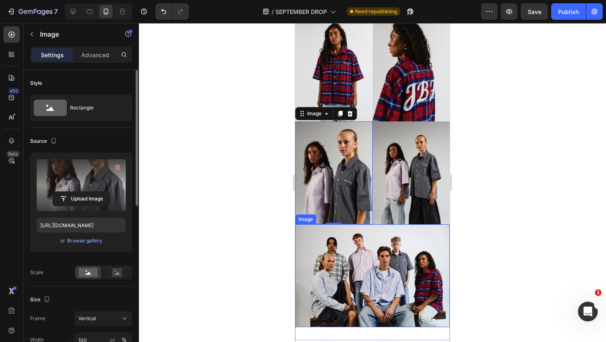
click at [492, 220] on div at bounding box center [372, 182] width 467 height 319
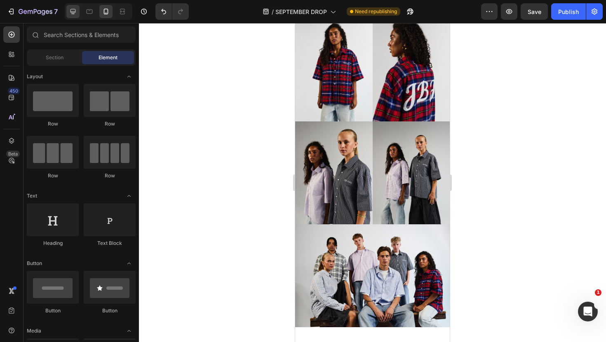
click at [73, 12] on icon at bounding box center [73, 11] width 8 height 8
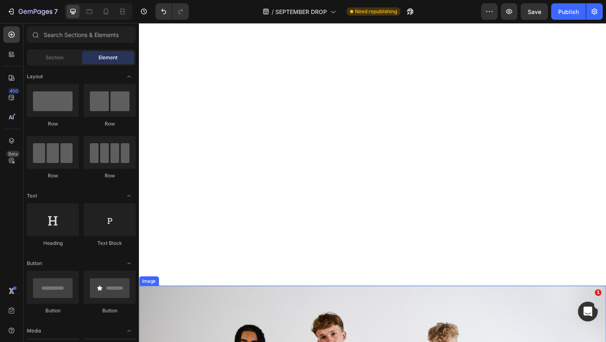
scroll to position [507, 0]
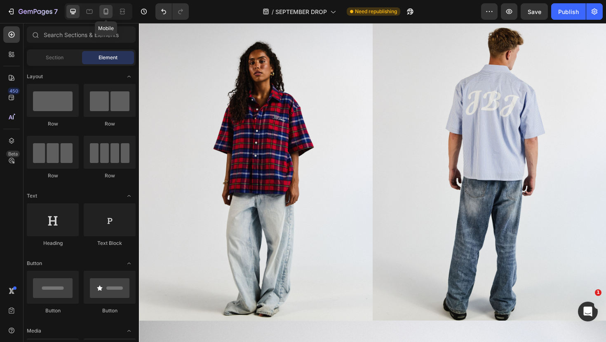
click at [102, 12] on icon at bounding box center [106, 11] width 8 height 8
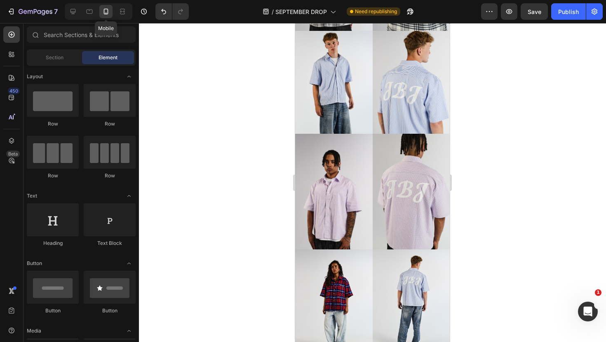
scroll to position [1040, 0]
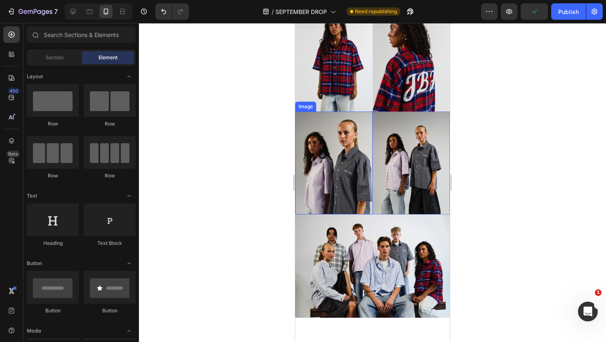
click at [304, 105] on div "Image" at bounding box center [306, 106] width 18 height 7
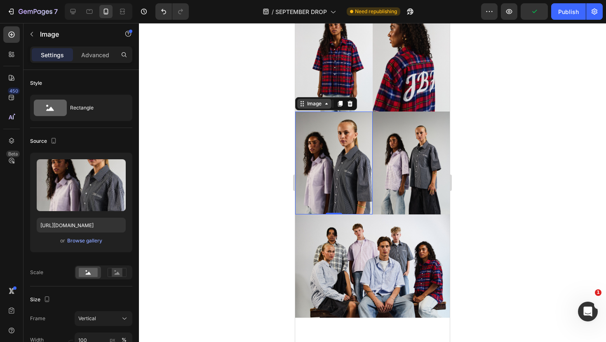
click at [306, 105] on div "Image" at bounding box center [314, 103] width 18 height 7
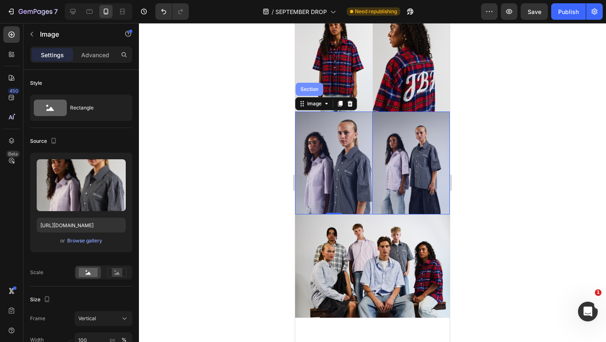
click at [308, 93] on div "Section" at bounding box center [309, 89] width 28 height 13
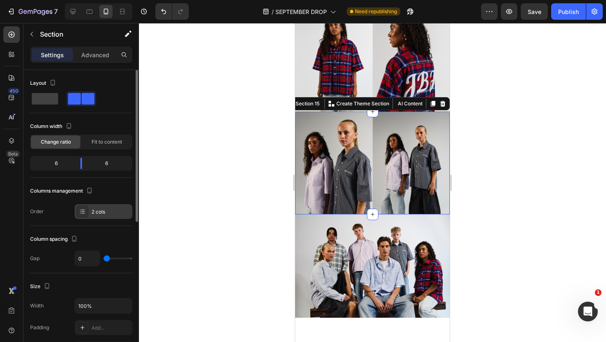
click at [82, 211] on icon at bounding box center [82, 211] width 3 height 0
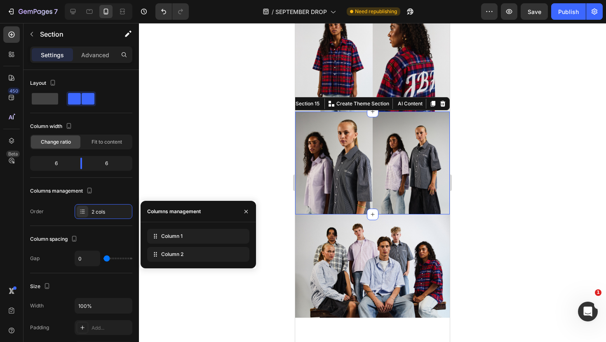
drag, startPoint x: 152, startPoint y: 257, endPoint x: 152, endPoint y: 229, distance: 27.6
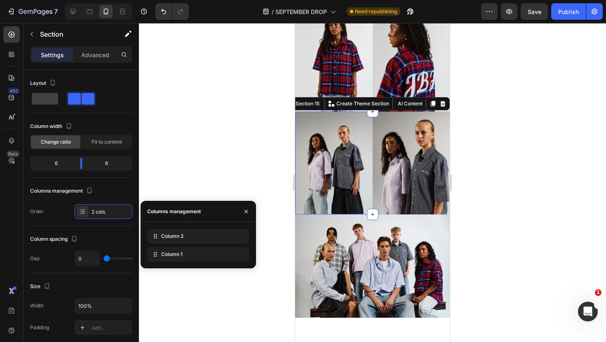
click at [502, 197] on div at bounding box center [372, 182] width 467 height 319
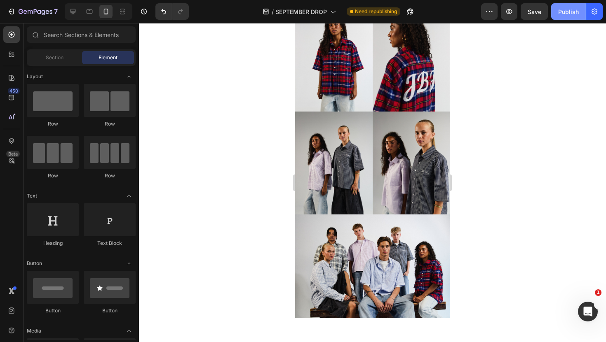
click at [570, 9] on div "Publish" at bounding box center [568, 11] width 21 height 9
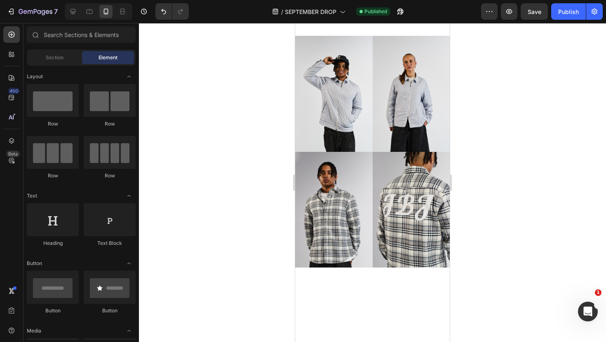
scroll to position [0, 0]
